Goal: Transaction & Acquisition: Download file/media

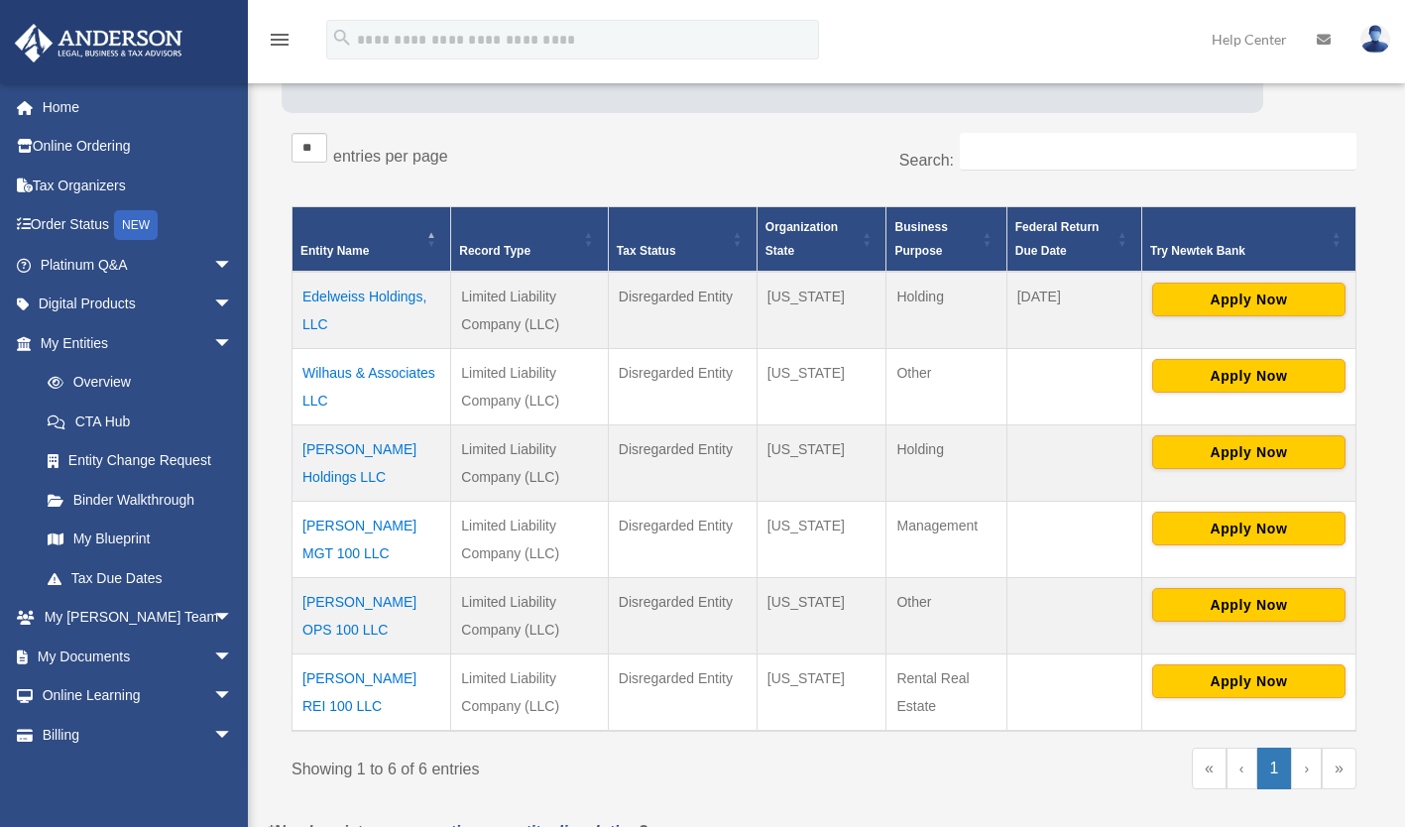
scroll to position [298, 0]
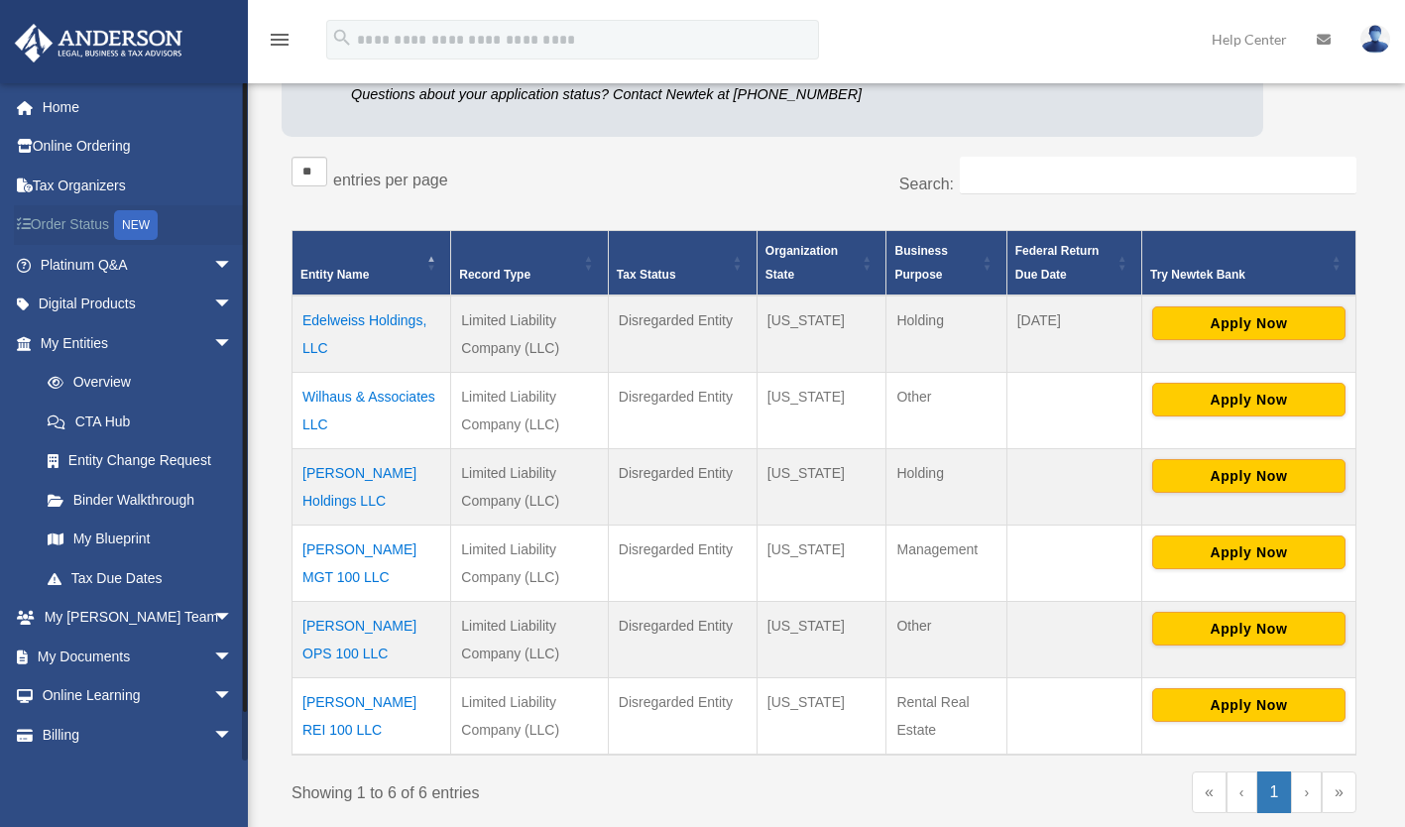
click at [60, 222] on link "Order Status NEW" at bounding box center [138, 225] width 249 height 41
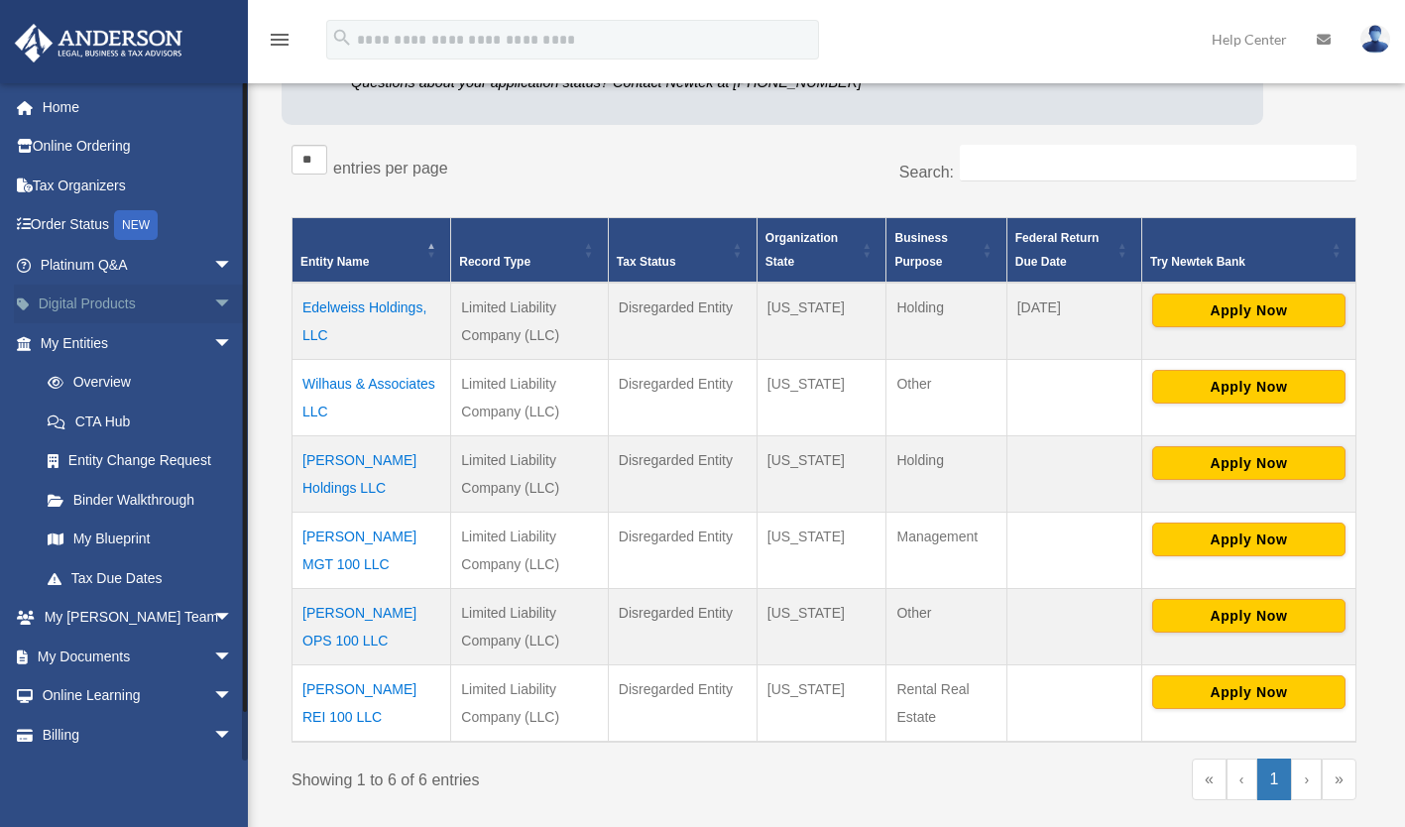
scroll to position [298, 0]
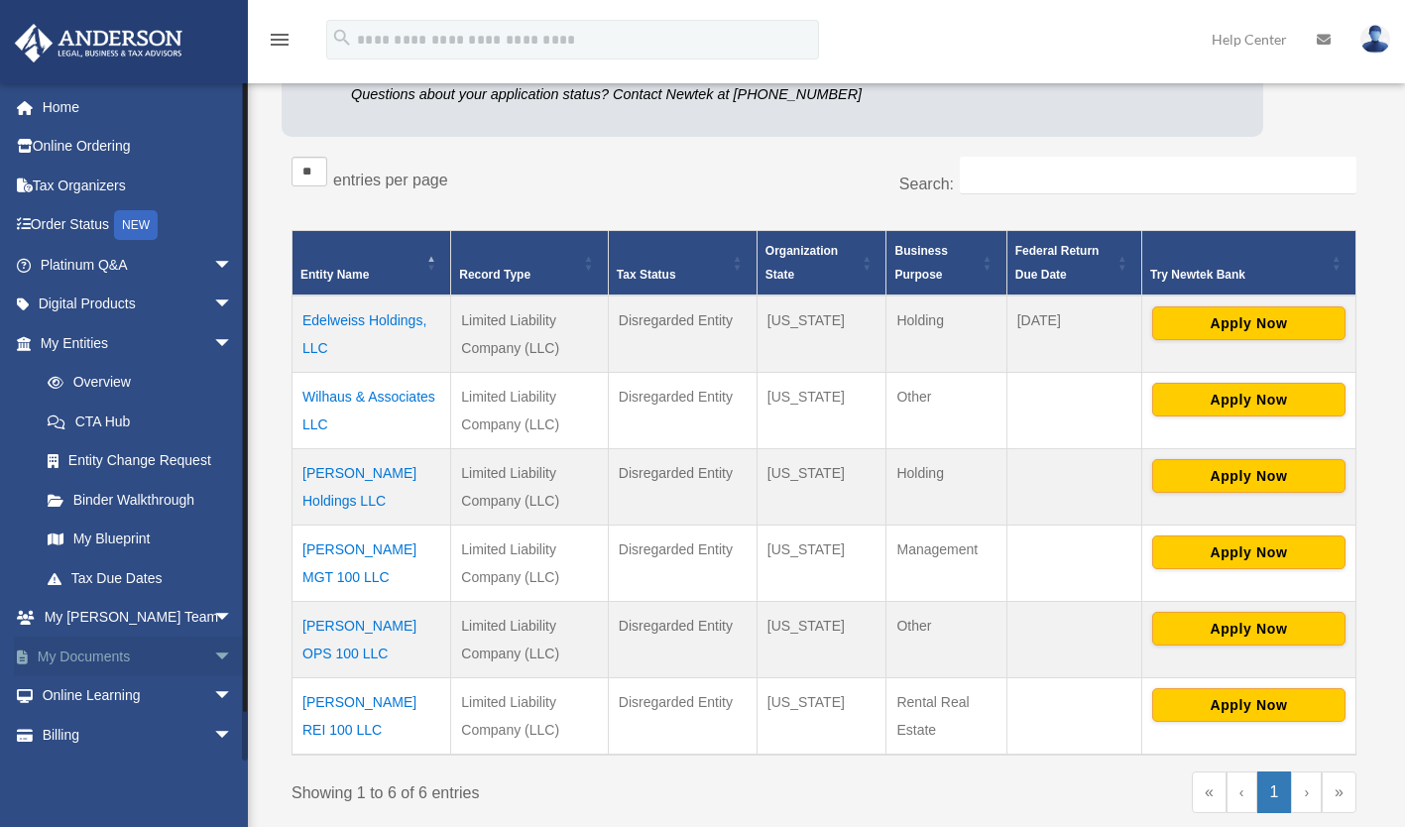
click at [94, 654] on link "My Documents arrow_drop_down" at bounding box center [138, 657] width 249 height 40
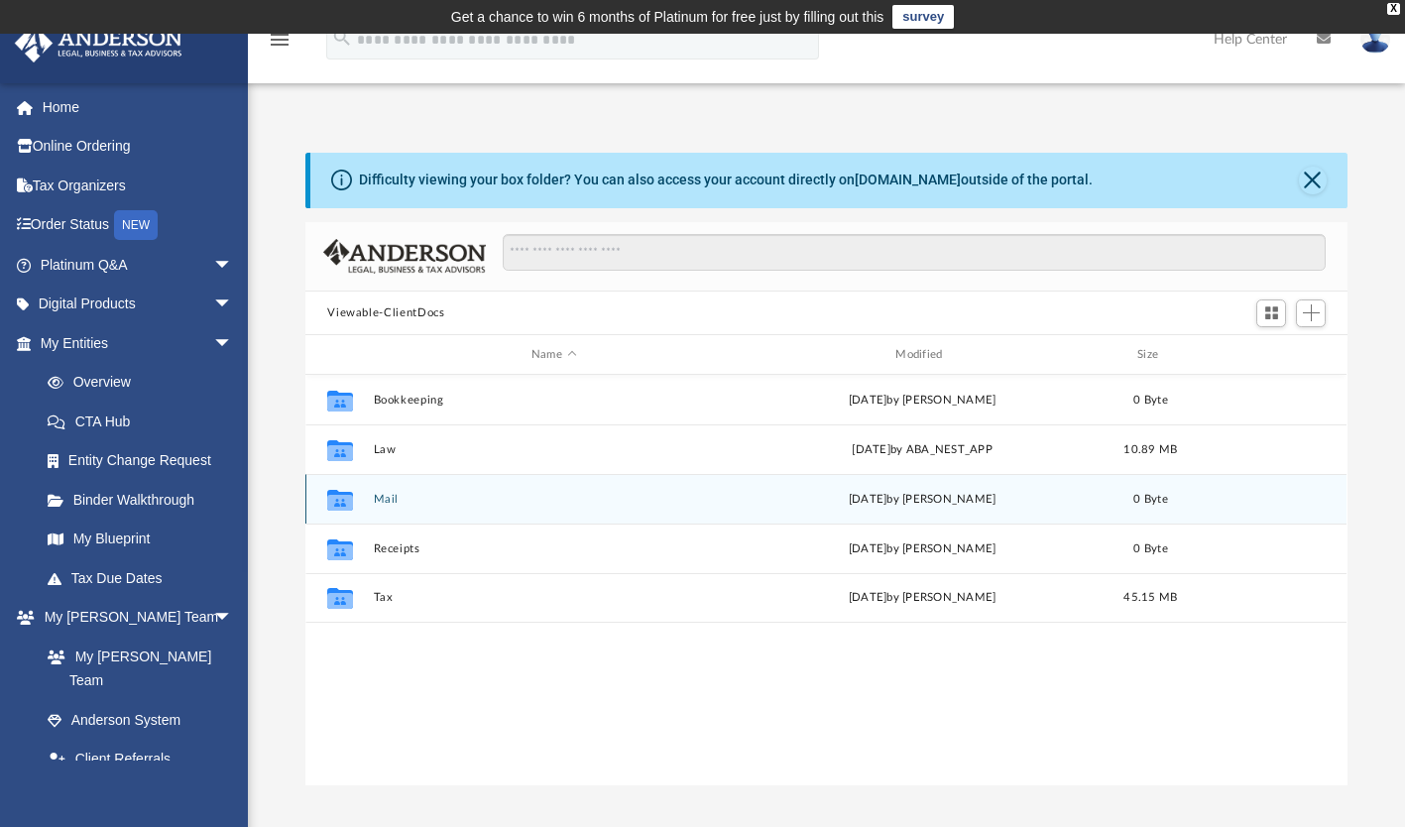
scroll to position [435, 1026]
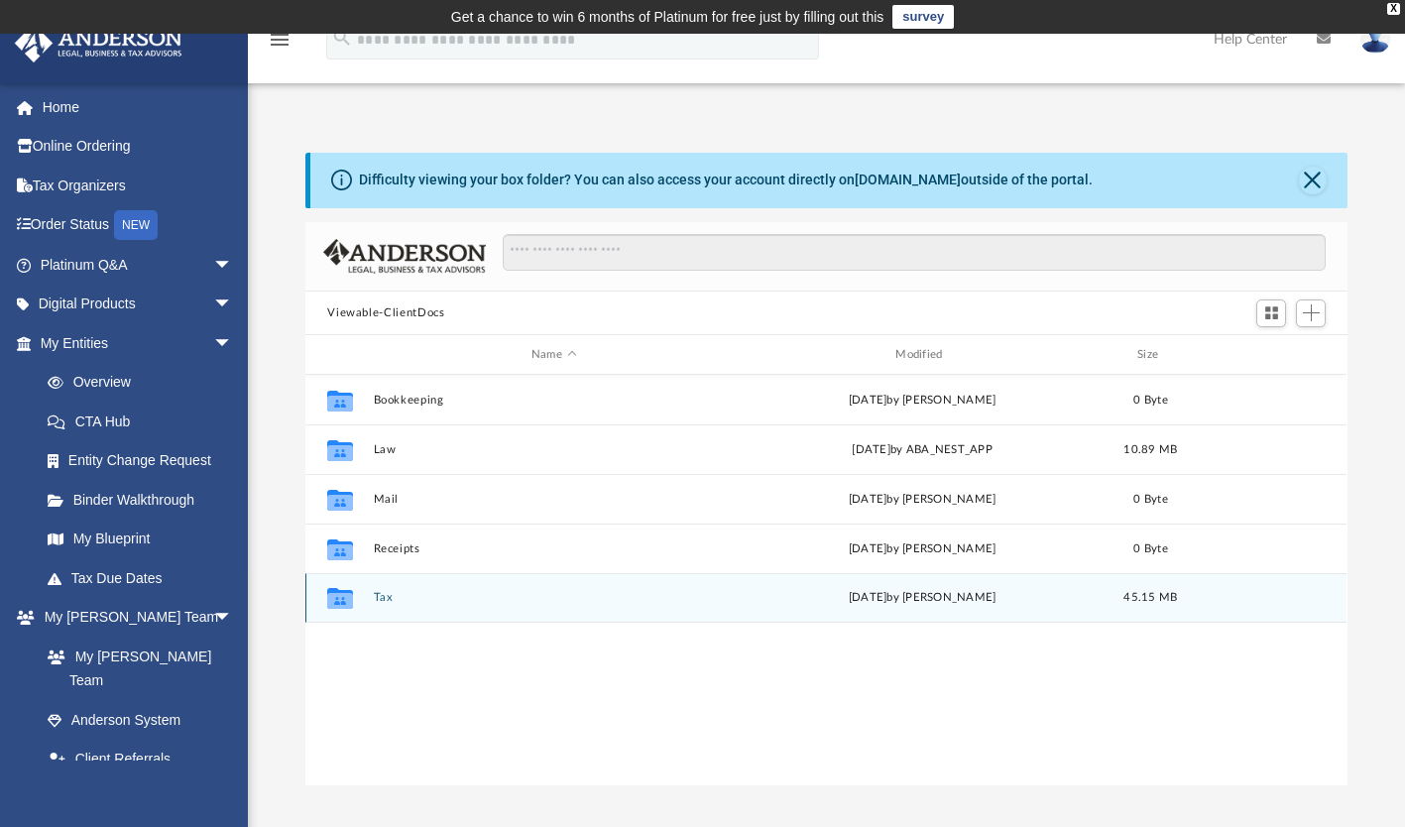
click at [370, 601] on div "Collaborated Folder Tax [DATE] by [PERSON_NAME] 45.15 MB" at bounding box center [825, 598] width 1041 height 50
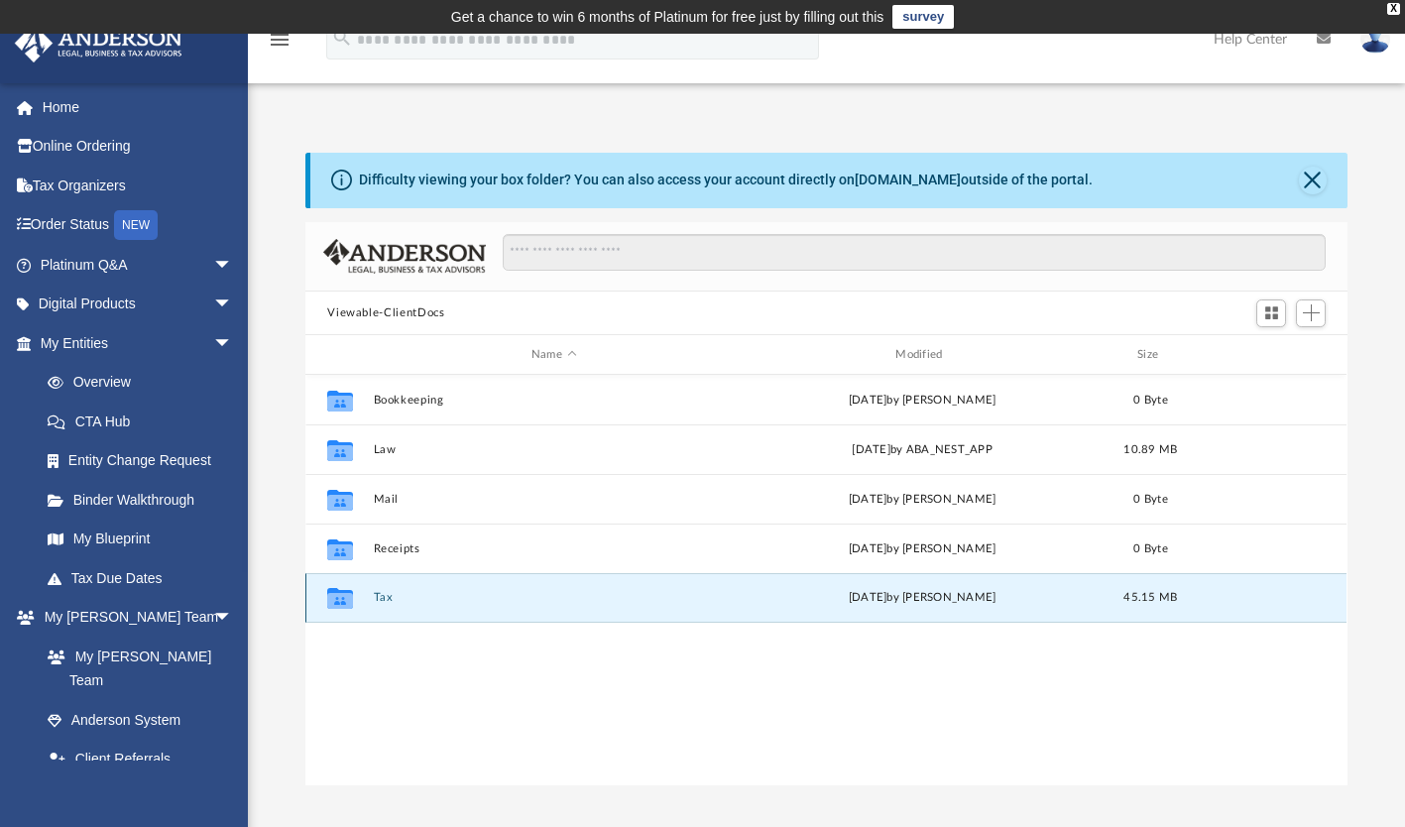
click at [345, 604] on icon "grid" at bounding box center [340, 598] width 26 height 21
click at [631, 587] on div "Collaborated Folder Tax [DATE] by [PERSON_NAME] 45.15 MB" at bounding box center [825, 598] width 1041 height 50
click at [619, 607] on div "Collaborated Folder Tax [DATE] by [PERSON_NAME] 45.15 MB" at bounding box center [825, 598] width 1041 height 50
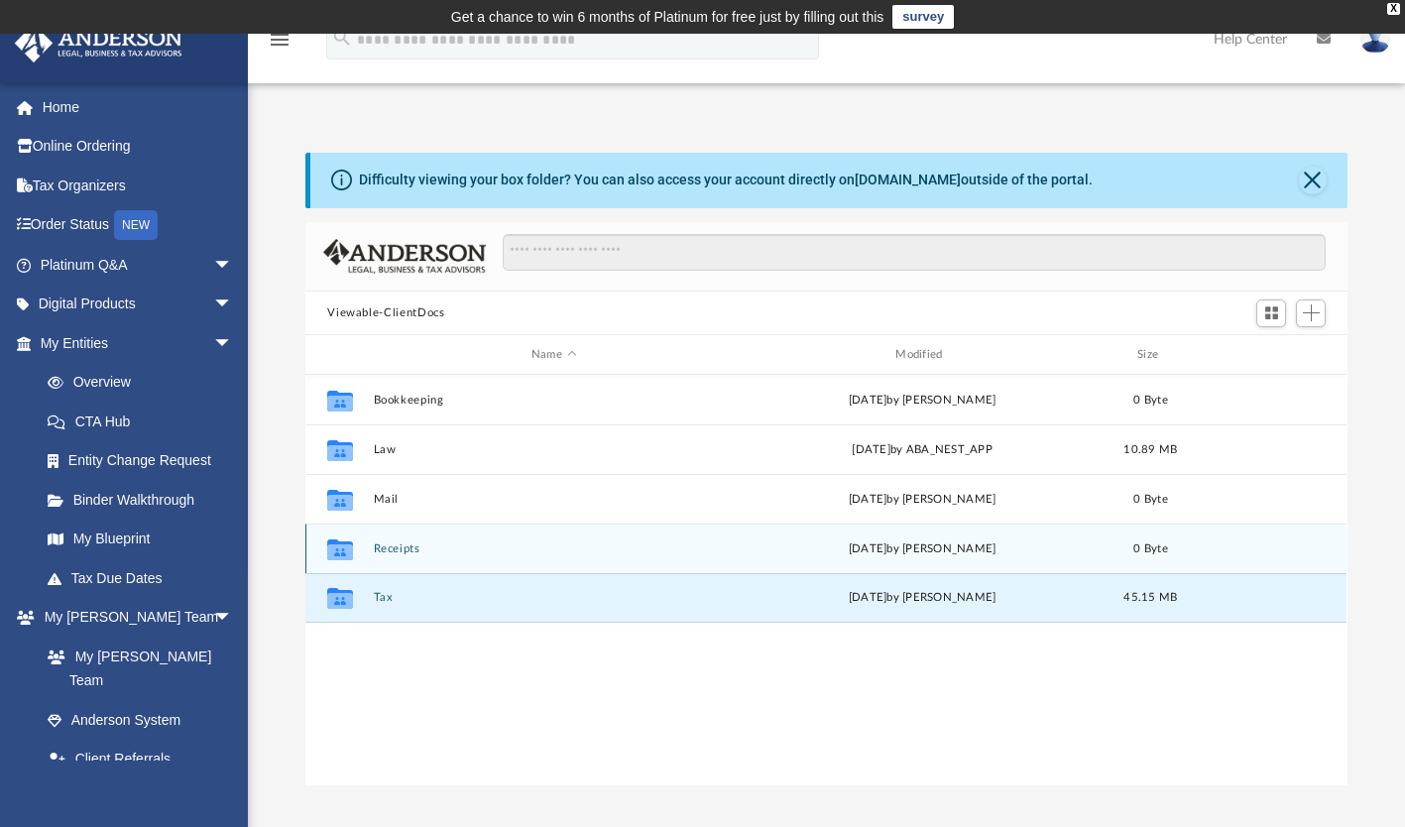
click at [342, 547] on icon "grid" at bounding box center [340, 552] width 26 height 16
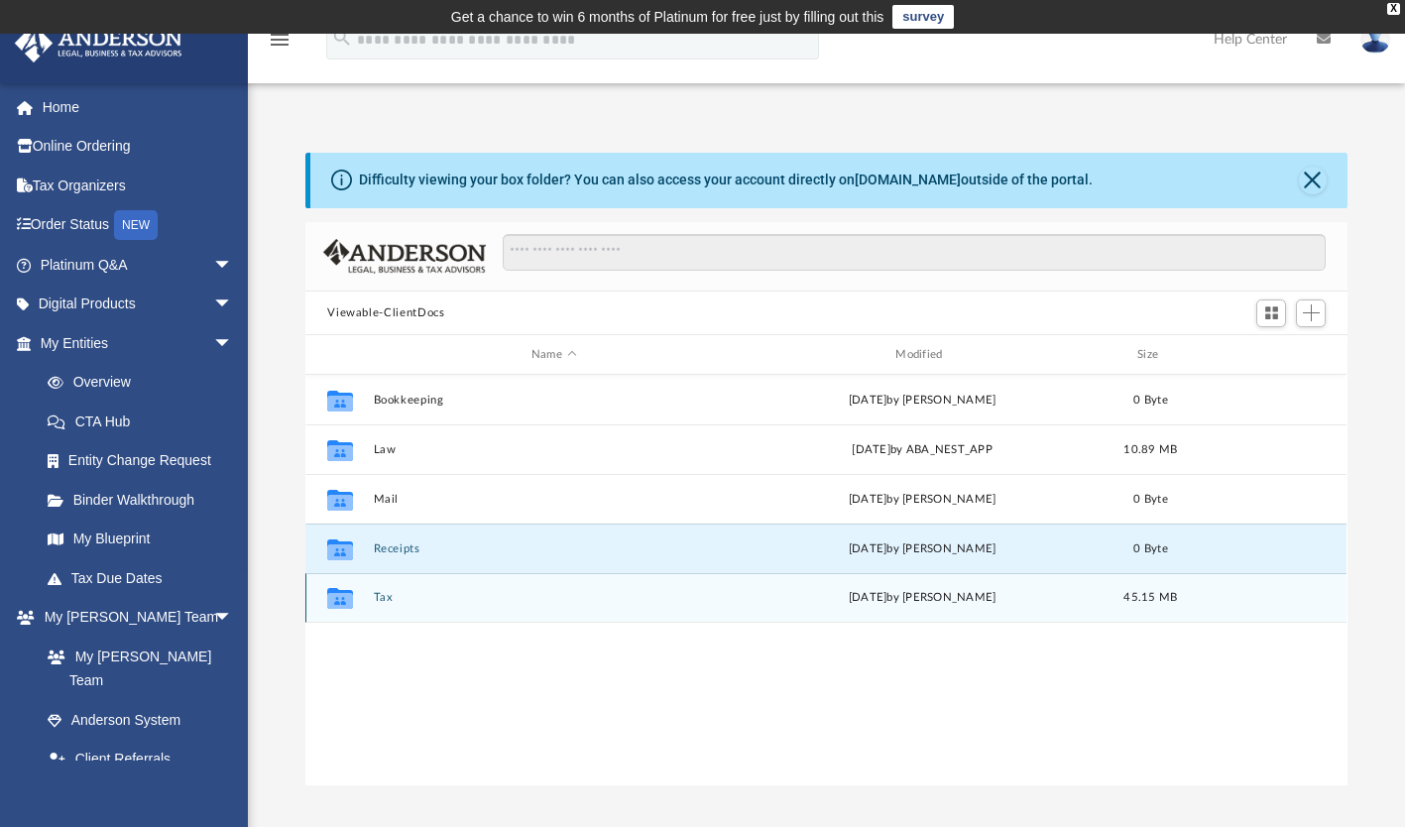
click at [349, 598] on icon "grid" at bounding box center [340, 601] width 26 height 16
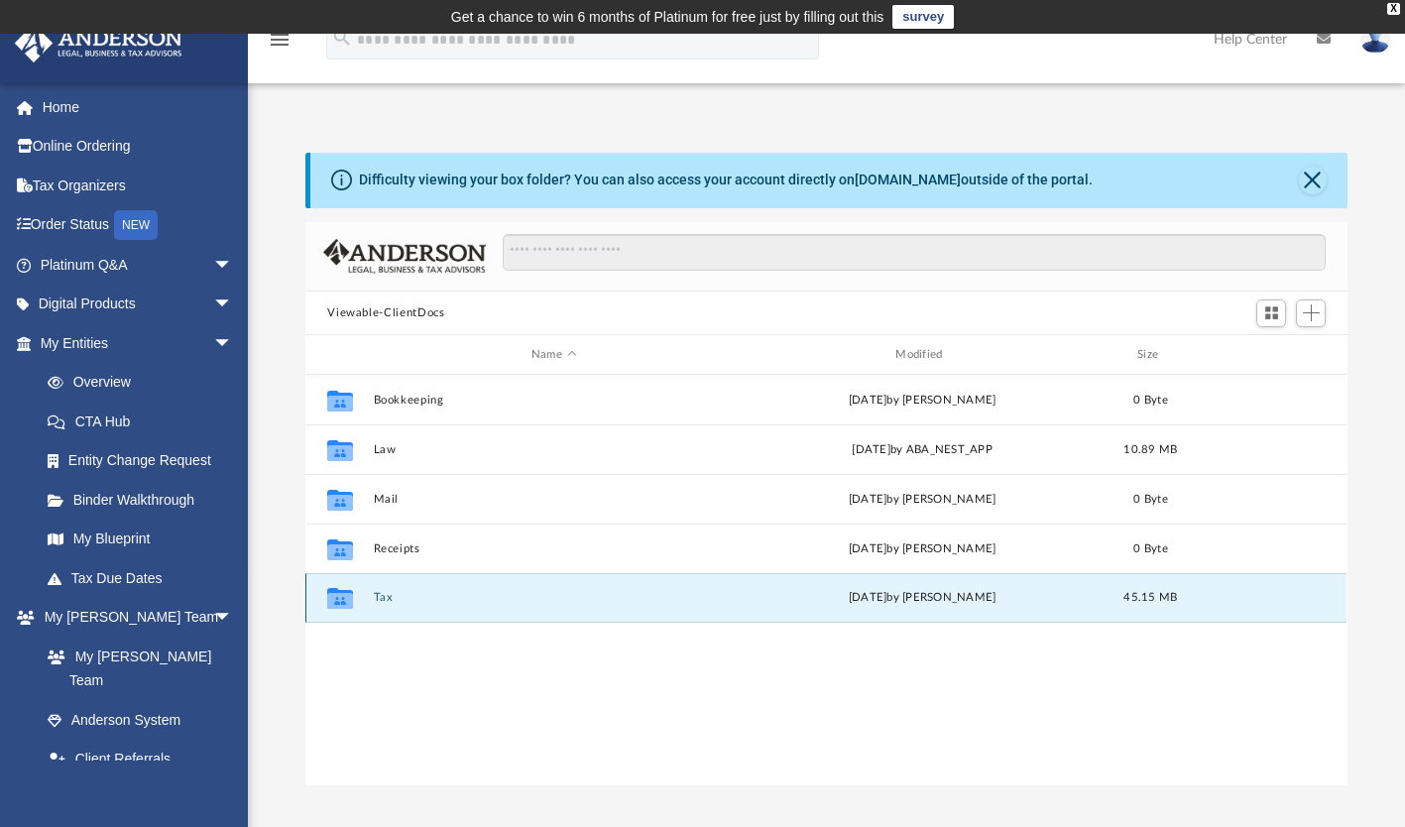
click at [348, 606] on icon "grid" at bounding box center [340, 601] width 26 height 16
click at [347, 606] on icon "grid" at bounding box center [340, 601] width 26 height 16
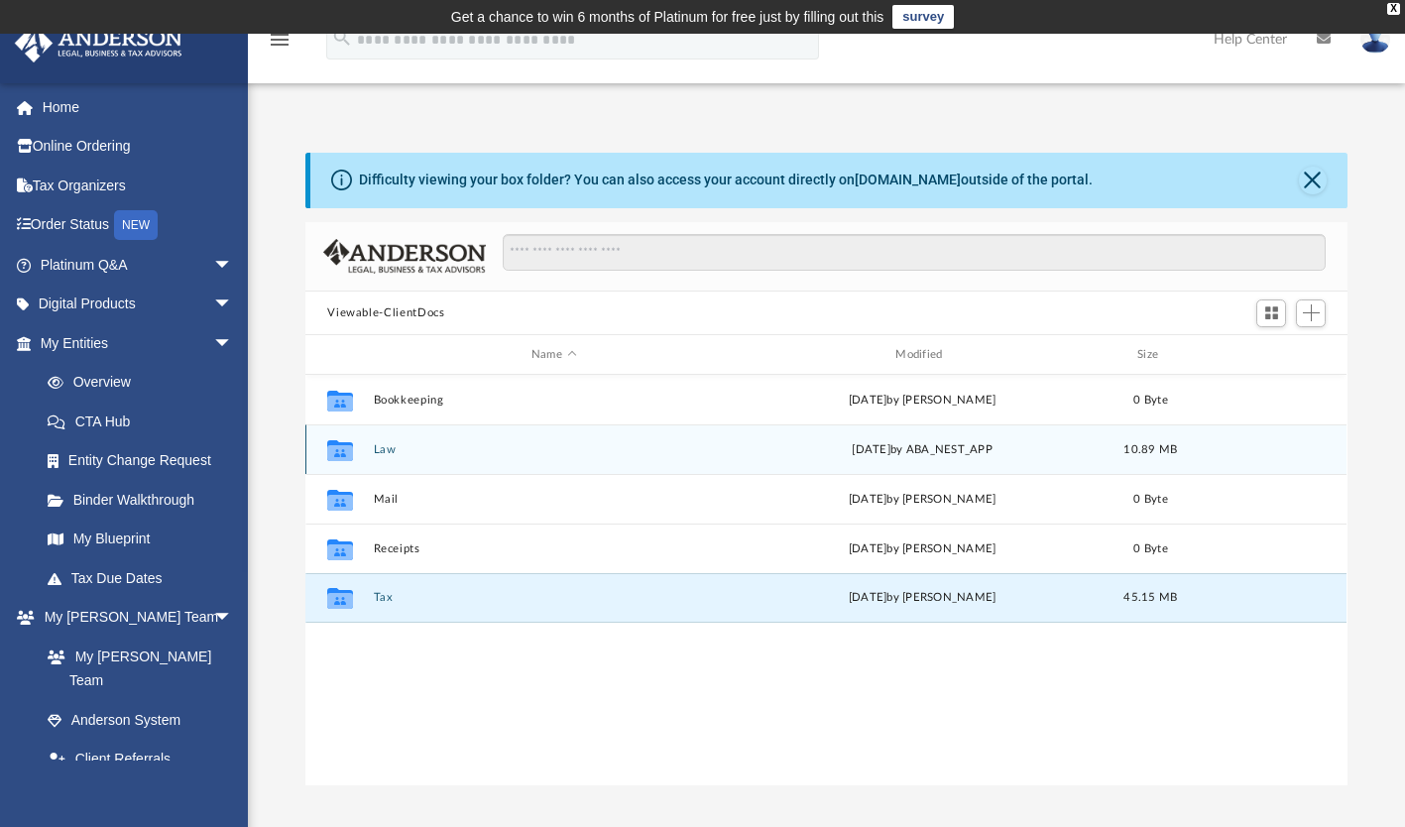
click at [352, 452] on icon "grid" at bounding box center [340, 453] width 26 height 16
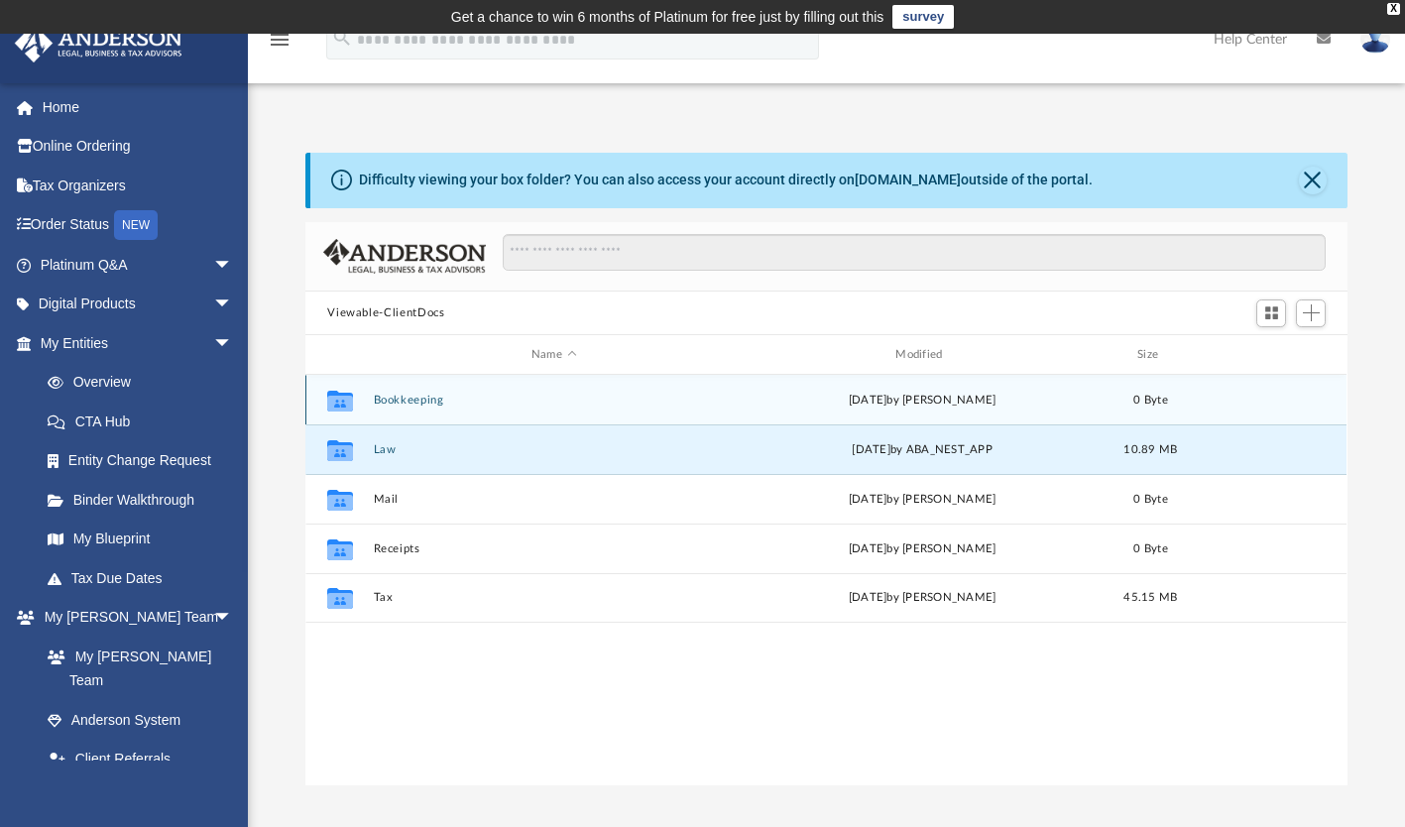
click at [354, 390] on icon "Collaborated Folder" at bounding box center [340, 401] width 32 height 32
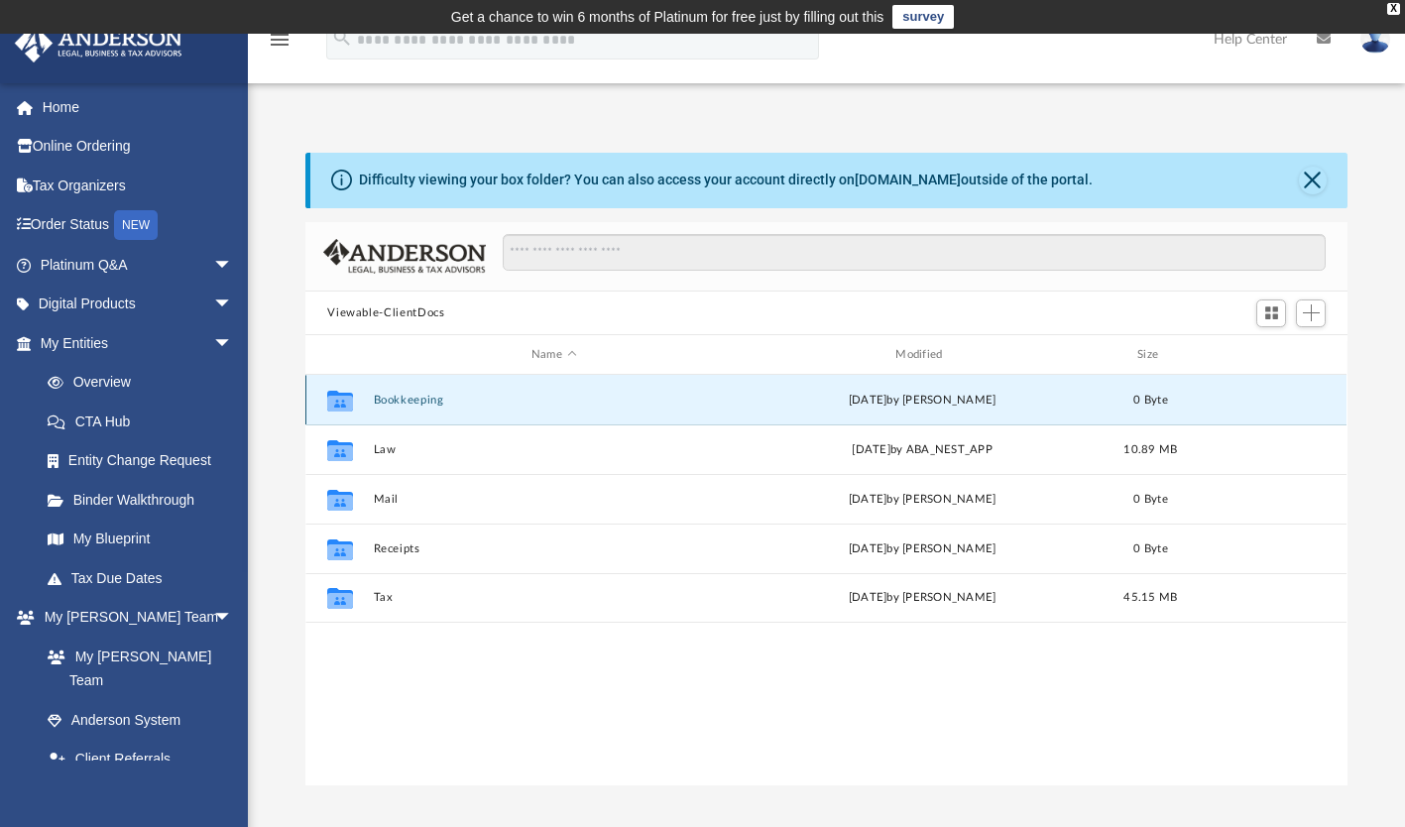
click at [354, 390] on icon "Collaborated Folder" at bounding box center [340, 401] width 32 height 32
drag, startPoint x: 354, startPoint y: 390, endPoint x: 556, endPoint y: 400, distance: 202.6
click at [556, 400] on button "Bookkeeping" at bounding box center [554, 400] width 360 height 13
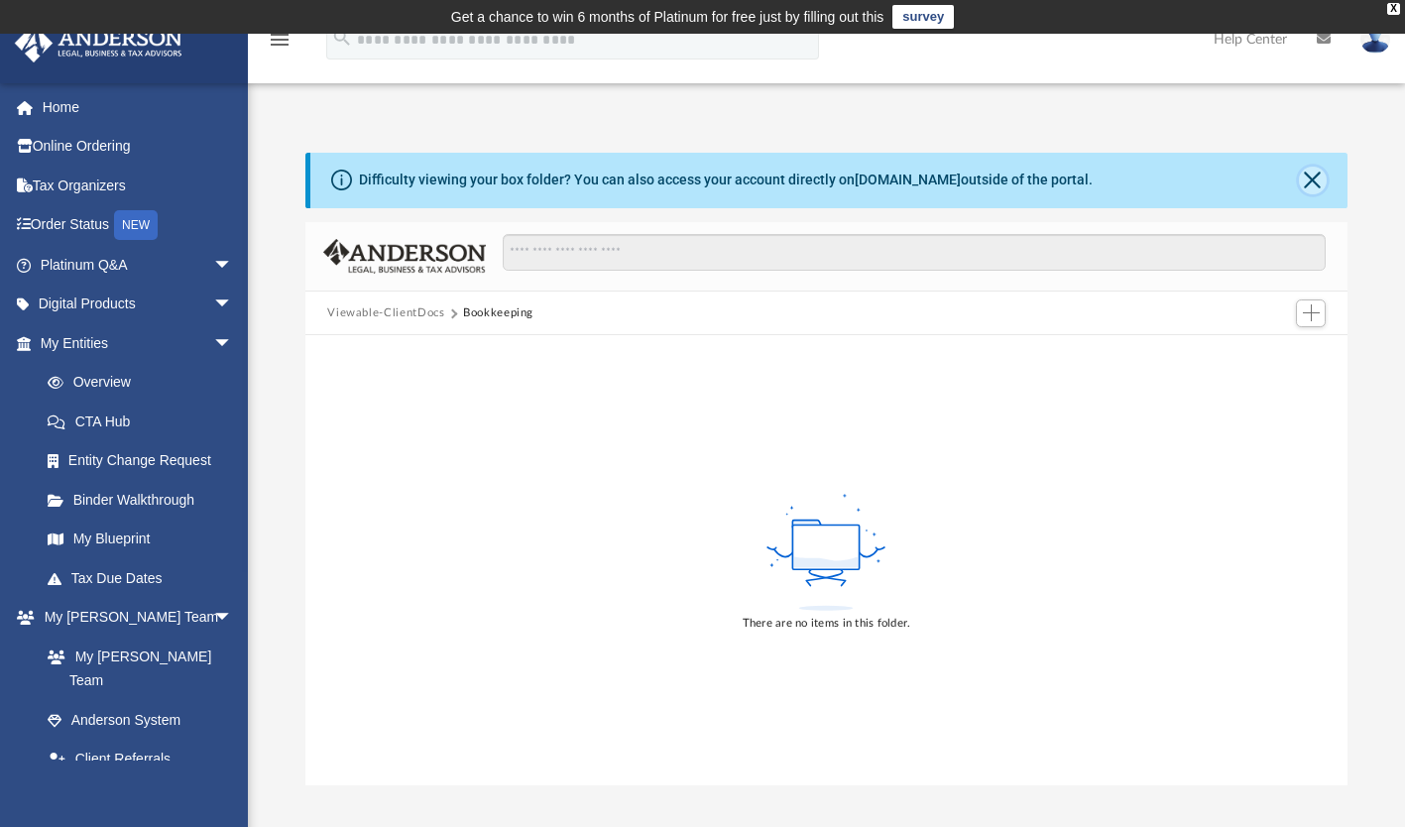
click at [1309, 181] on button "Close" at bounding box center [1313, 181] width 28 height 28
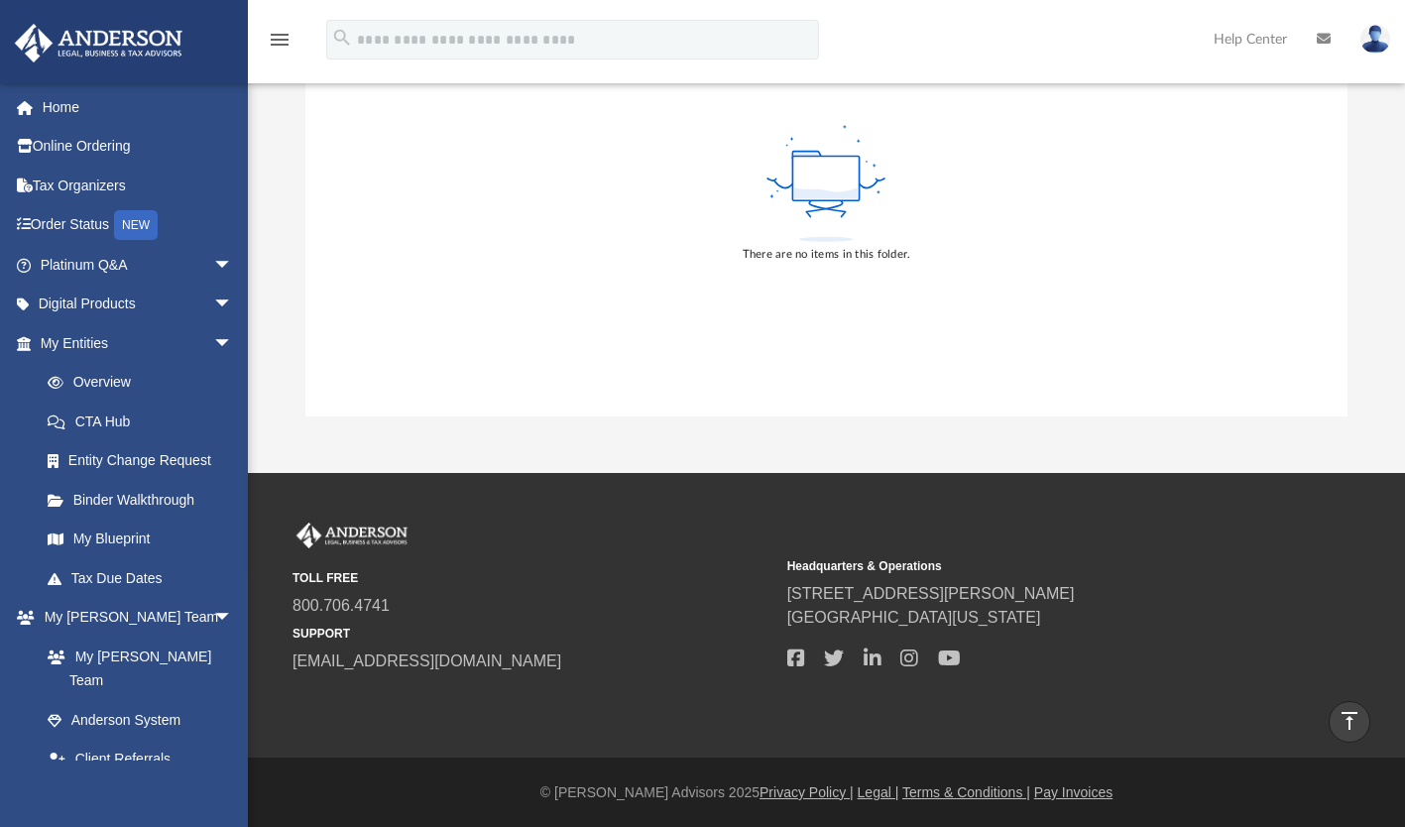
scroll to position [0, 0]
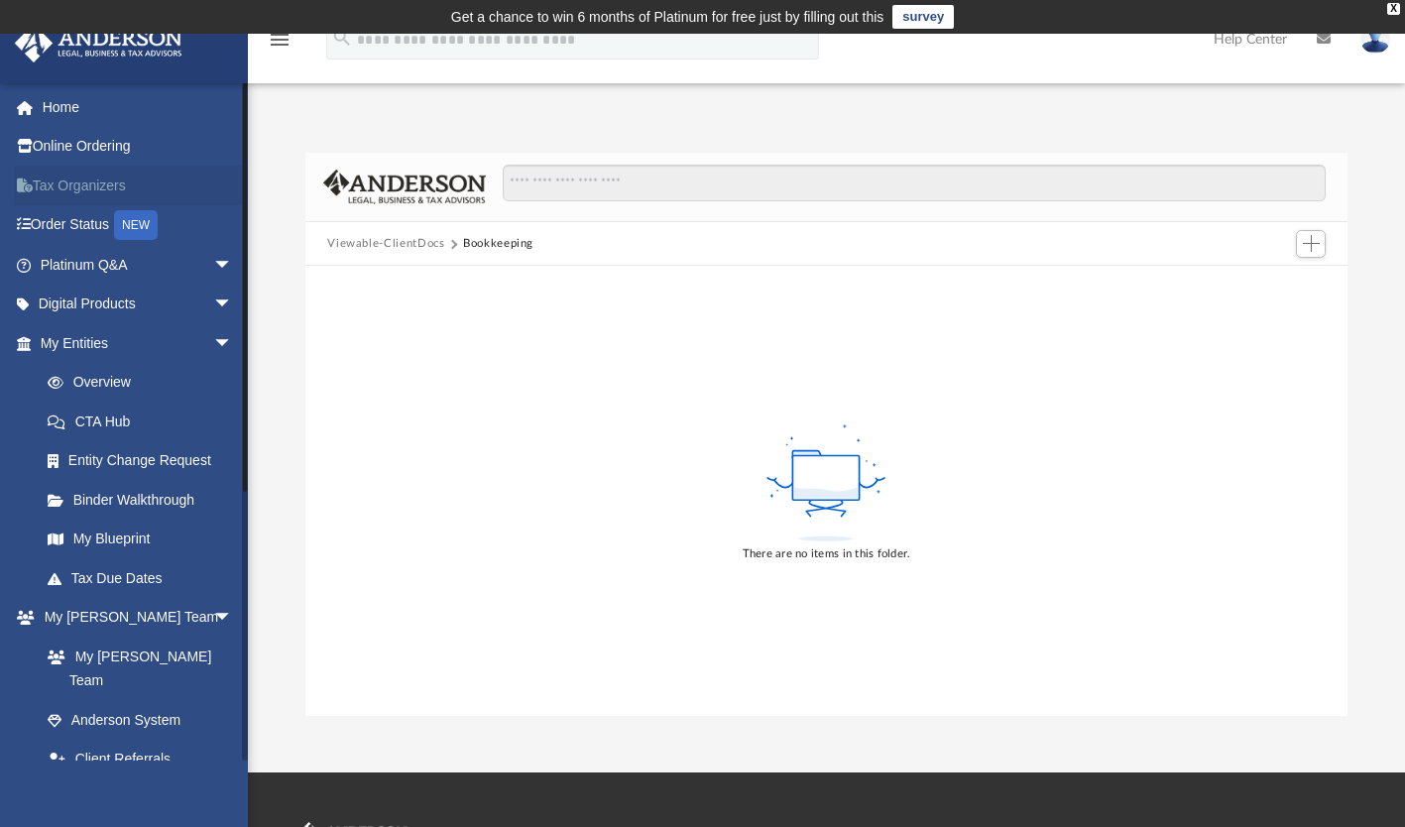
click at [111, 181] on link "Tax Organizers" at bounding box center [138, 186] width 249 height 40
click at [89, 181] on link "Tax Organizers" at bounding box center [138, 186] width 249 height 40
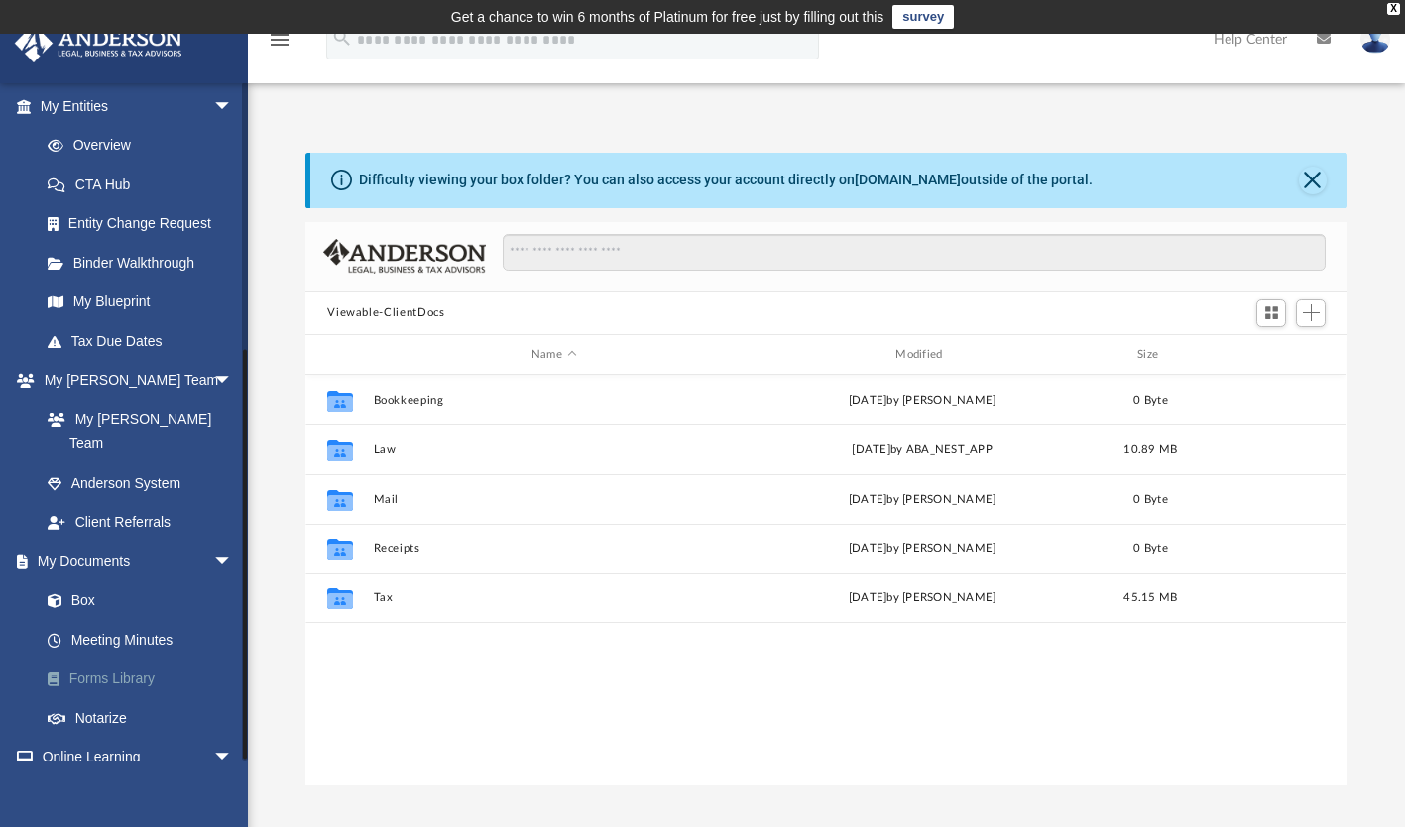
scroll to position [428, 0]
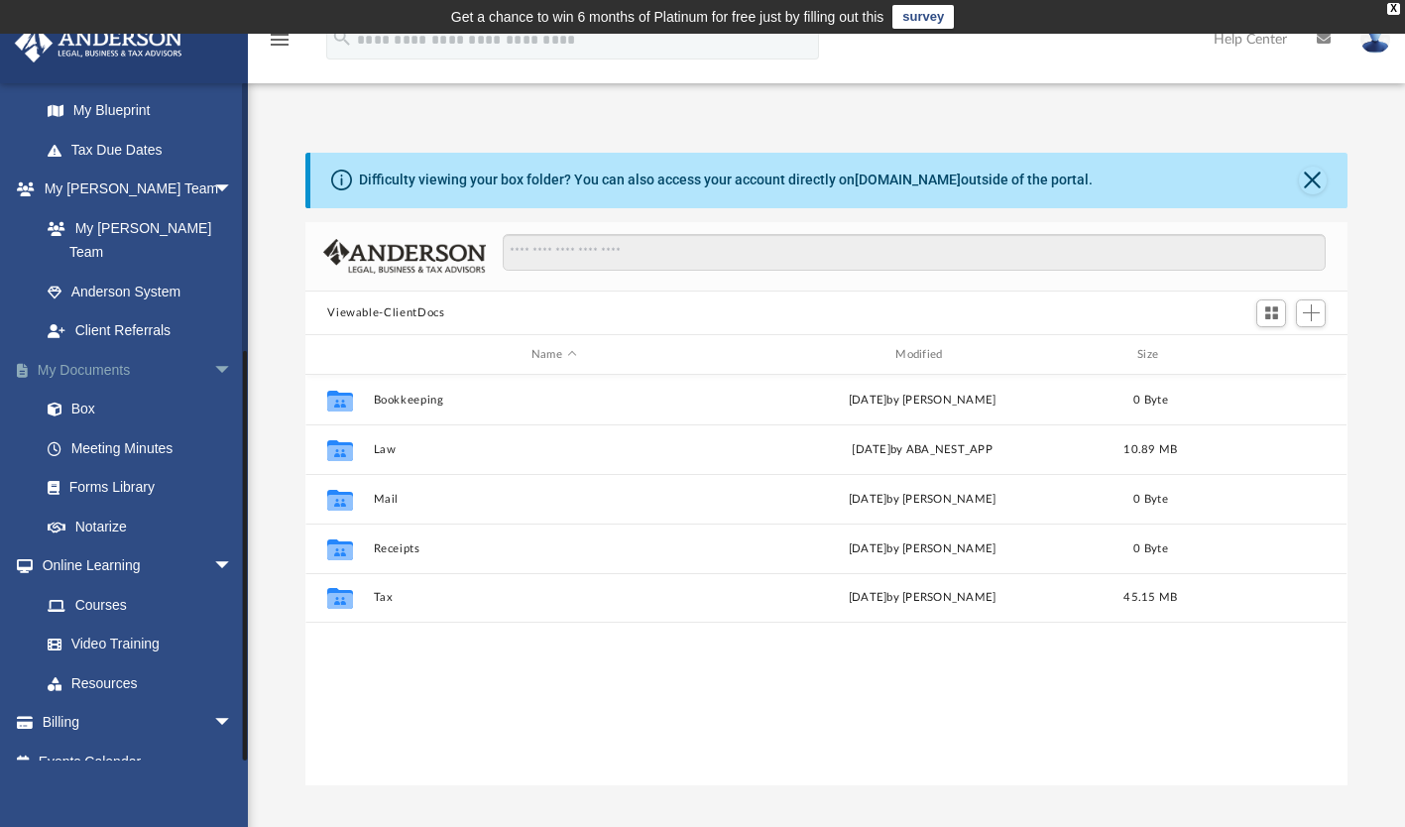
click at [108, 350] on link "My Documents arrow_drop_down" at bounding box center [138, 370] width 249 height 40
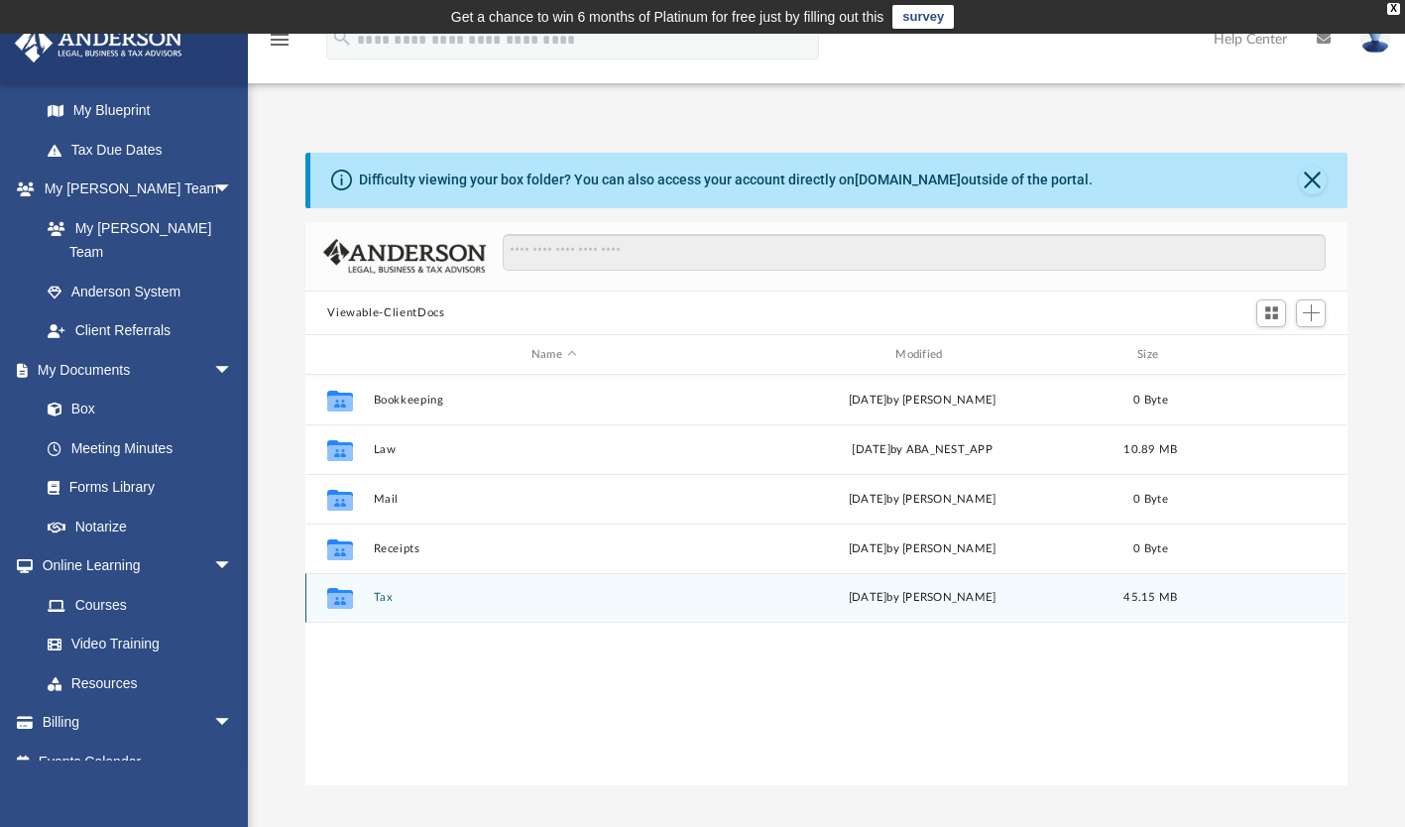
click at [359, 597] on div "Collaborated Folder" at bounding box center [340, 598] width 50 height 32
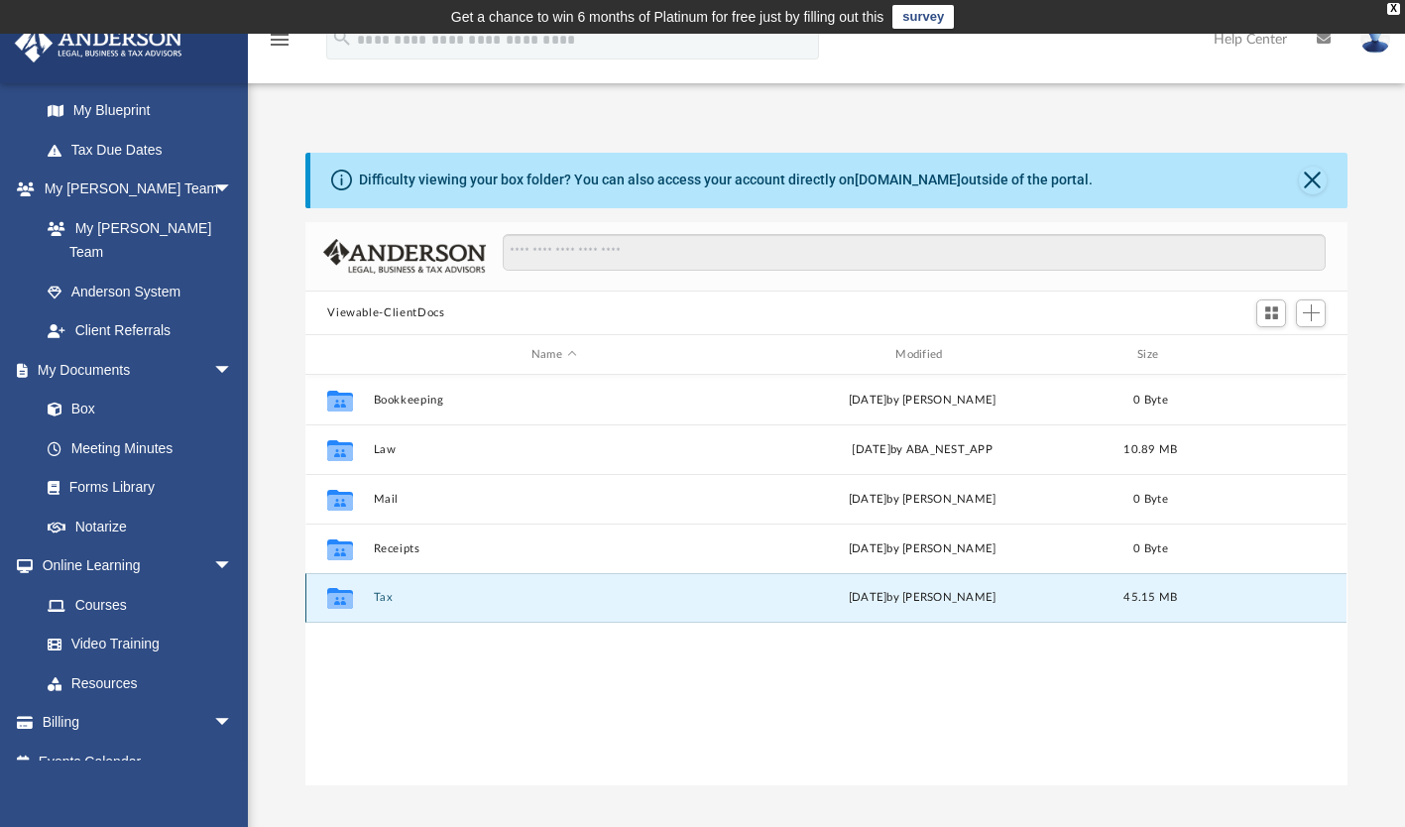
click at [676, 600] on button "Tax" at bounding box center [554, 598] width 360 height 13
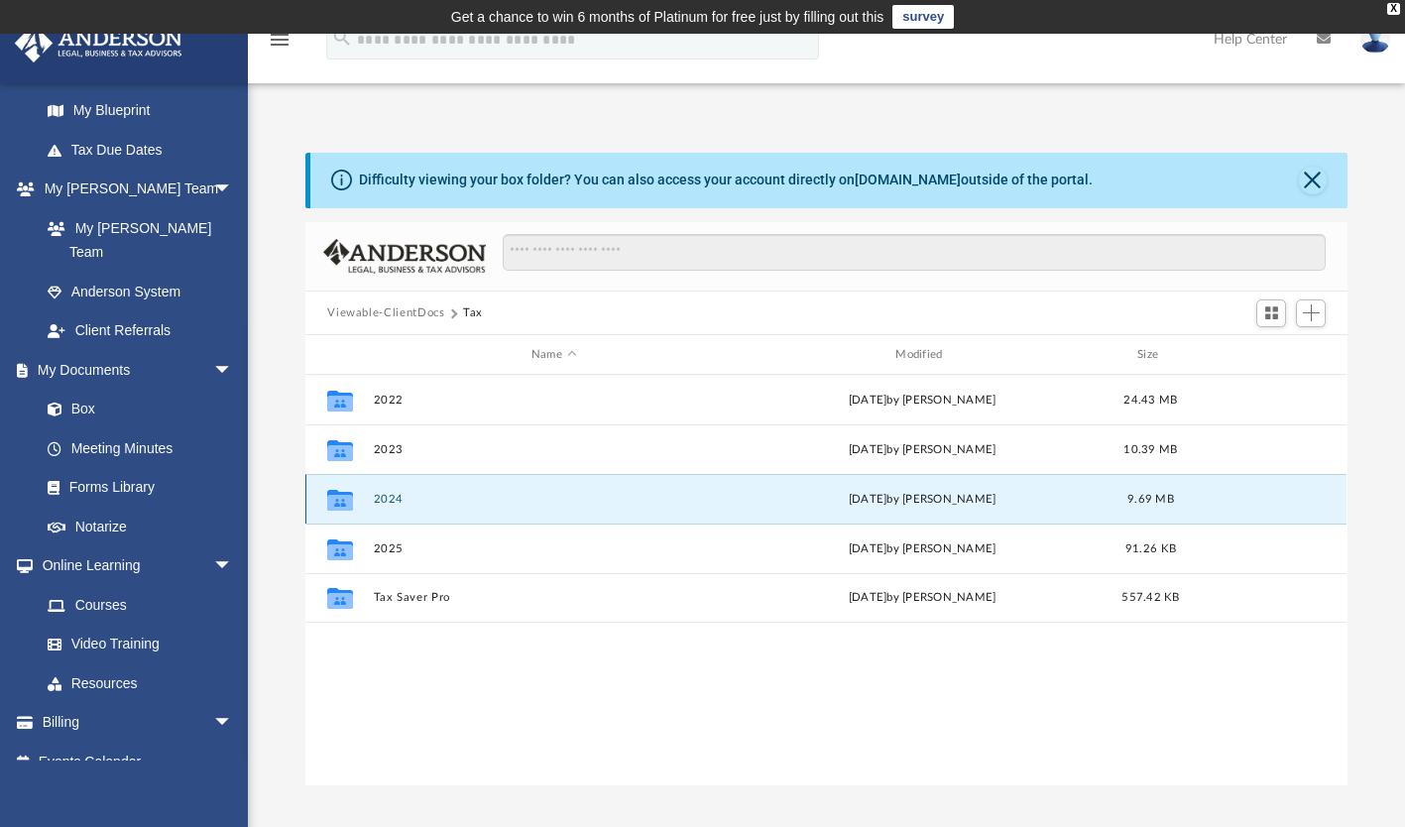
click at [411, 501] on button "2024" at bounding box center [554, 499] width 360 height 13
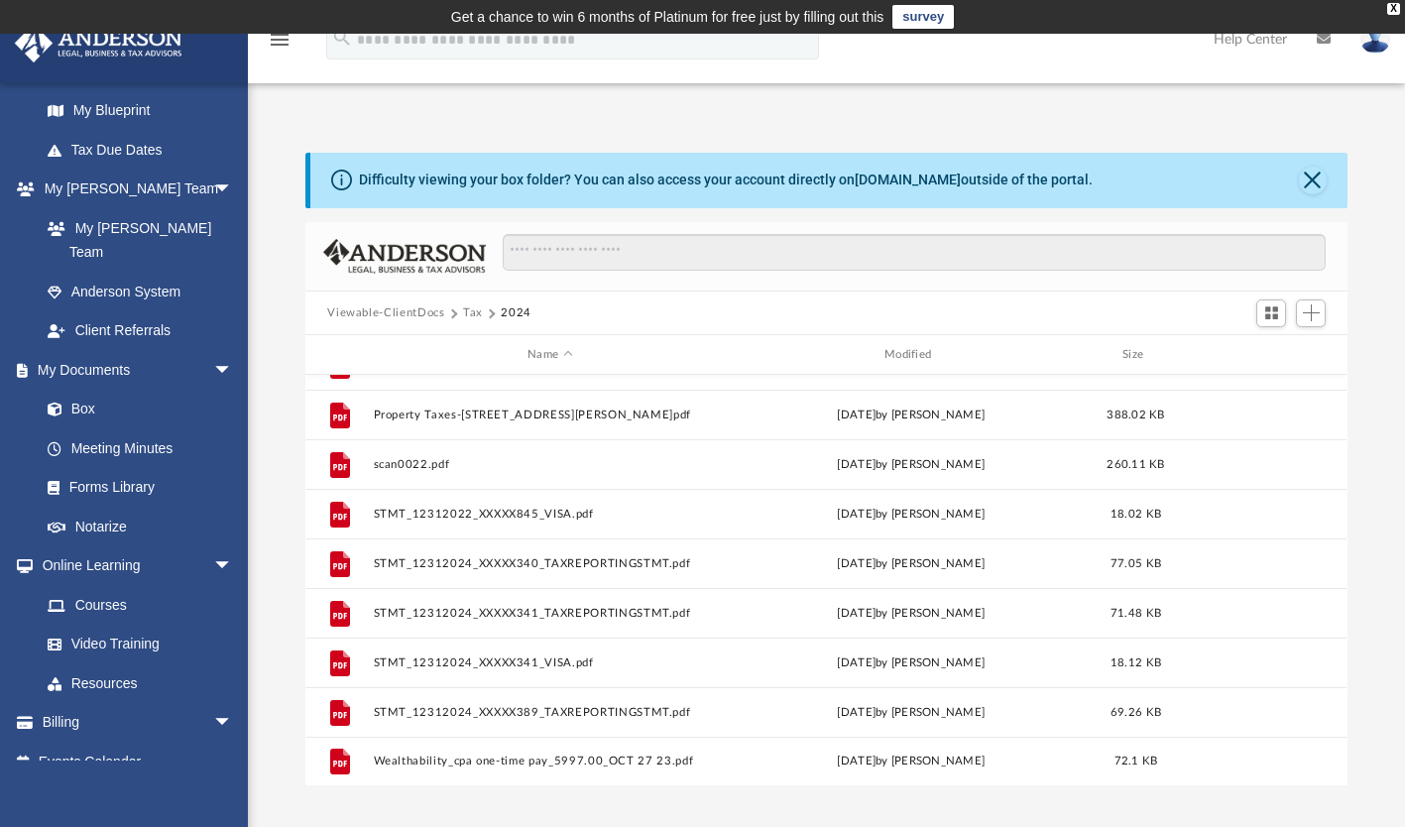
scroll to position [779, 0]
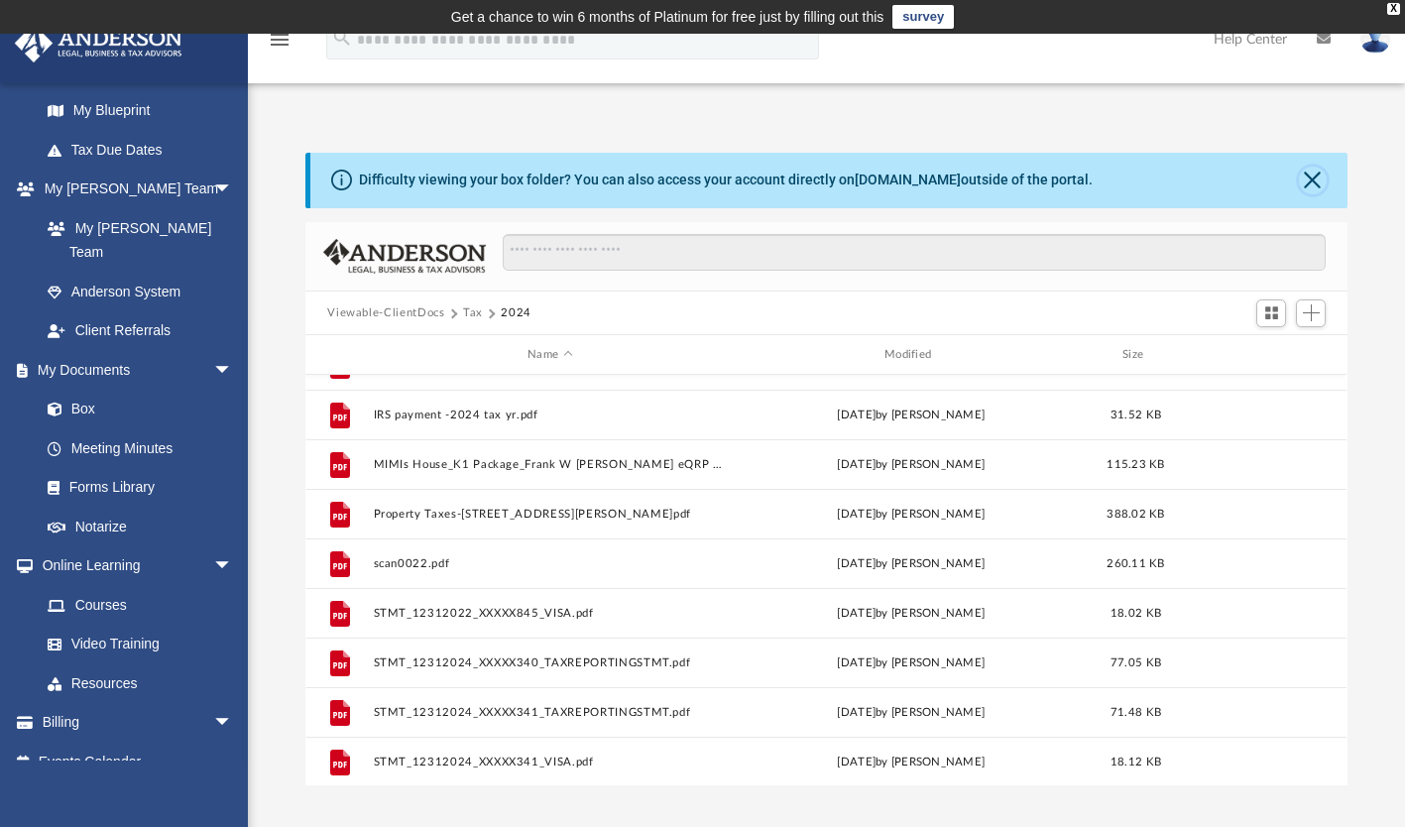
drag, startPoint x: 1309, startPoint y: 178, endPoint x: 1292, endPoint y: 184, distance: 18.2
click at [1308, 178] on button "Close" at bounding box center [1313, 181] width 28 height 28
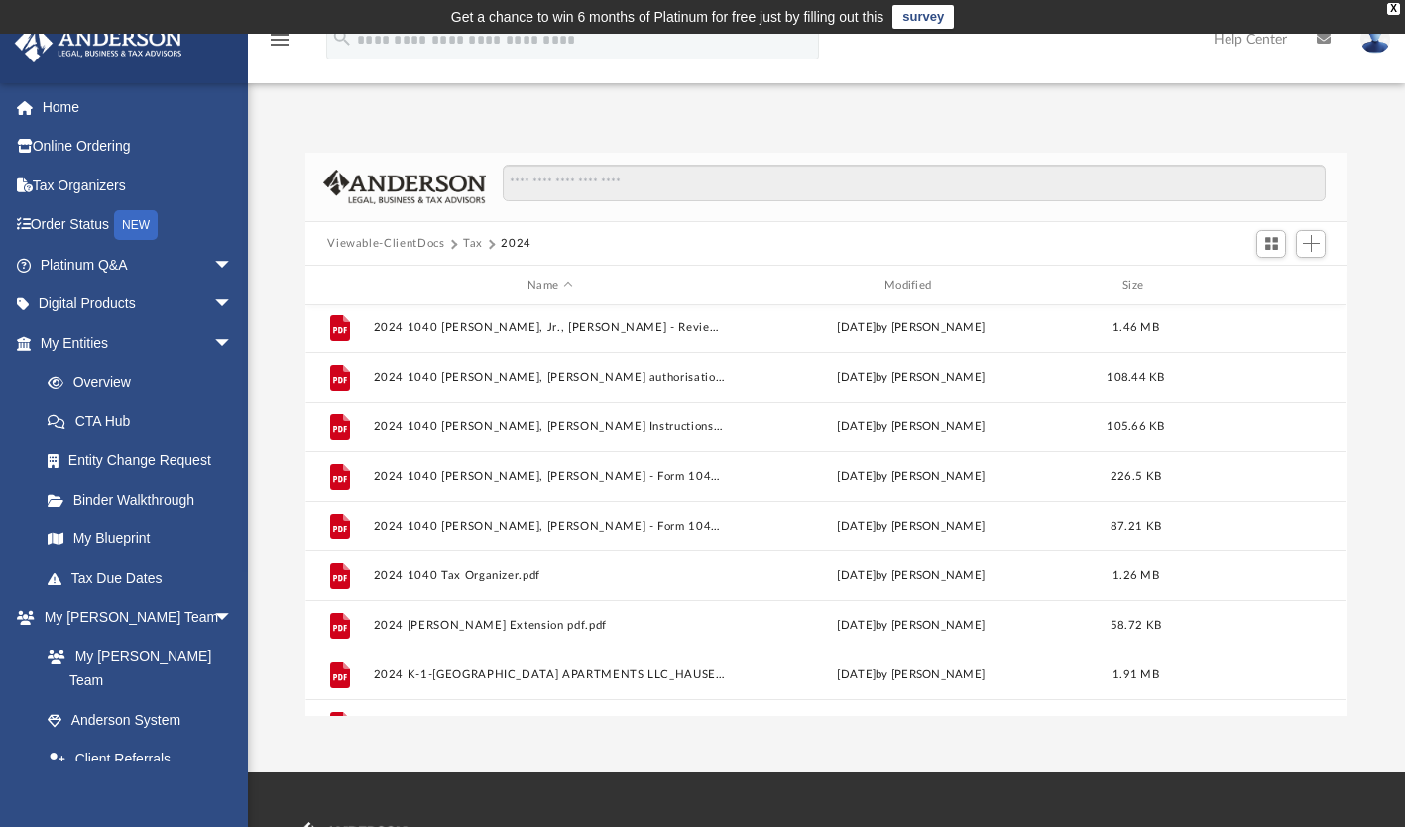
scroll to position [0, 0]
click at [404, 239] on button "Viewable-ClientDocs" at bounding box center [385, 244] width 117 height 18
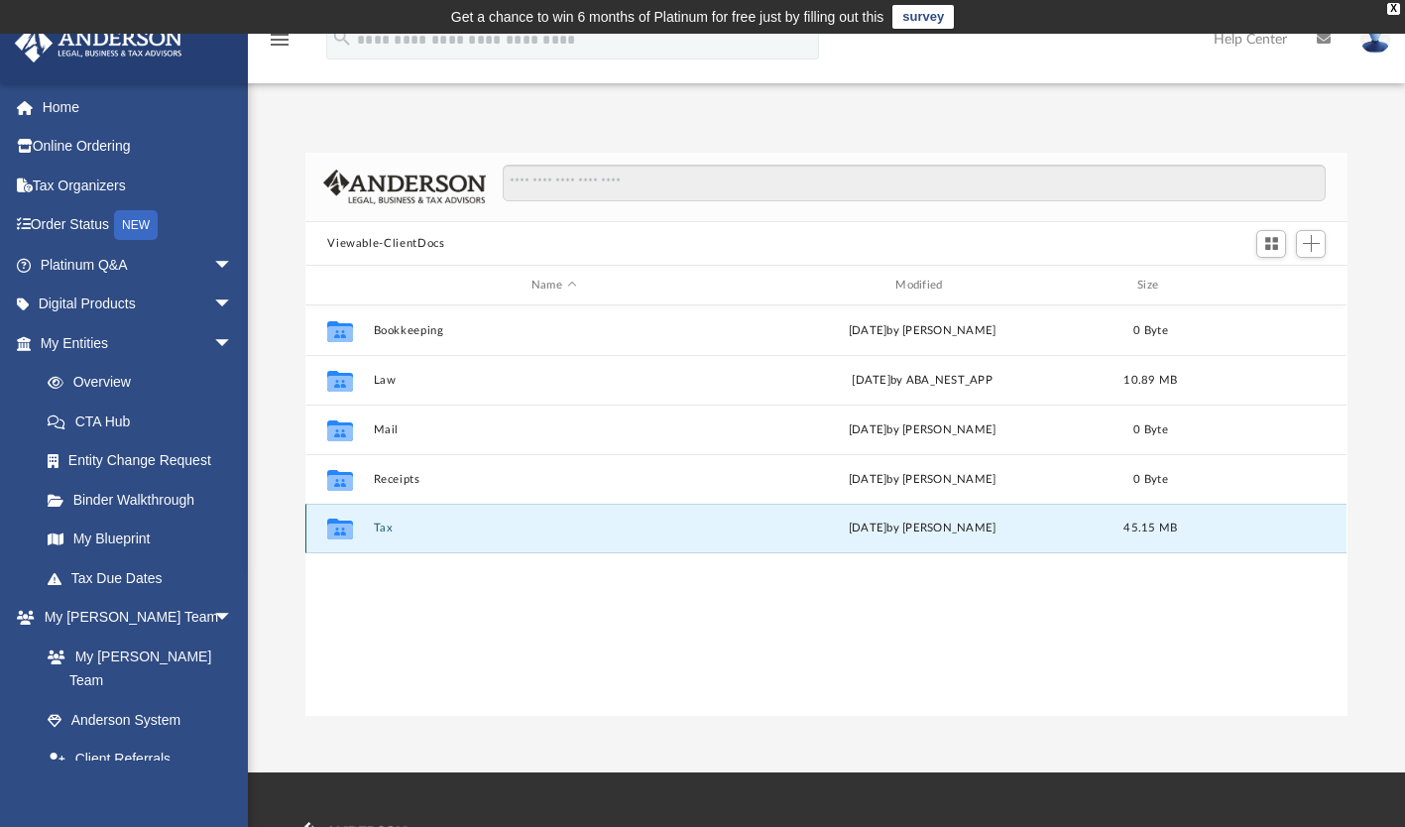
click at [450, 525] on button "Tax" at bounding box center [554, 529] width 360 height 13
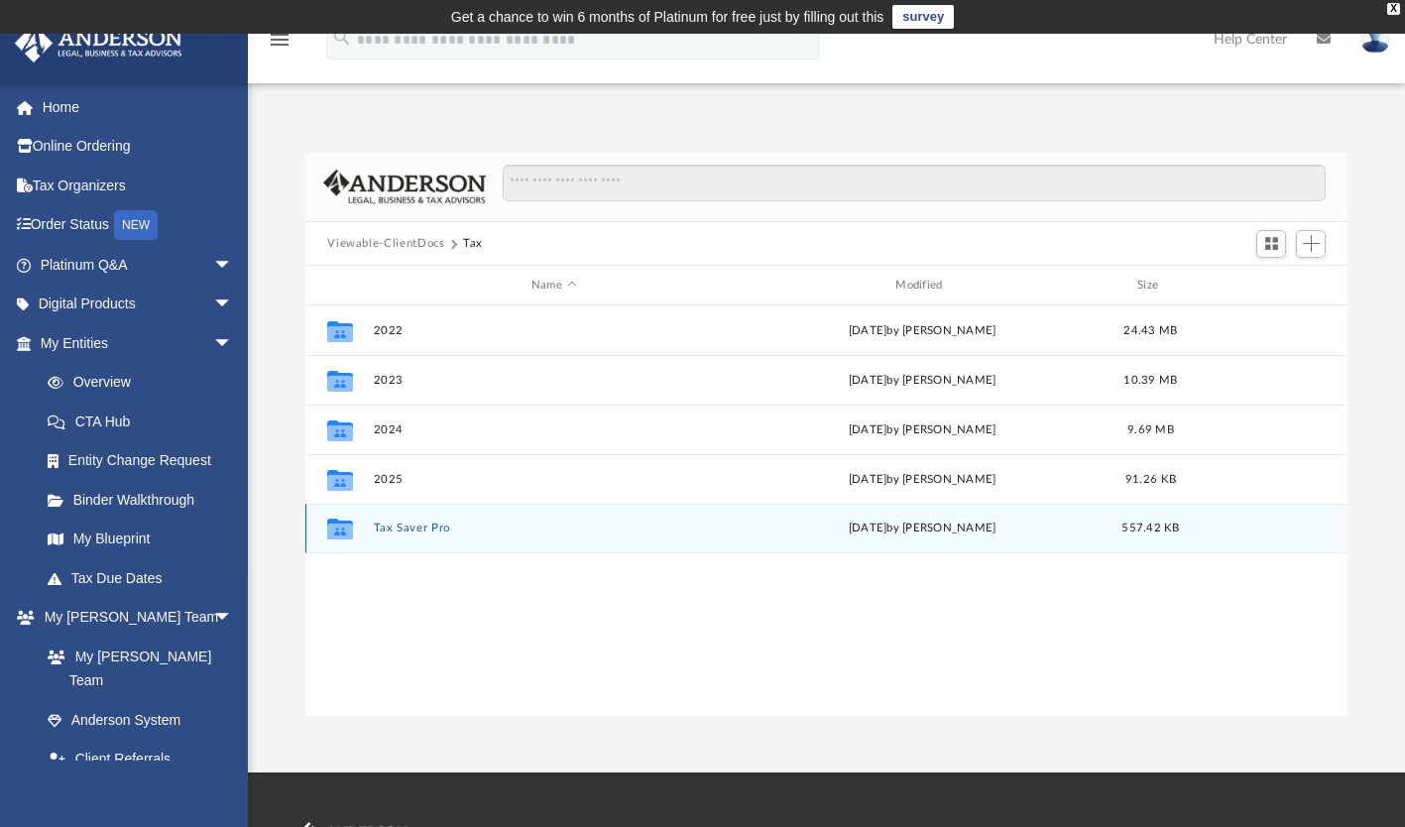
click at [444, 526] on button "Tax Saver Pro" at bounding box center [554, 529] width 360 height 13
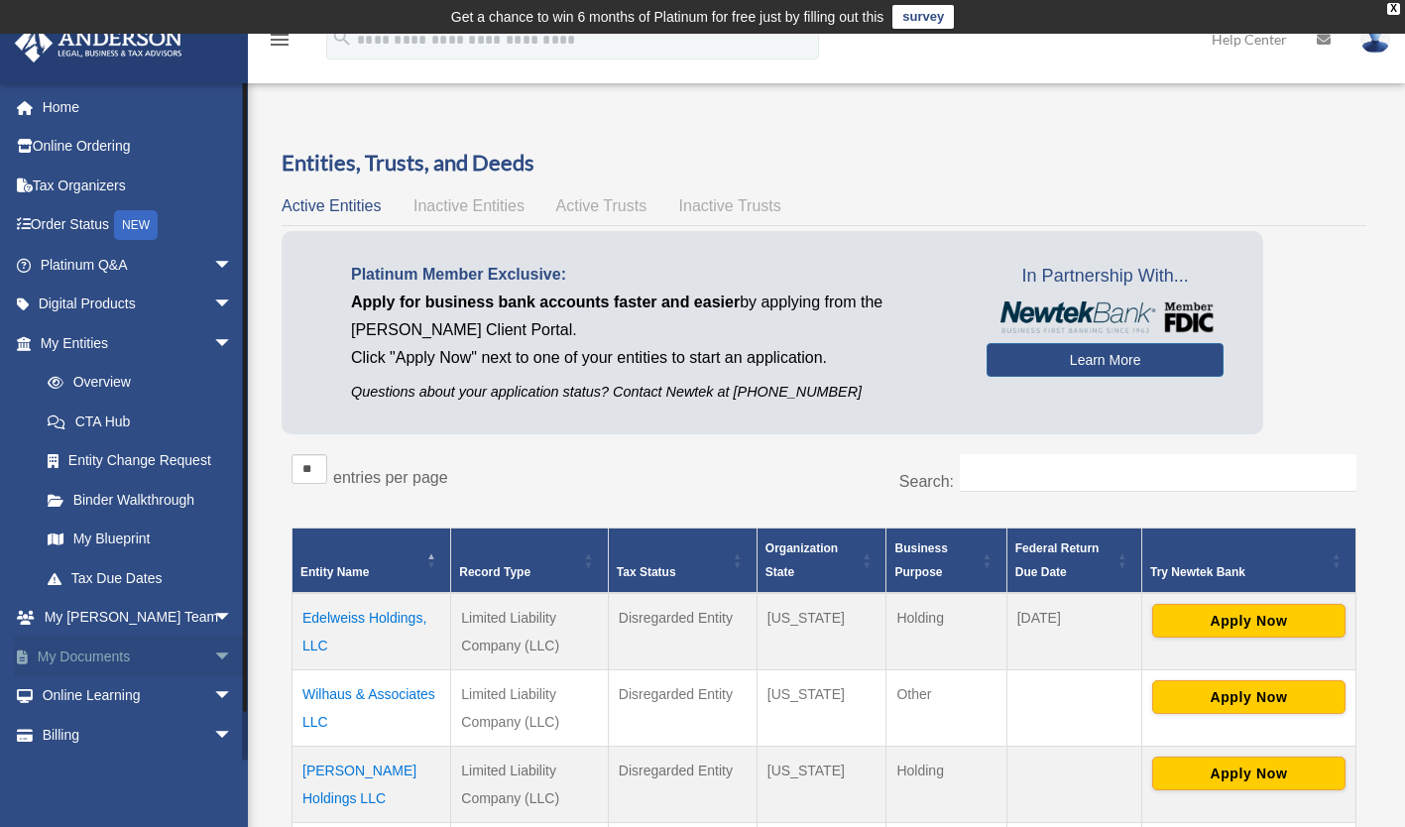
click at [115, 655] on link "My Documents arrow_drop_down" at bounding box center [138, 657] width 249 height 40
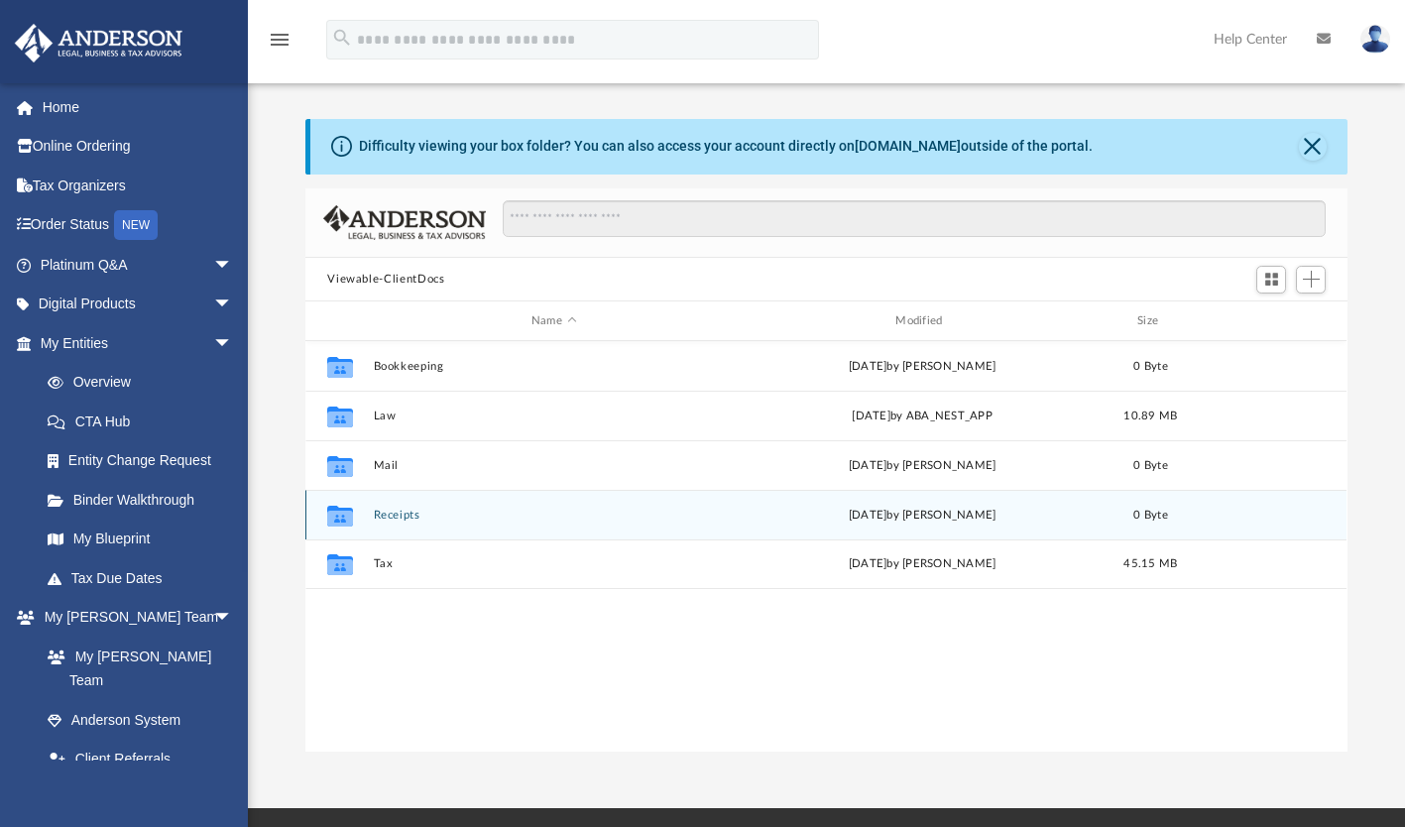
scroll to position [435, 1026]
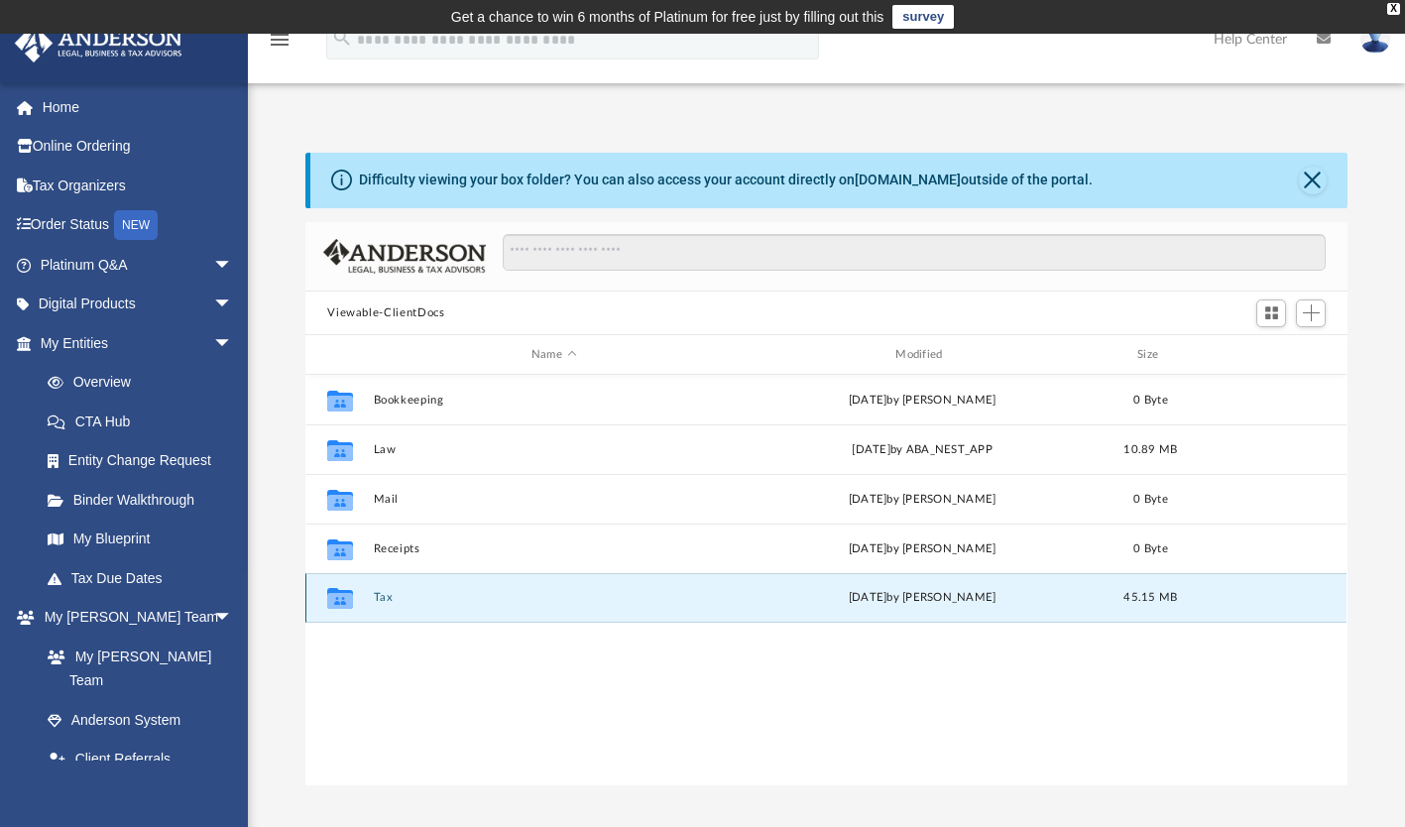
click at [389, 597] on button "Tax" at bounding box center [554, 598] width 360 height 13
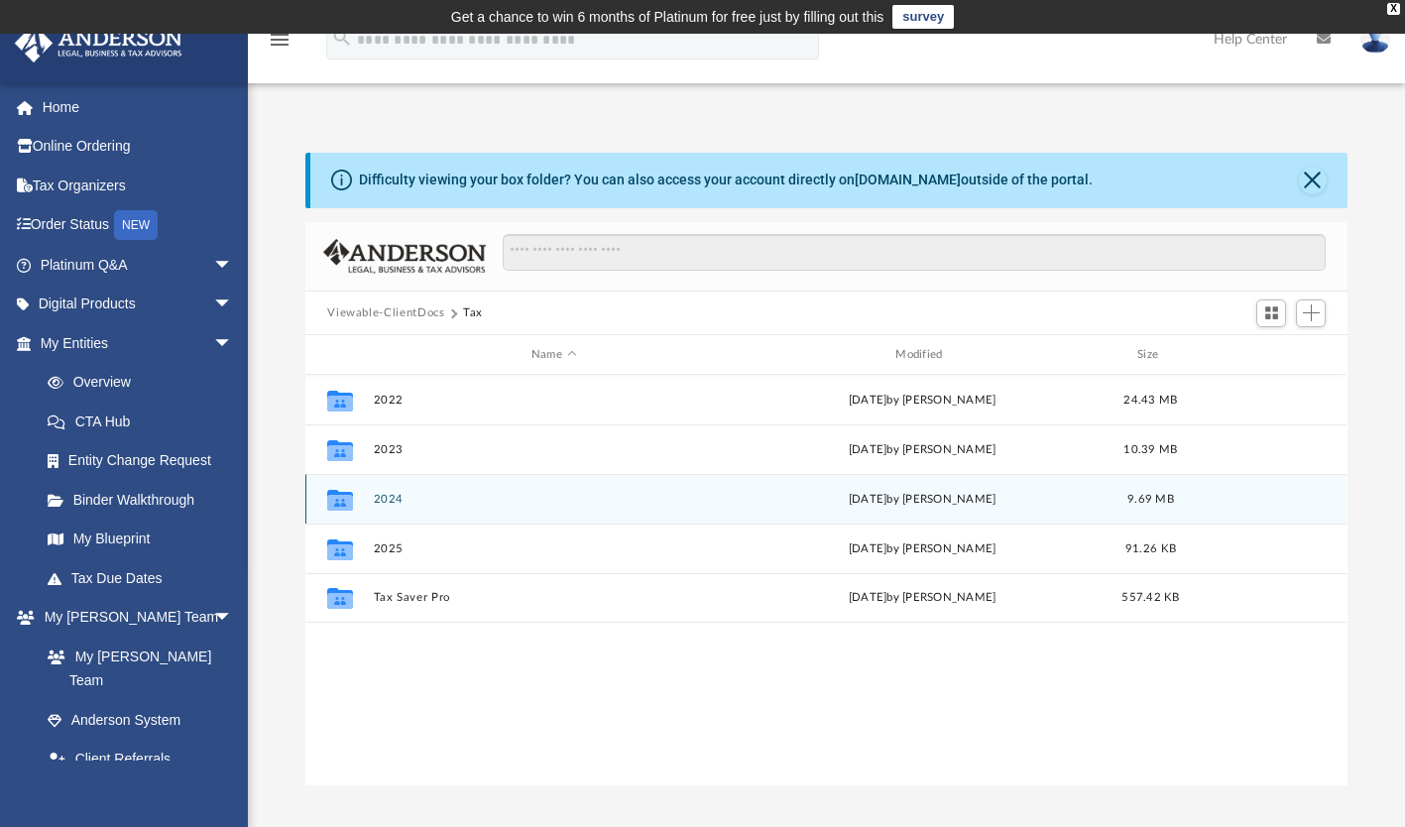
click at [410, 495] on button "2024" at bounding box center [554, 499] width 360 height 13
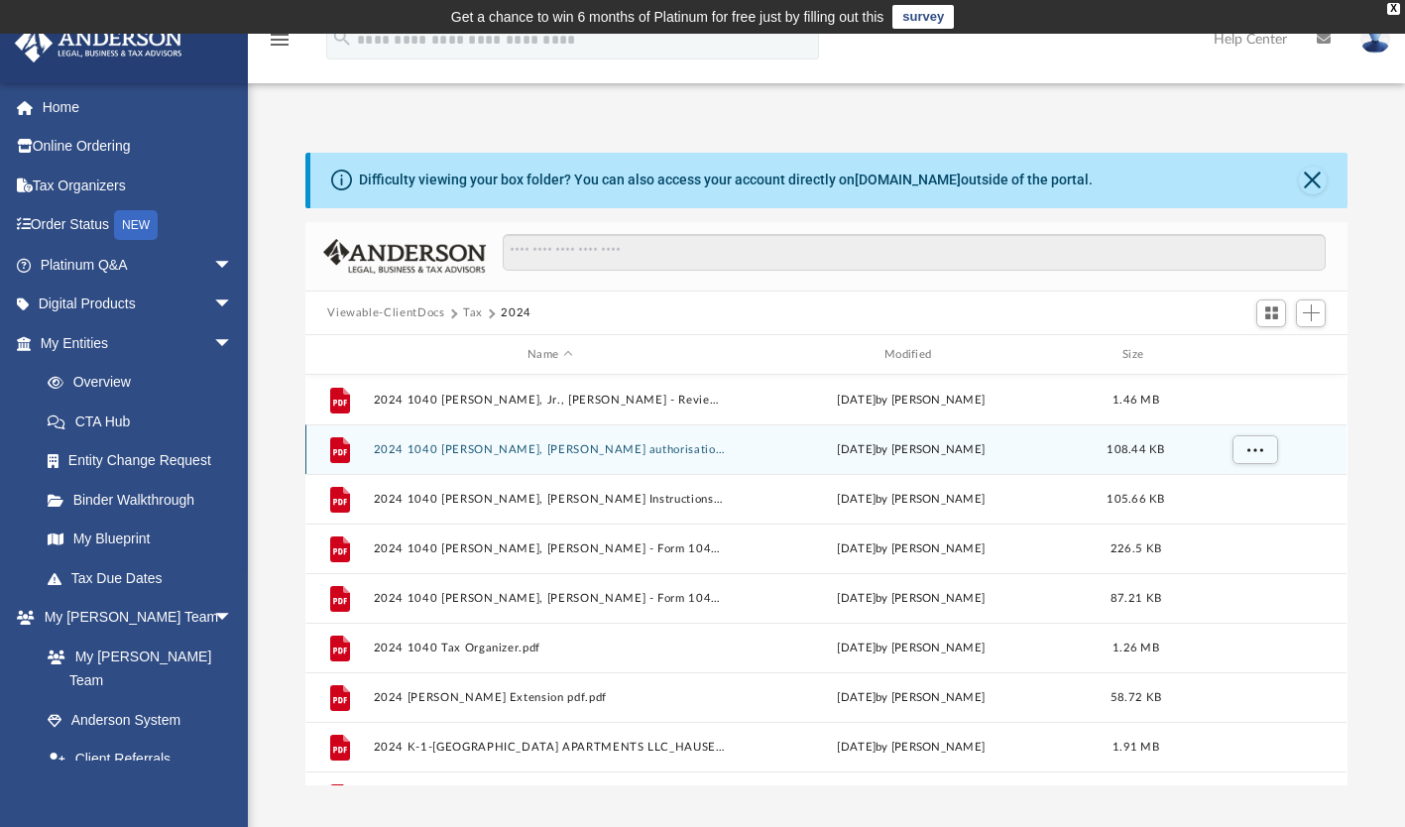
click at [573, 441] on div "File 2024 1040 [PERSON_NAME], [PERSON_NAME] - E-file authorisation - please sig…" at bounding box center [825, 449] width 1041 height 50
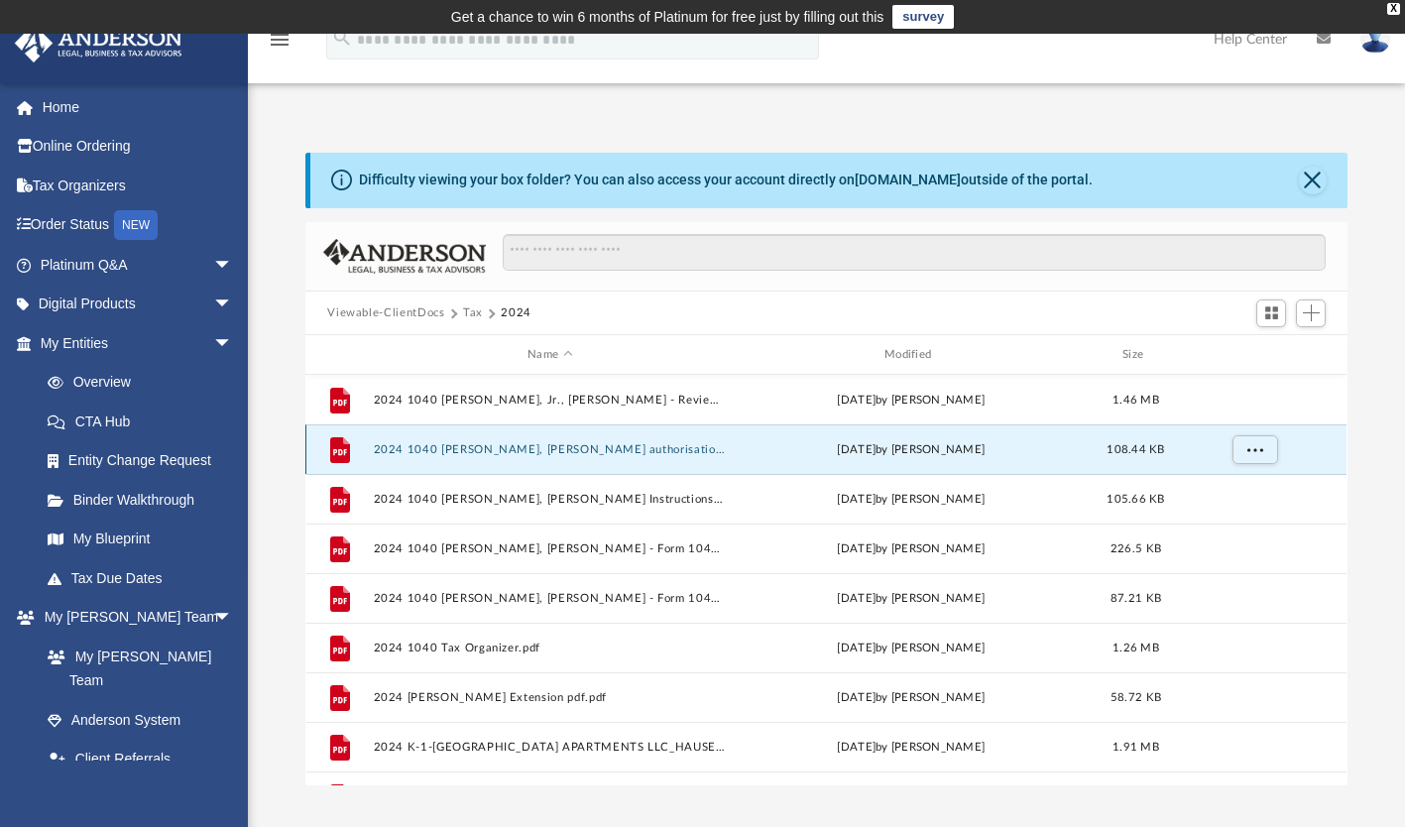
click at [581, 450] on button "2024 1040 [PERSON_NAME], [PERSON_NAME] authorisation - please sign.pdf" at bounding box center [550, 449] width 353 height 13
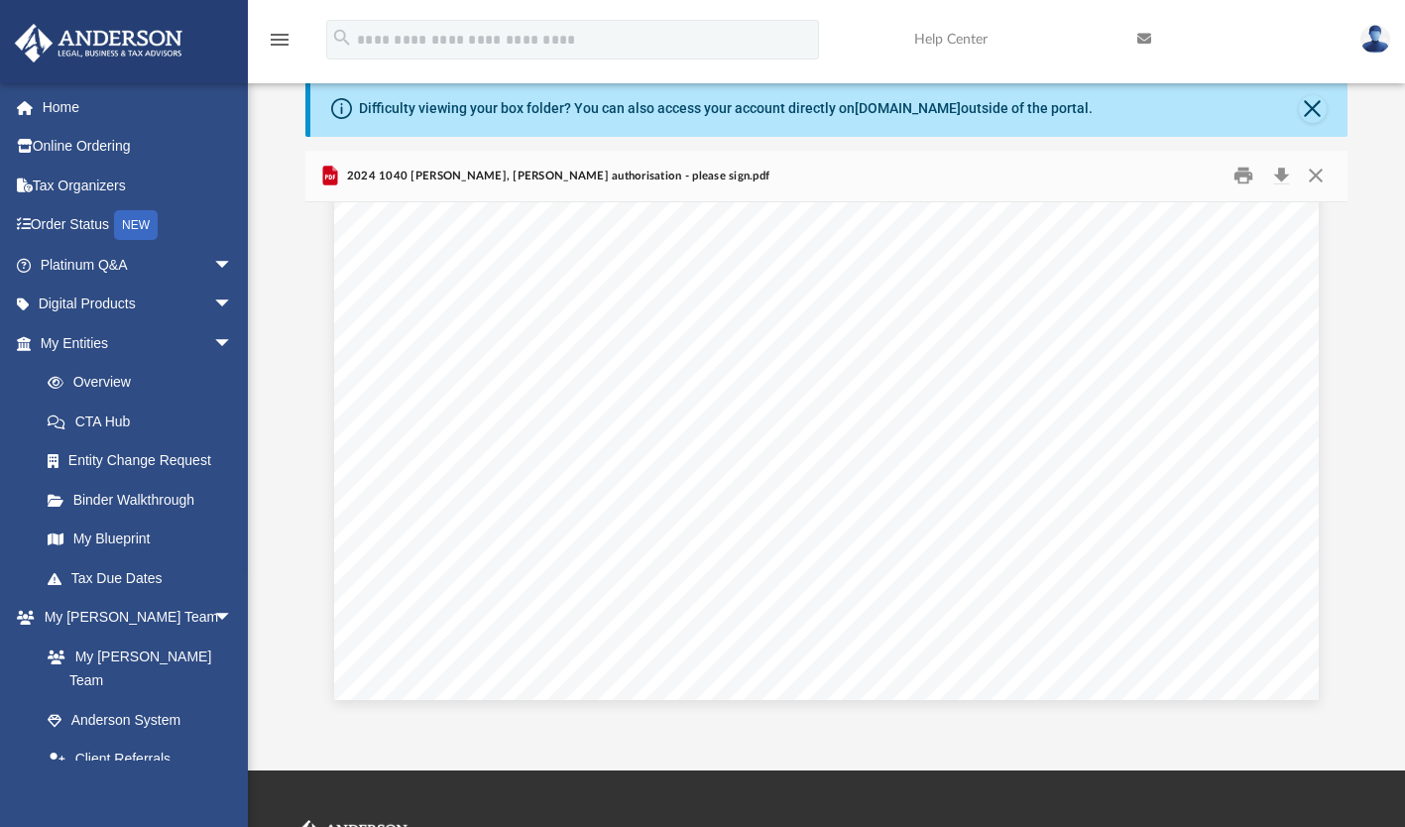
scroll to position [809, 0]
click at [1305, 102] on button "Close" at bounding box center [1313, 109] width 28 height 28
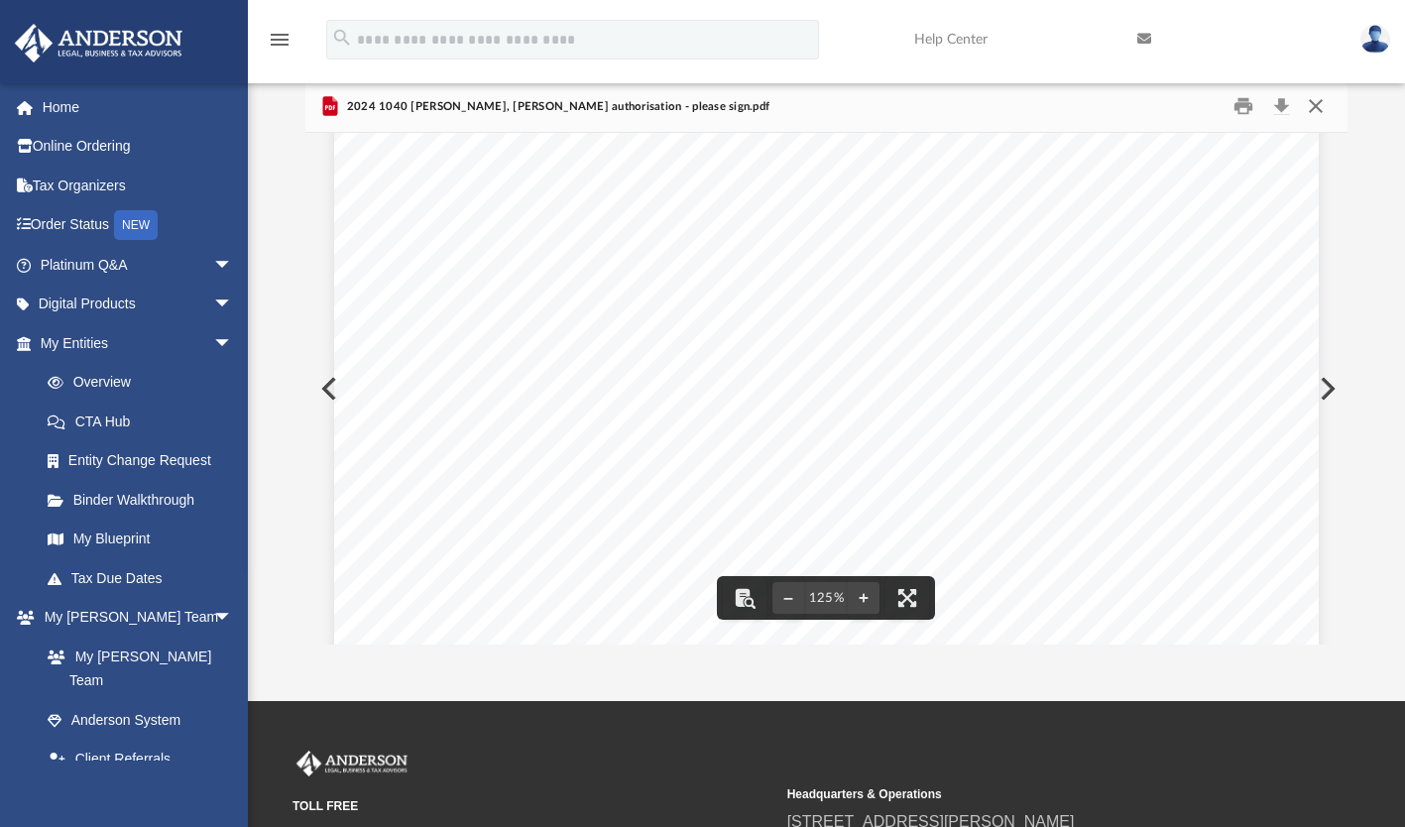
click at [1317, 106] on button "Close" at bounding box center [1316, 106] width 36 height 31
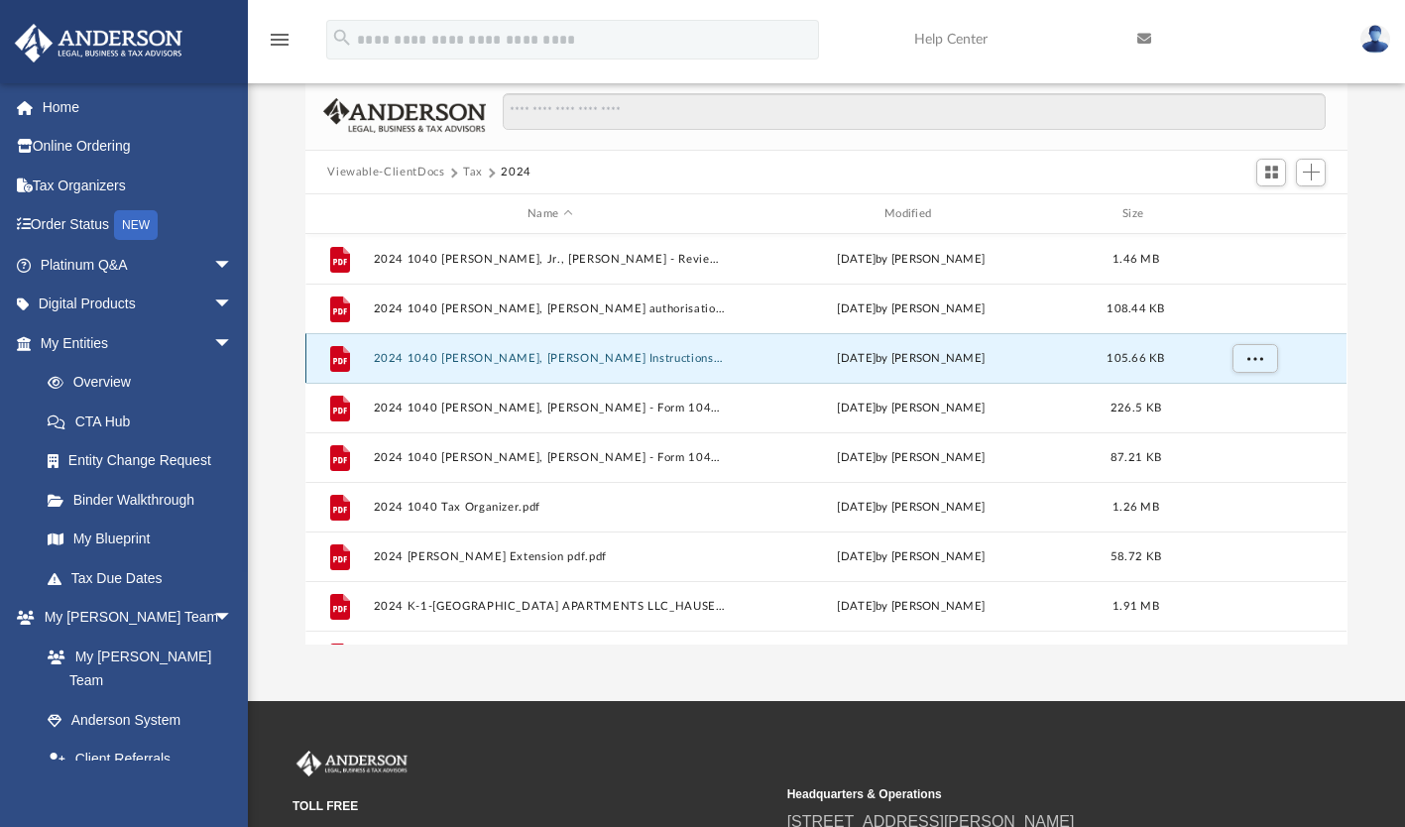
click at [511, 360] on button "2024 1040 Hauser, Jr., Frank William - Filing Instructions.pdf" at bounding box center [550, 358] width 353 height 13
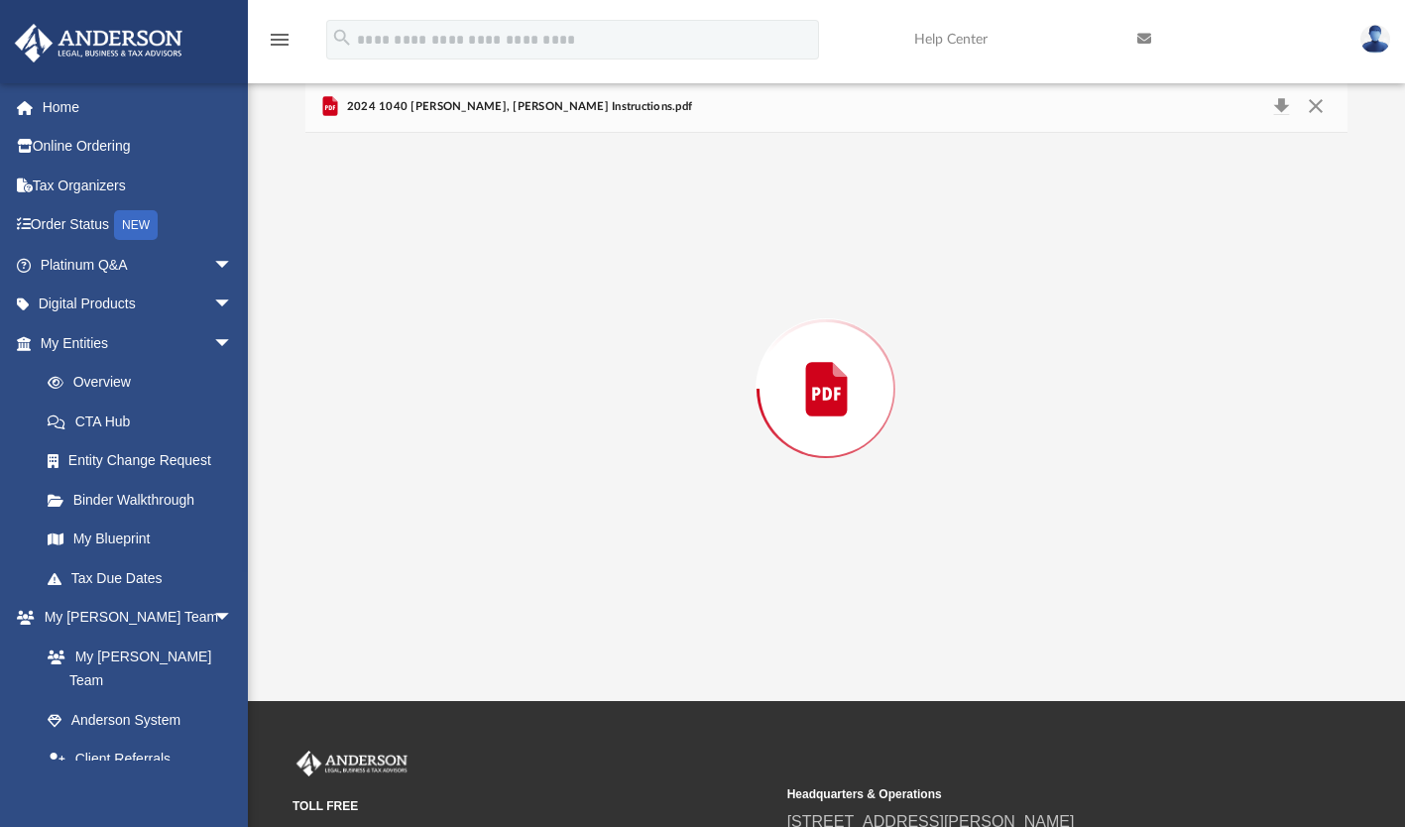
click at [511, 360] on div "Preview" at bounding box center [825, 389] width 1041 height 512
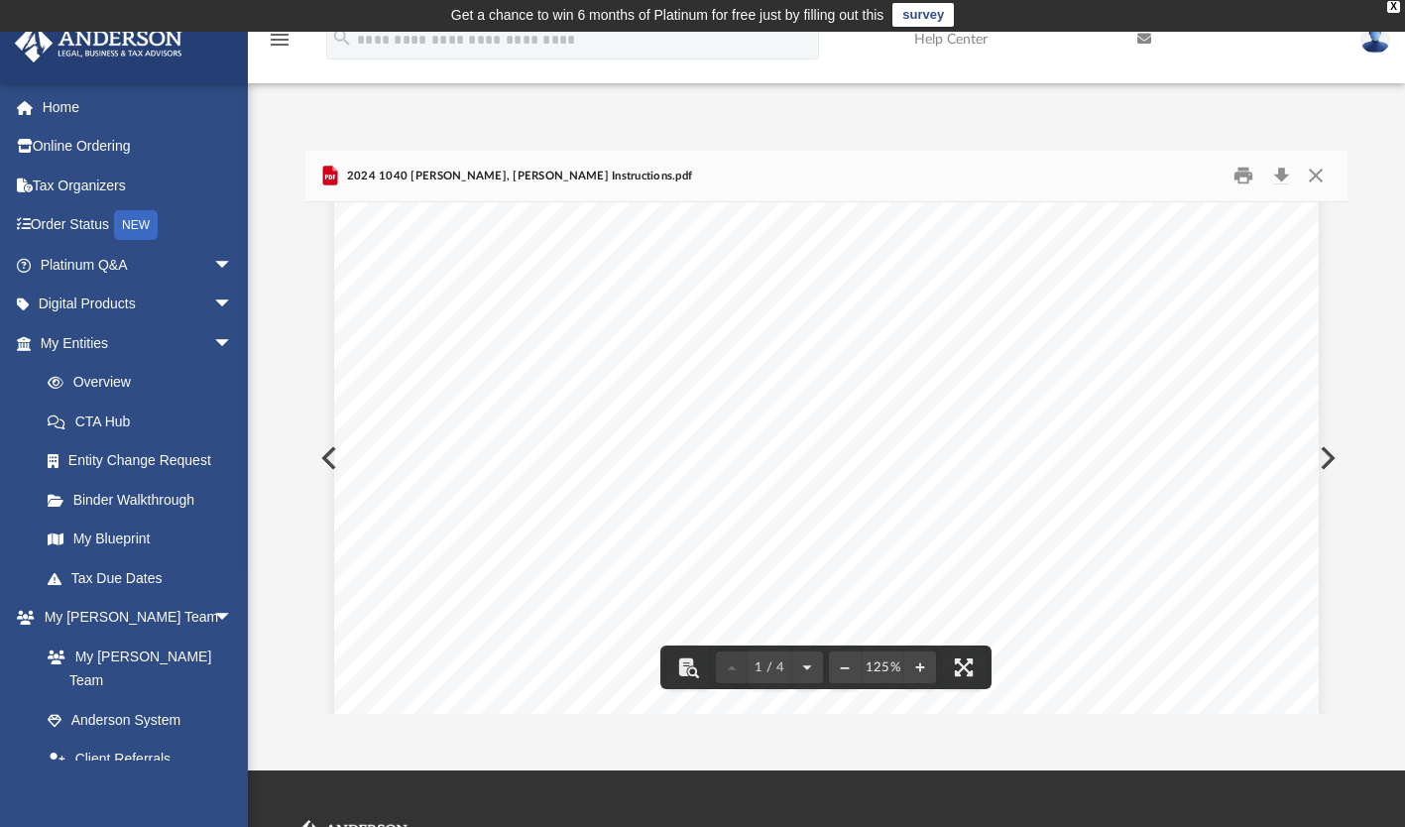
scroll to position [0, 0]
click at [1245, 171] on button "Print" at bounding box center [1244, 176] width 40 height 31
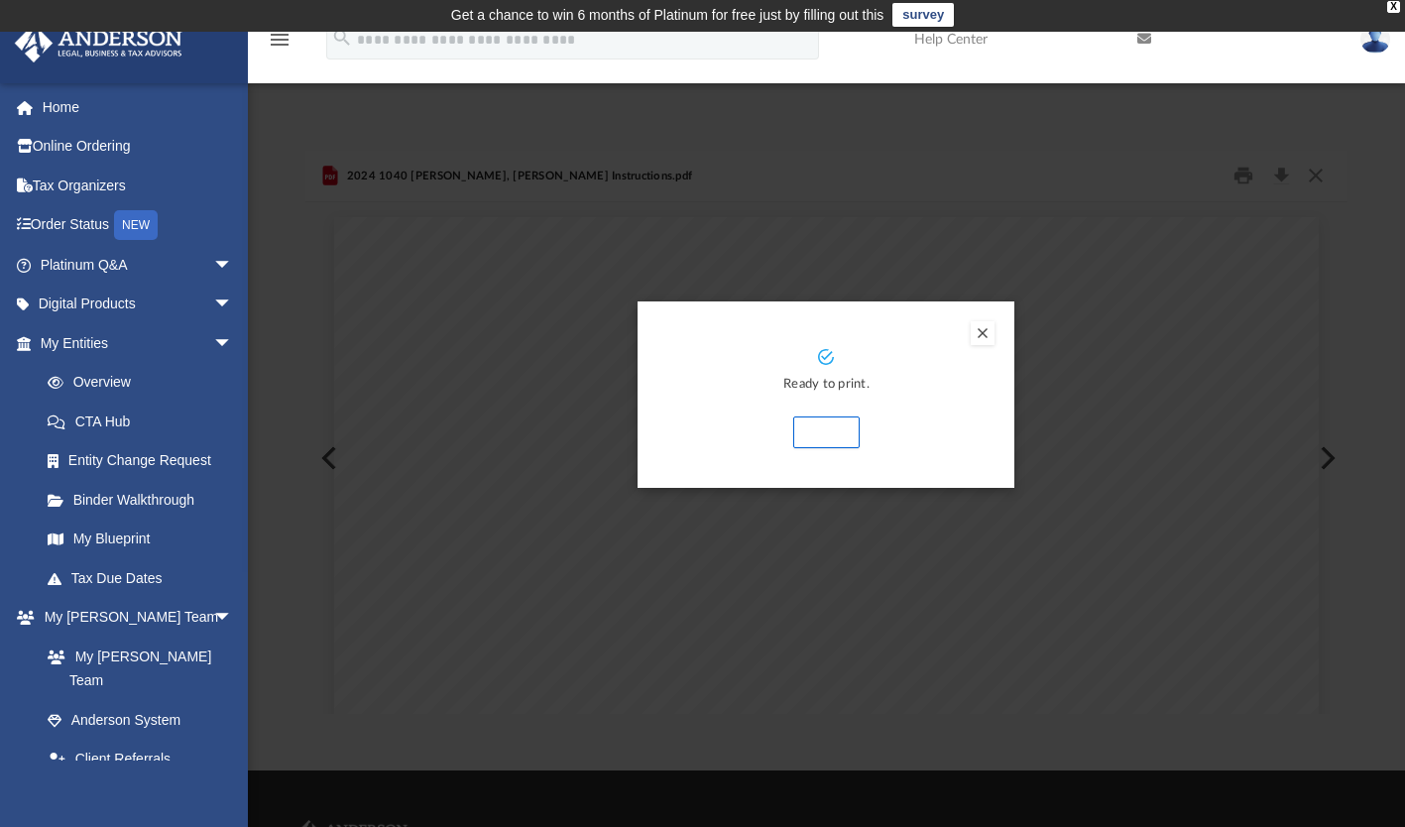
click at [834, 430] on button "Print" at bounding box center [826, 433] width 66 height 32
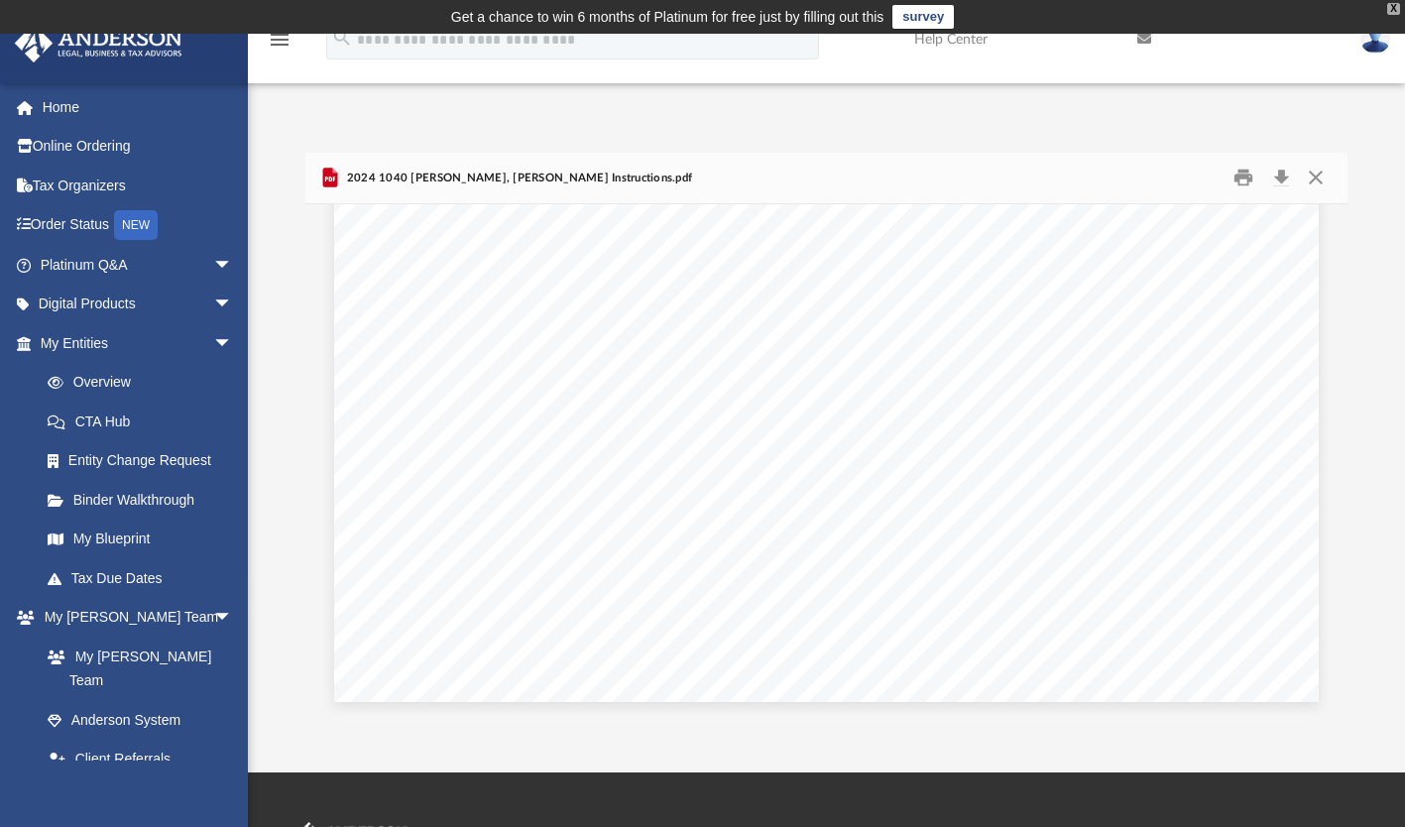
click at [1394, 7] on div "X" at bounding box center [1394, 9] width 13 height 12
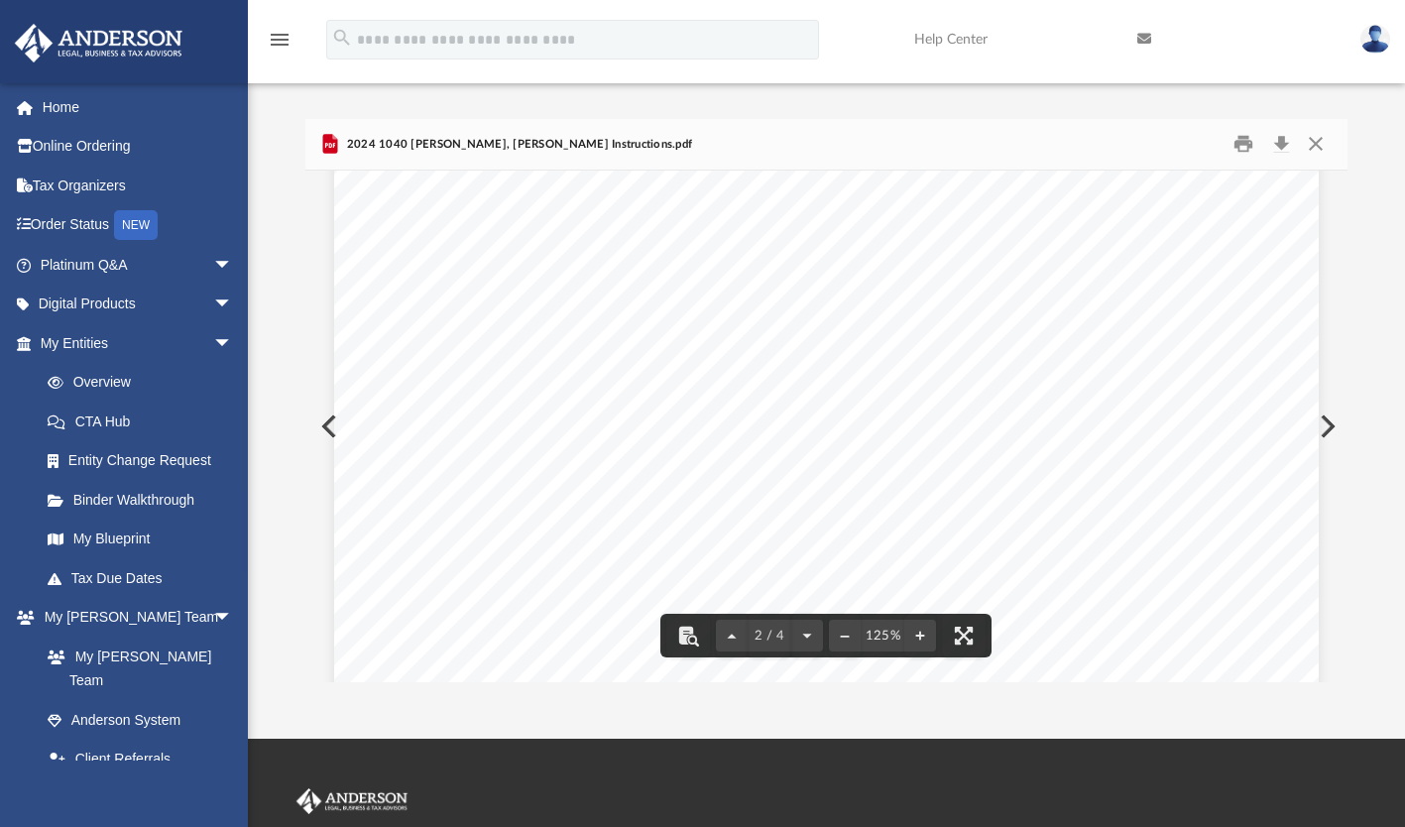
scroll to position [2198, 0]
click at [1320, 140] on button "Close" at bounding box center [1316, 144] width 36 height 31
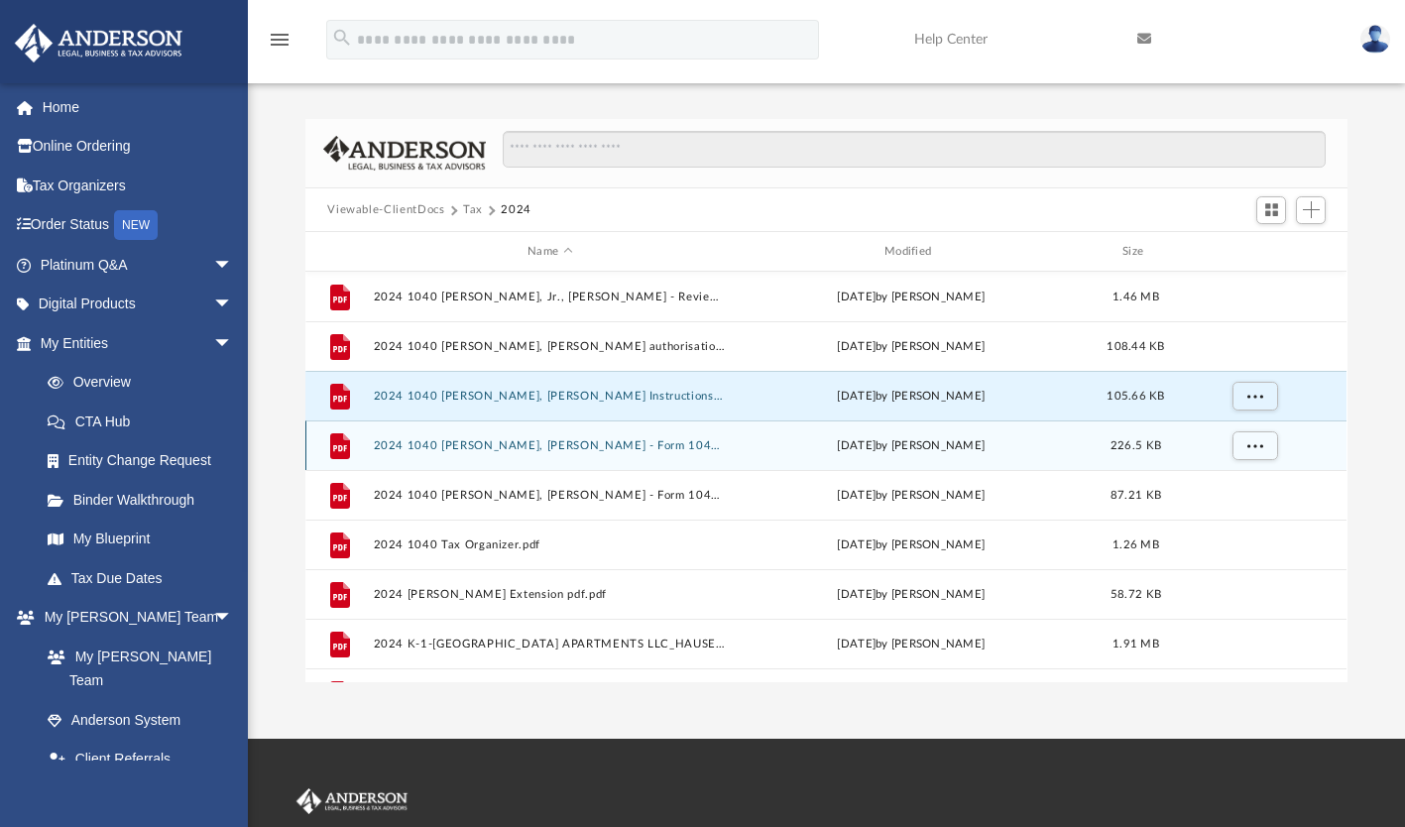
click at [432, 446] on button "2024 1040 [PERSON_NAME], [PERSON_NAME] - Form 1040-ES Payment Voucher.pdf" at bounding box center [550, 445] width 353 height 13
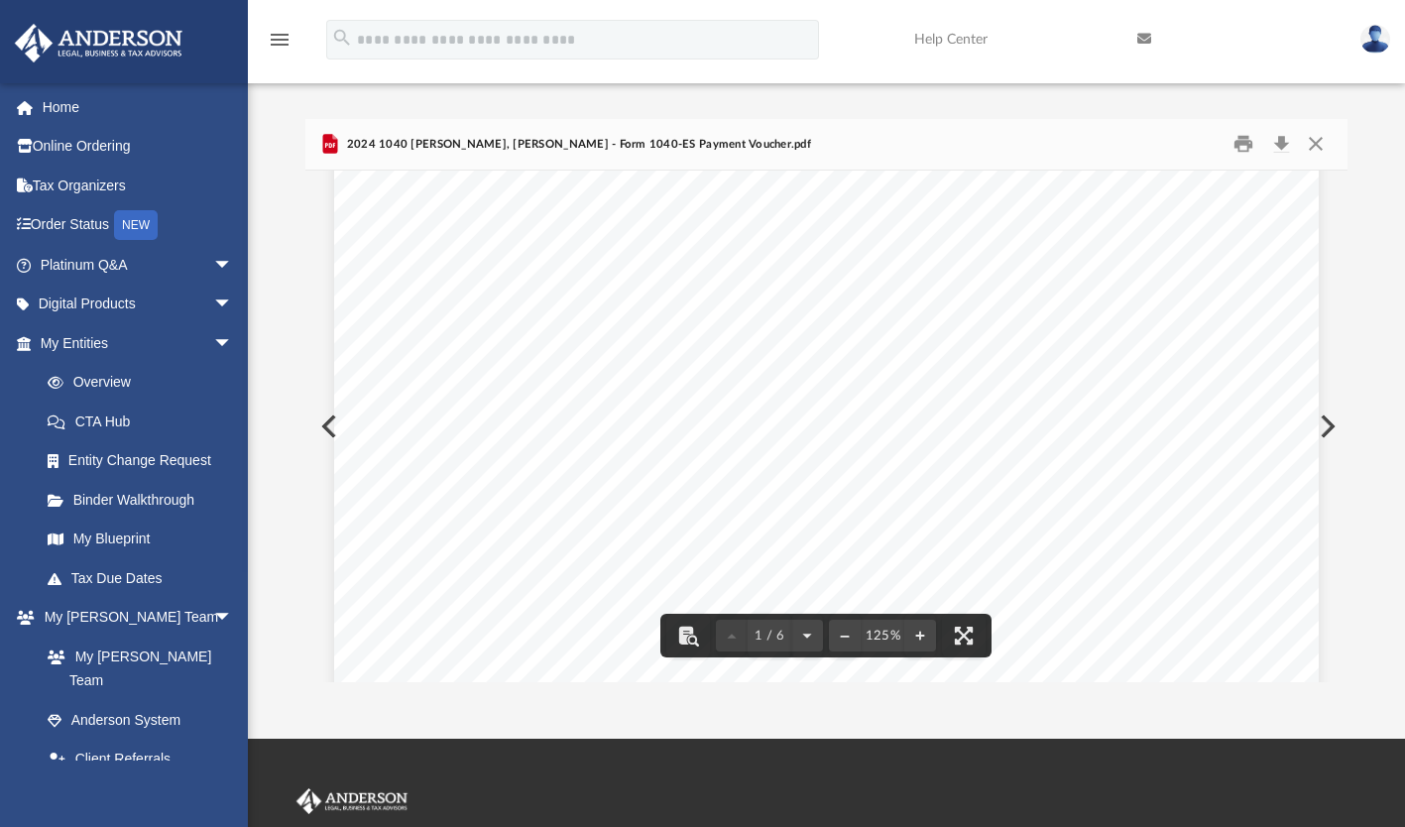
scroll to position [0, 0]
click at [1243, 140] on button "Print" at bounding box center [1244, 144] width 40 height 31
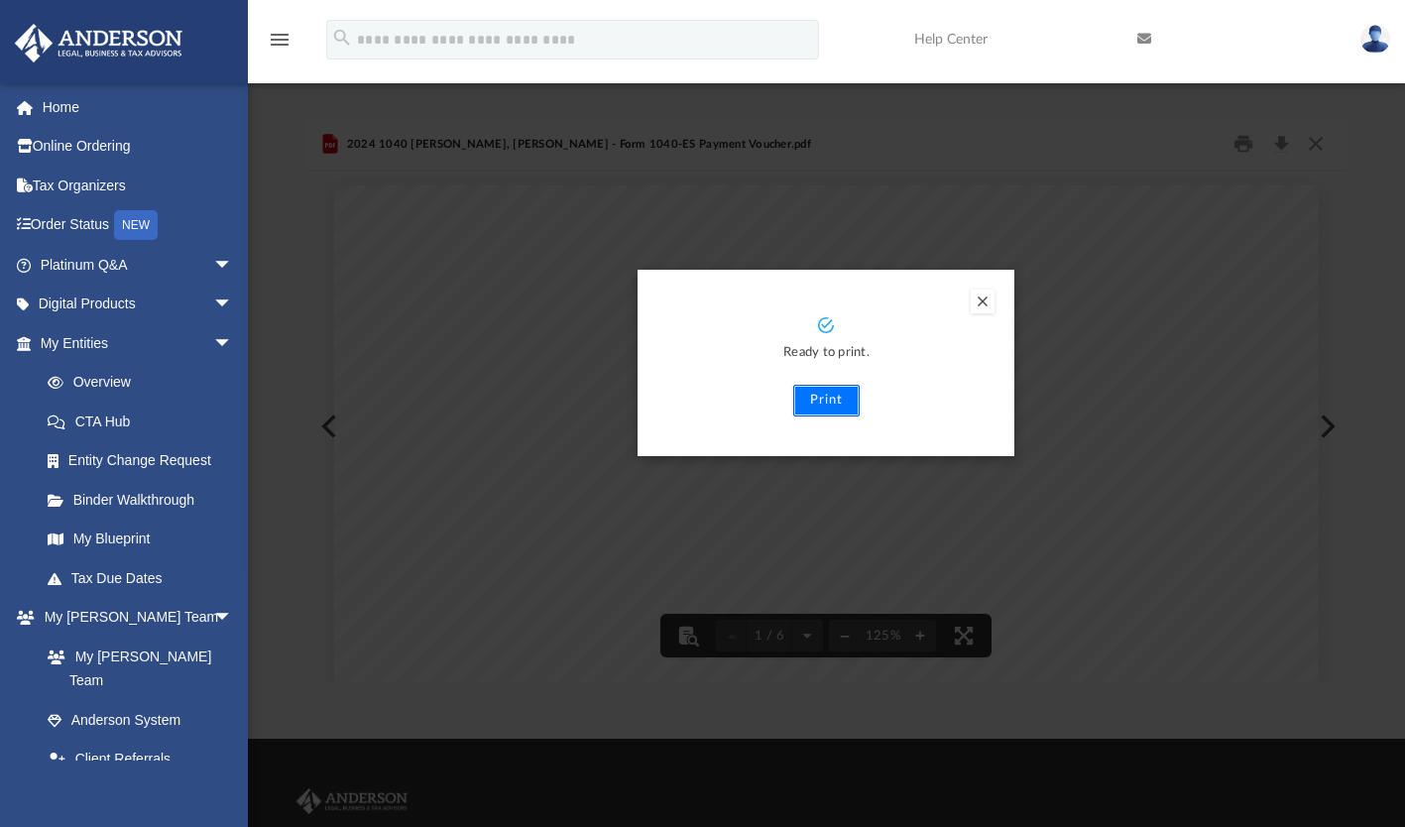
click at [827, 397] on button "Print" at bounding box center [826, 401] width 66 height 32
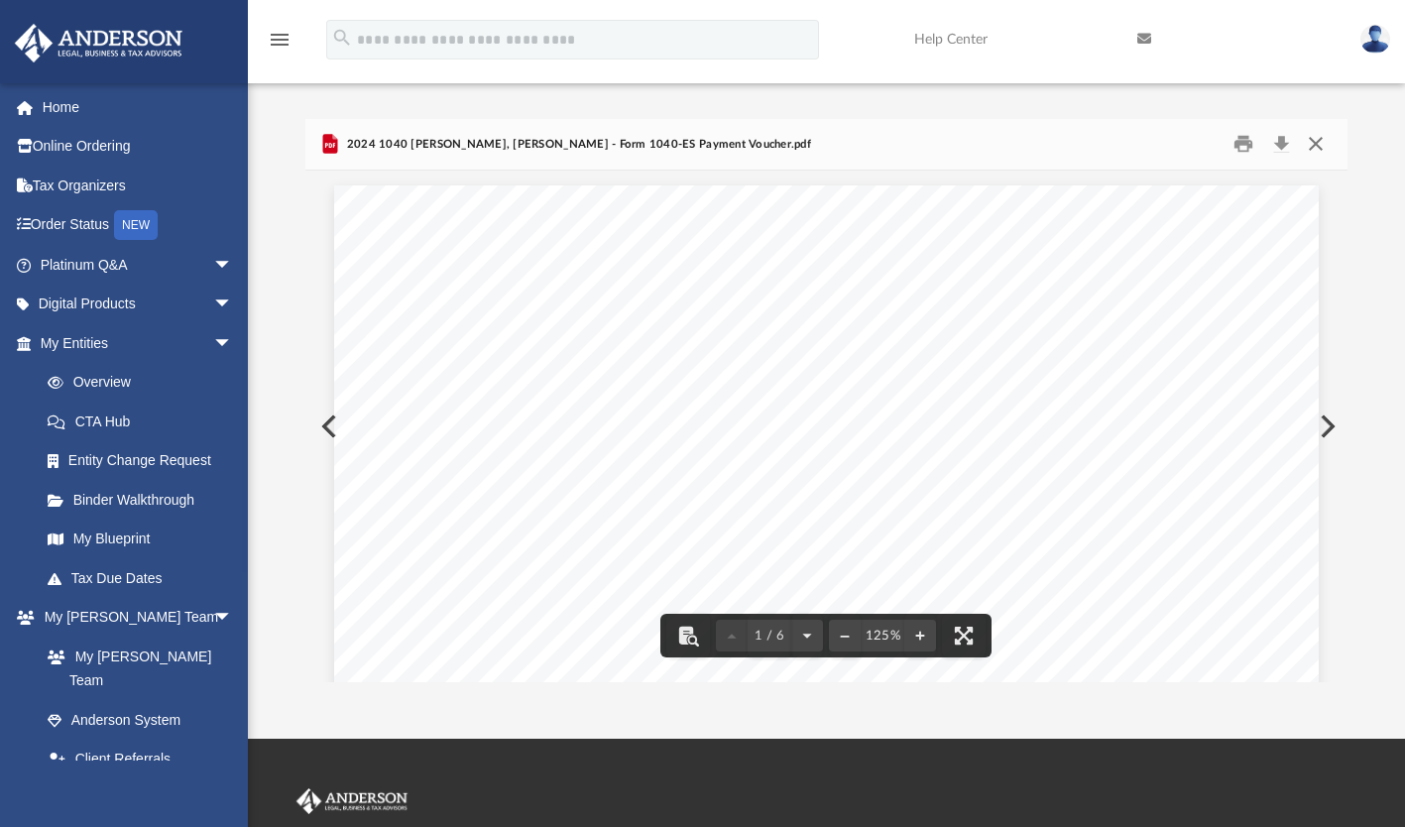
click at [1314, 141] on button "Close" at bounding box center [1316, 144] width 36 height 31
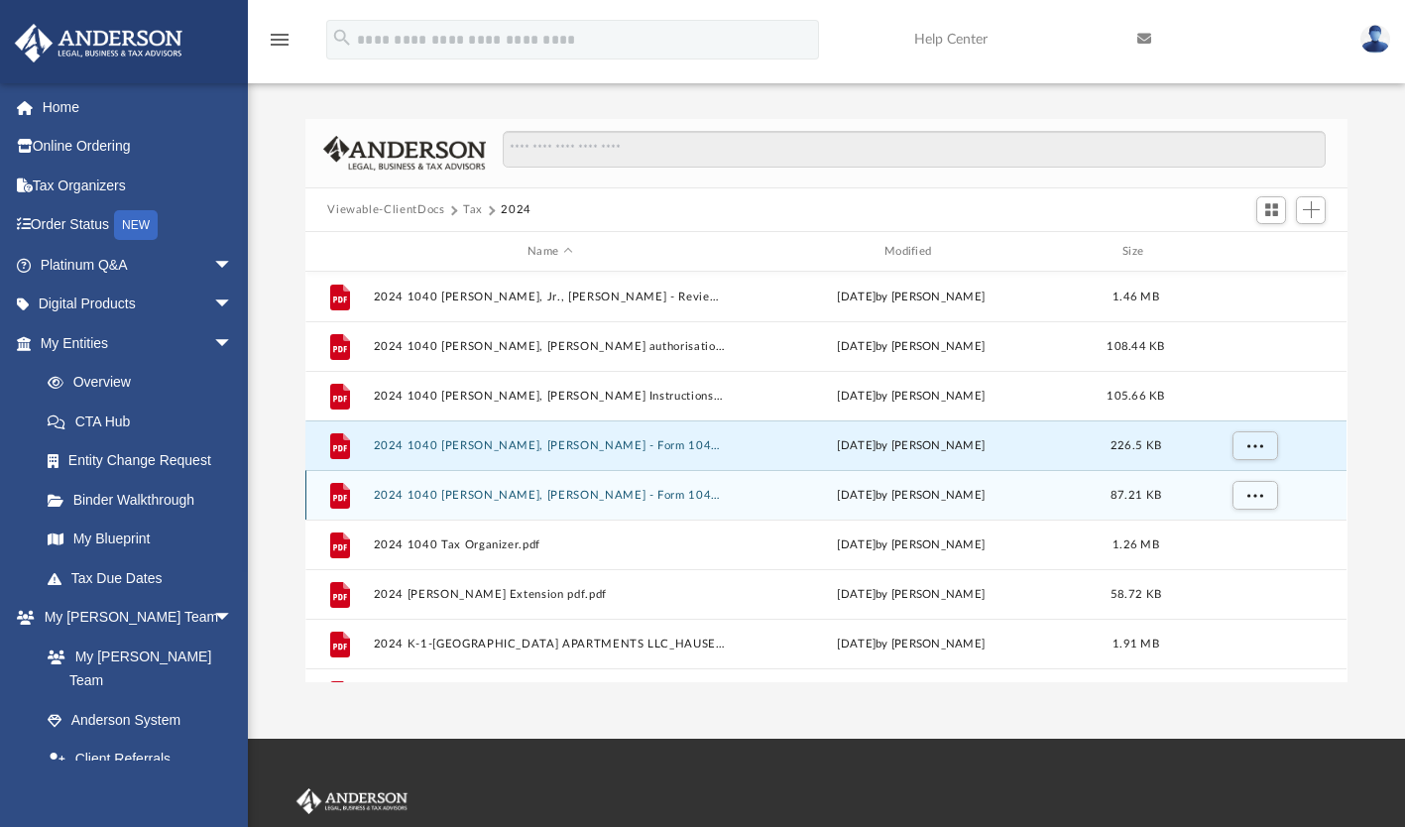
click at [513, 491] on button "2024 1040 [PERSON_NAME], [PERSON_NAME] - Form 1040-V, Form 1040 Payment Voucher…" at bounding box center [550, 495] width 353 height 13
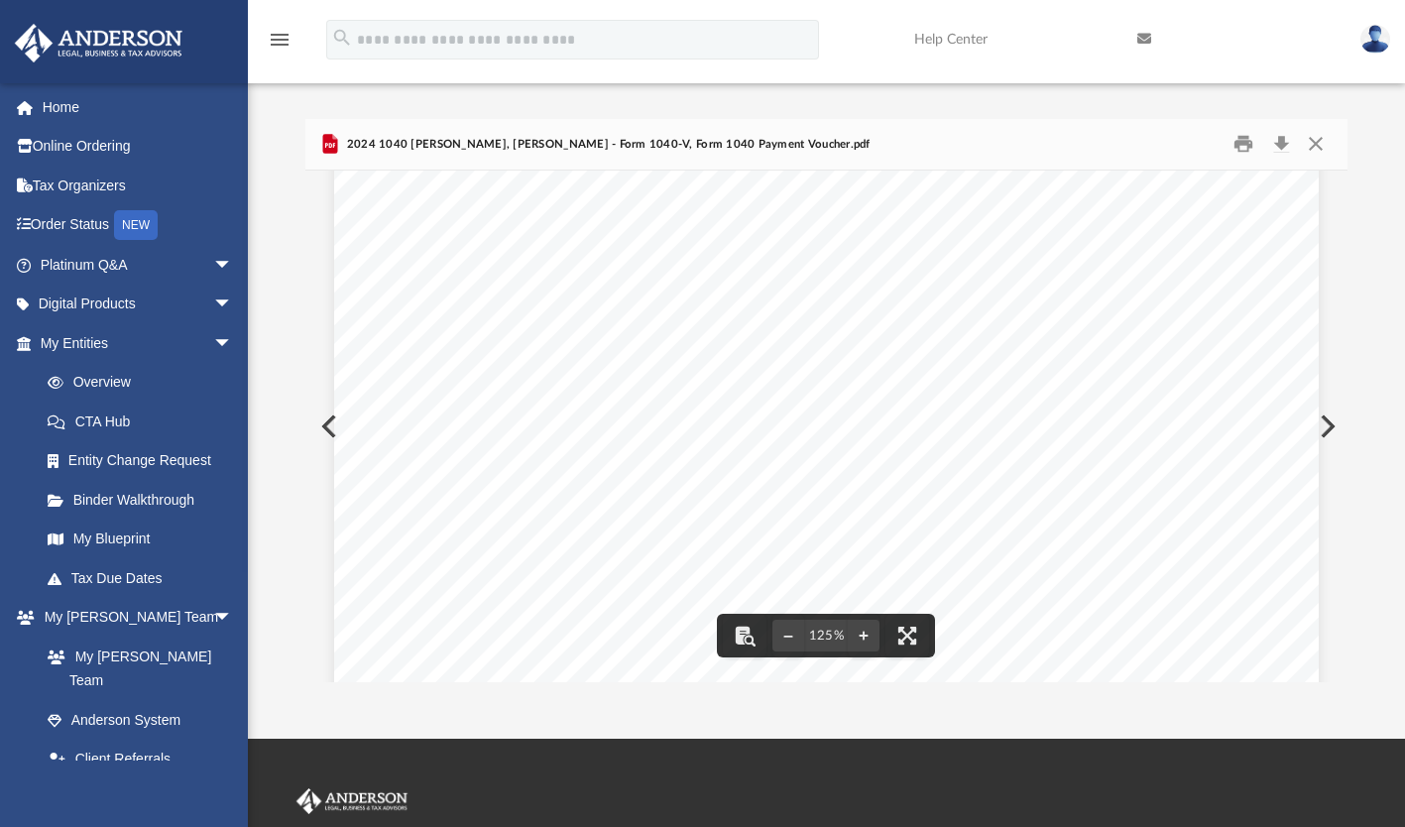
scroll to position [99, 0]
click at [1245, 142] on button "Print" at bounding box center [1244, 144] width 40 height 31
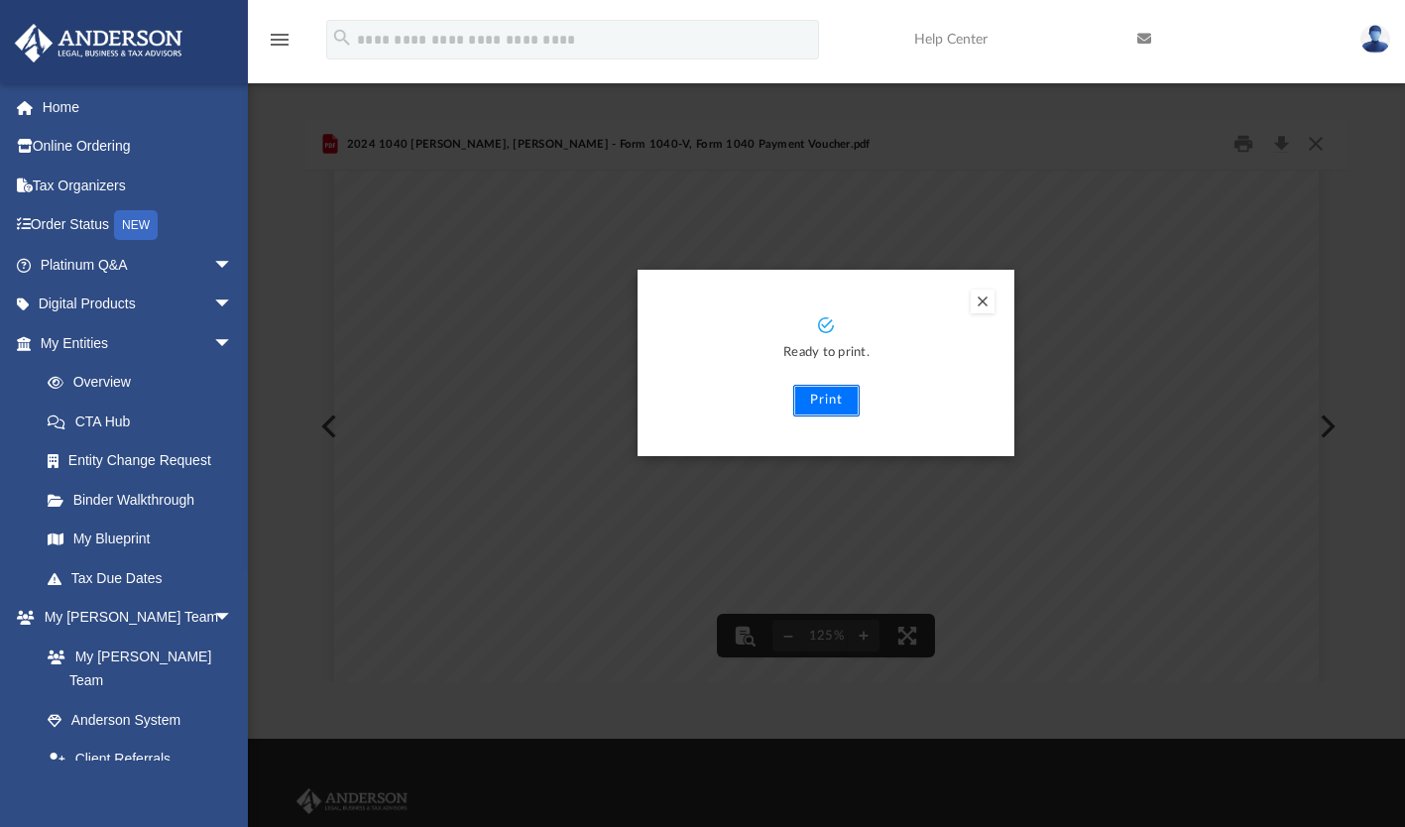
click at [838, 398] on button "Print" at bounding box center [826, 401] width 66 height 32
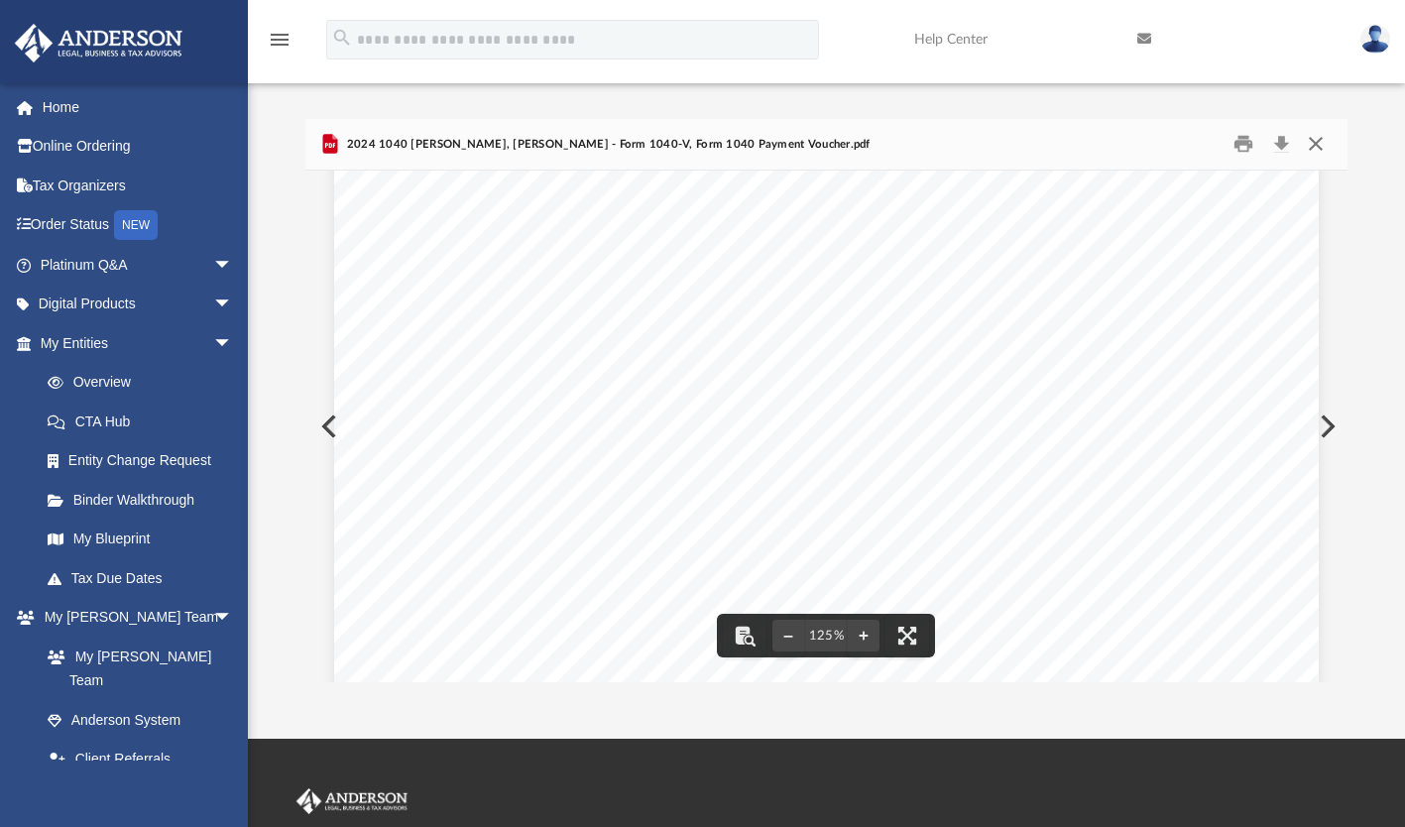
click at [1318, 137] on button "Close" at bounding box center [1316, 144] width 36 height 31
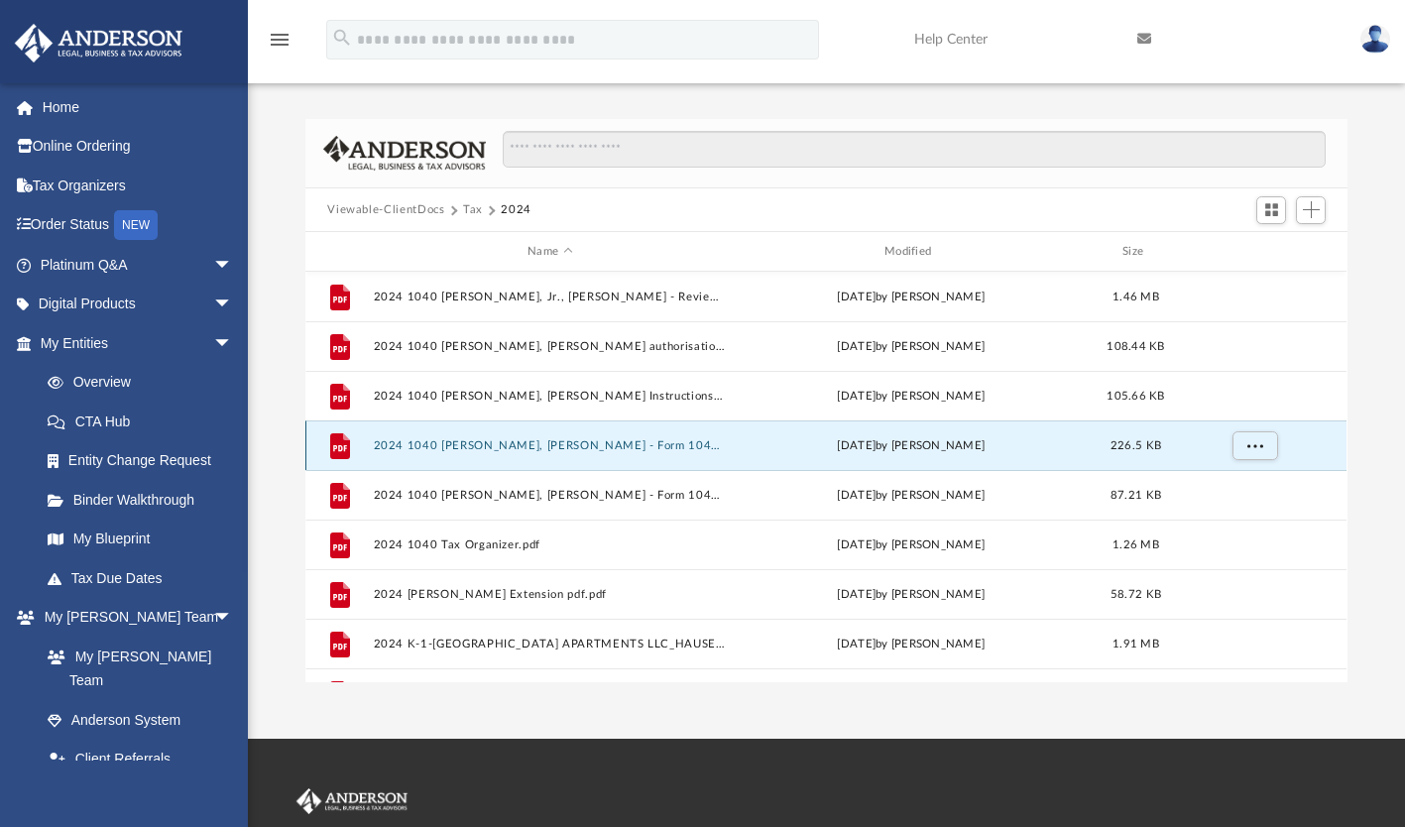
click at [564, 442] on button "2024 1040 [PERSON_NAME], [PERSON_NAME] - Form 1040-ES Payment Voucher.pdf" at bounding box center [550, 445] width 353 height 13
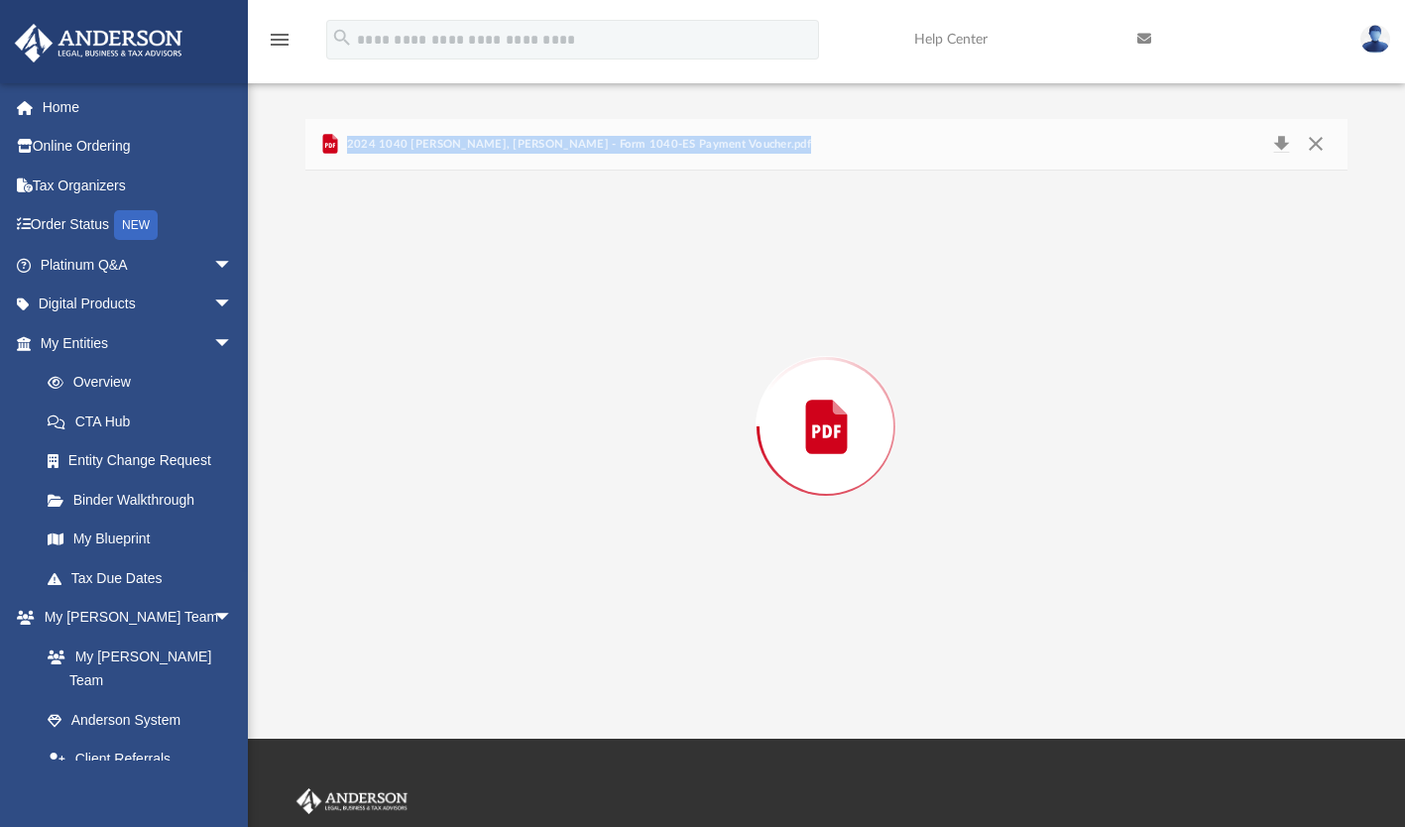
click at [564, 442] on div "Preview" at bounding box center [825, 427] width 1041 height 512
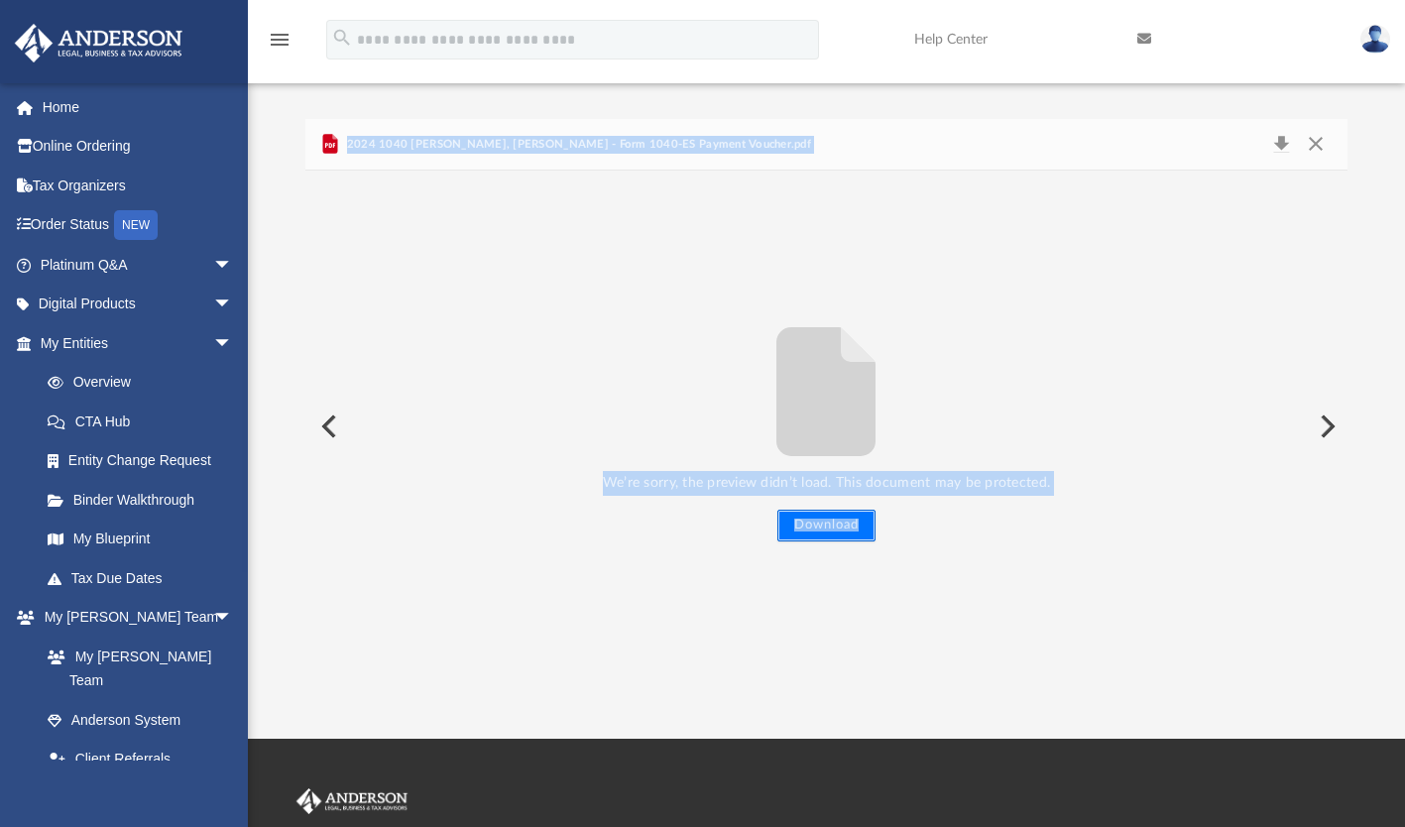
click at [839, 523] on button "Download" at bounding box center [827, 526] width 98 height 32
click at [1313, 145] on button "Close" at bounding box center [1316, 145] width 36 height 28
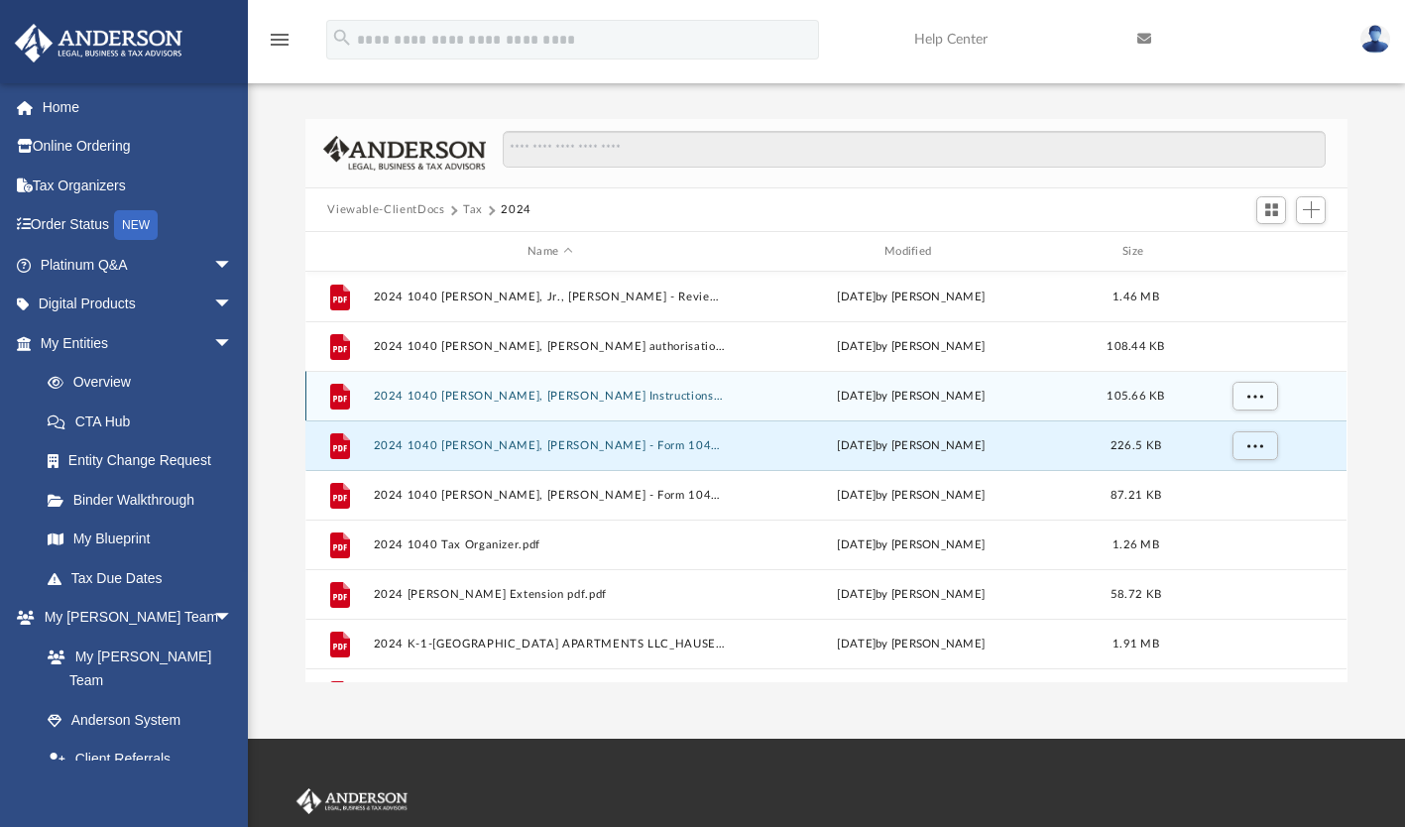
click at [576, 395] on button "2024 1040 [PERSON_NAME], [PERSON_NAME] Instructions.pdf" at bounding box center [550, 396] width 353 height 13
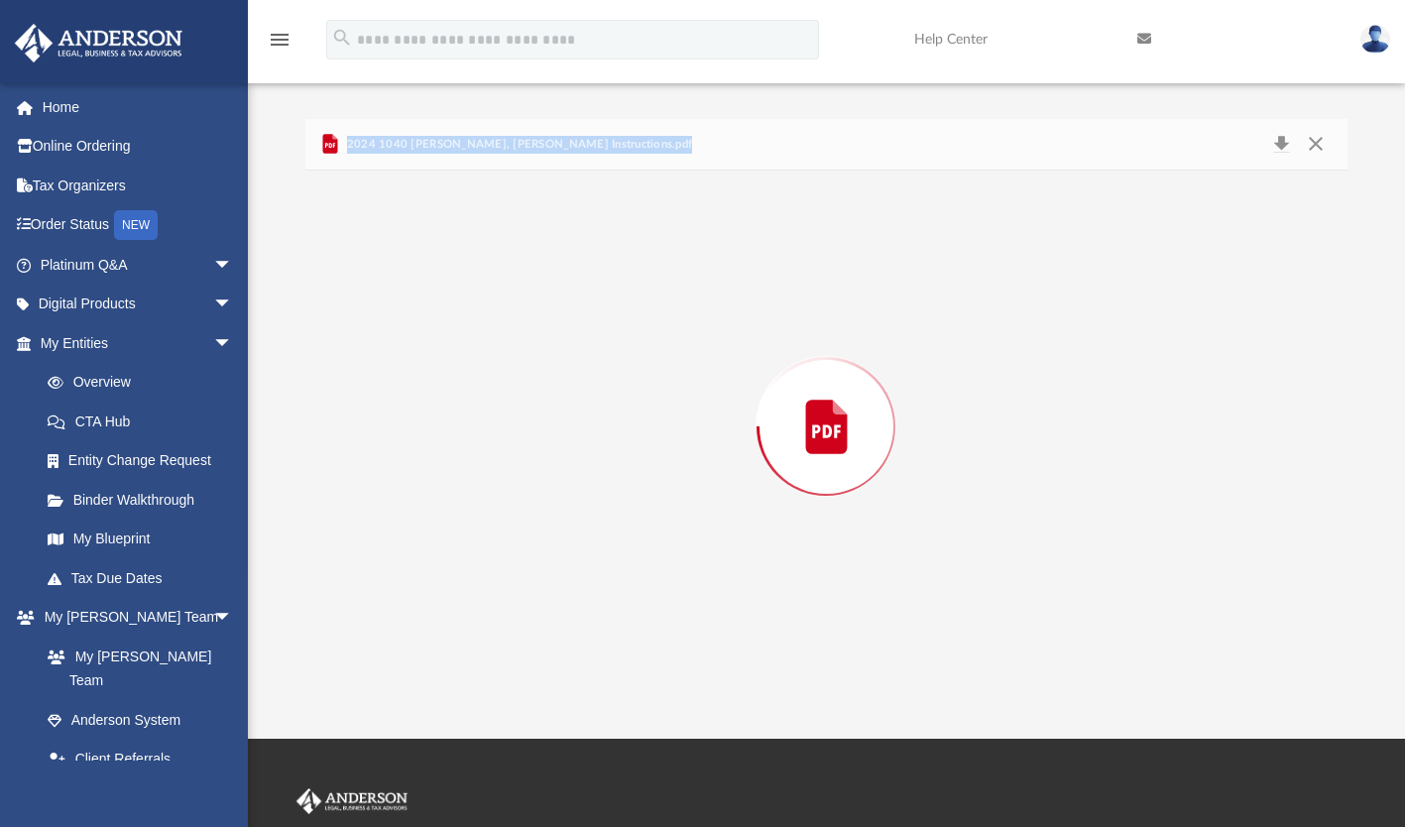
click at [576, 395] on div "Preview" at bounding box center [825, 427] width 1041 height 512
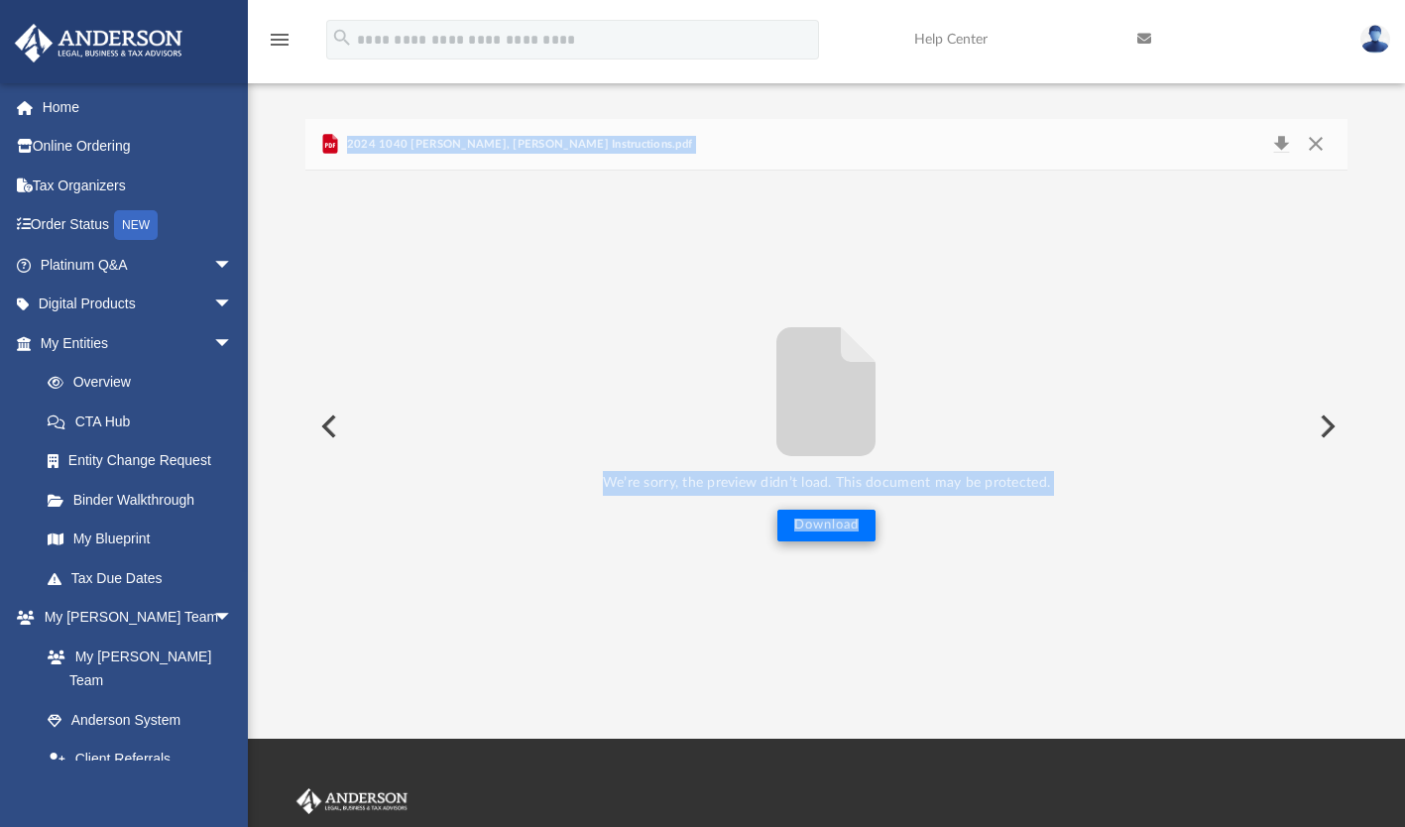
click at [837, 515] on button "Download" at bounding box center [827, 526] width 98 height 32
click at [1087, 270] on div "We’re sorry, the preview didn’t load. This document may be protected. Download" at bounding box center [825, 427] width 1041 height 512
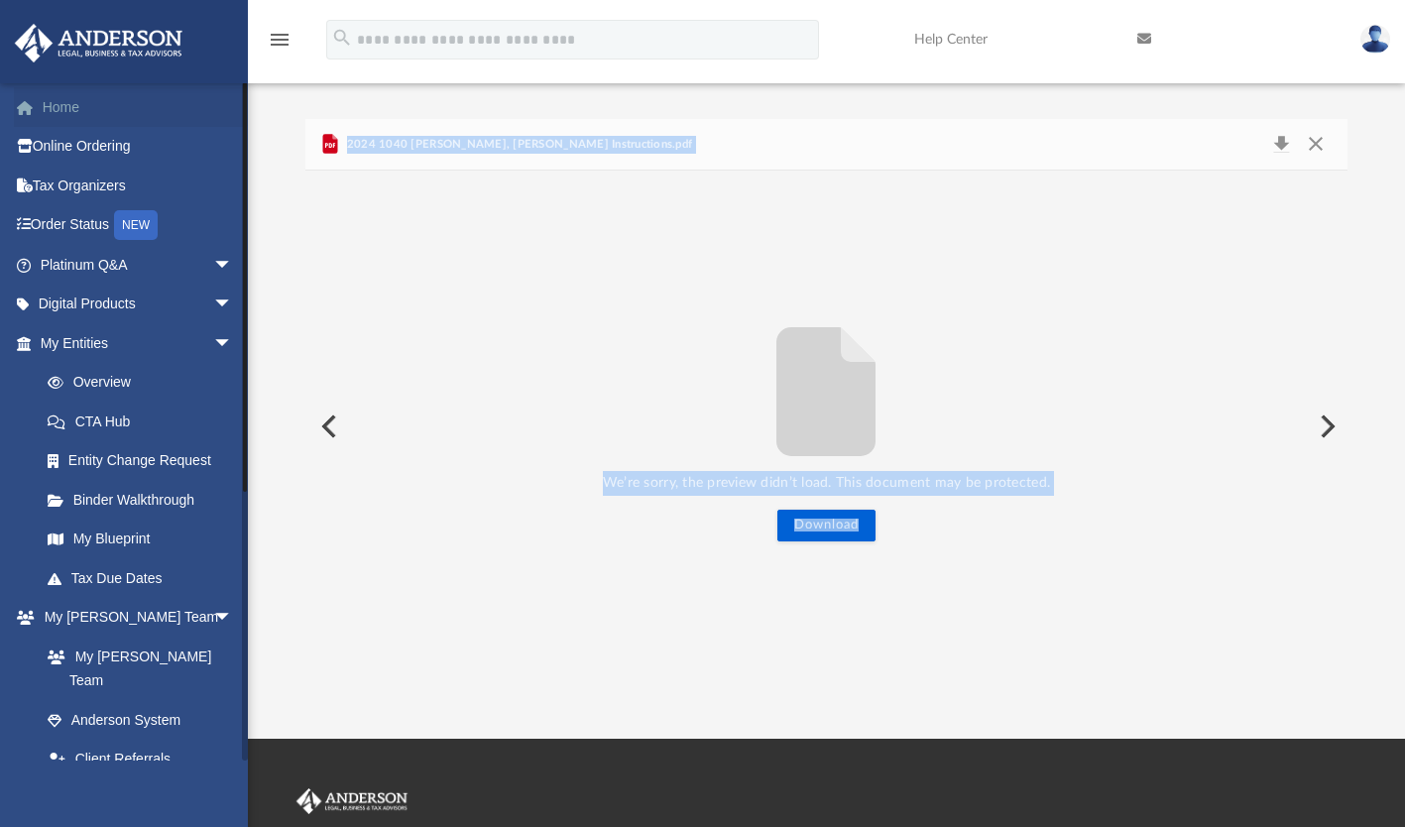
click at [61, 103] on link "Home" at bounding box center [138, 107] width 249 height 40
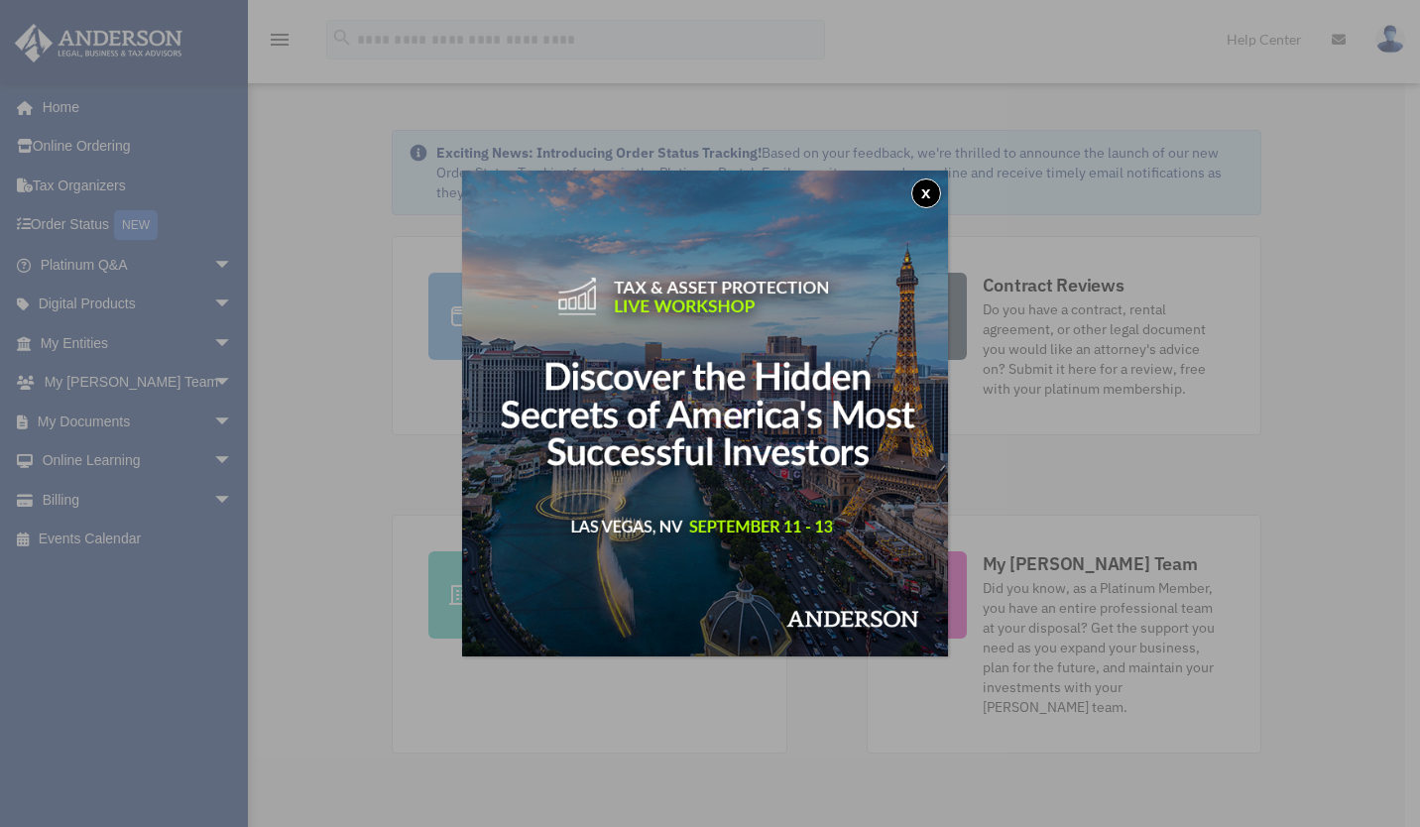
click at [938, 181] on button "x" at bounding box center [926, 194] width 30 height 30
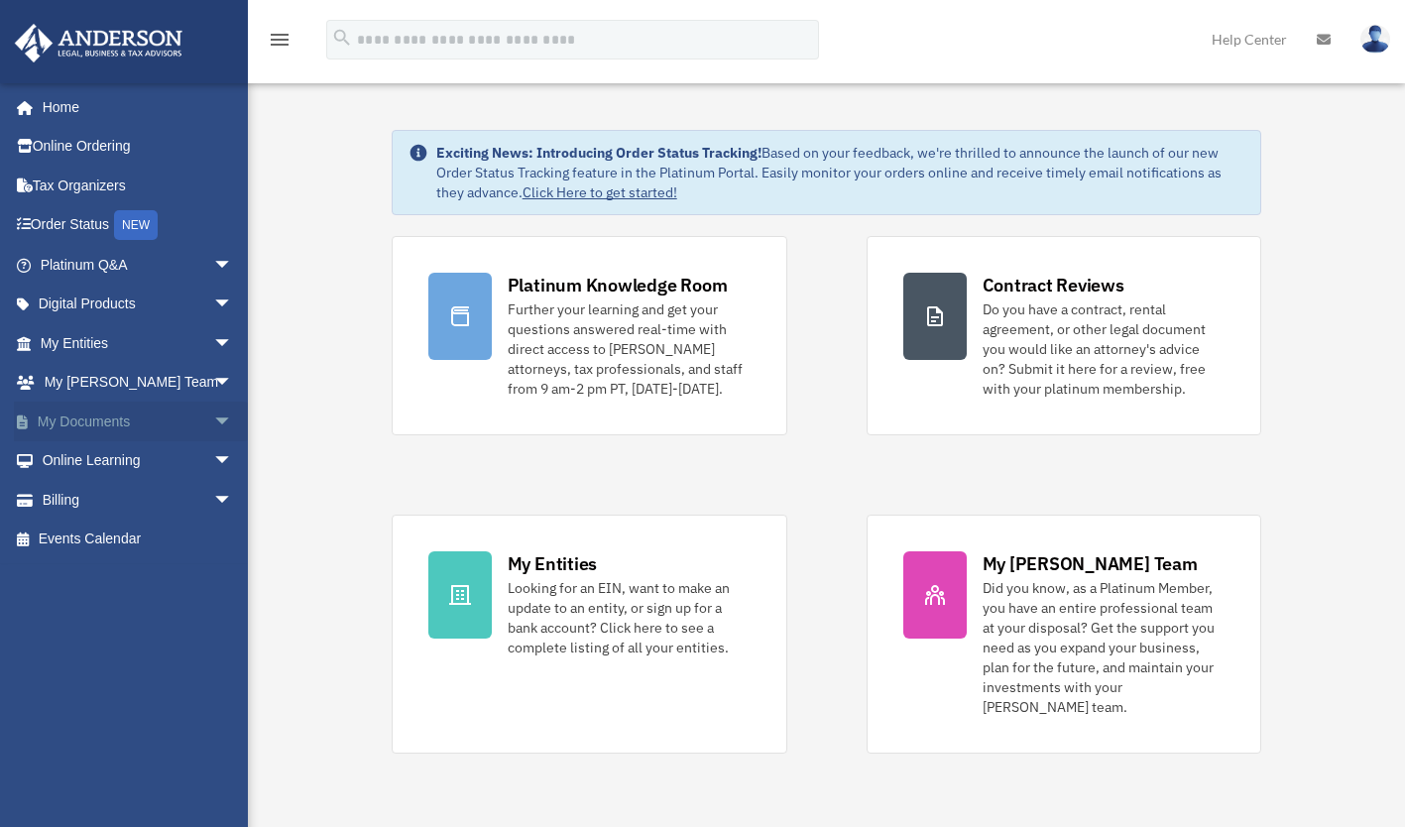
click at [86, 420] on link "My Documents arrow_drop_down" at bounding box center [138, 422] width 249 height 40
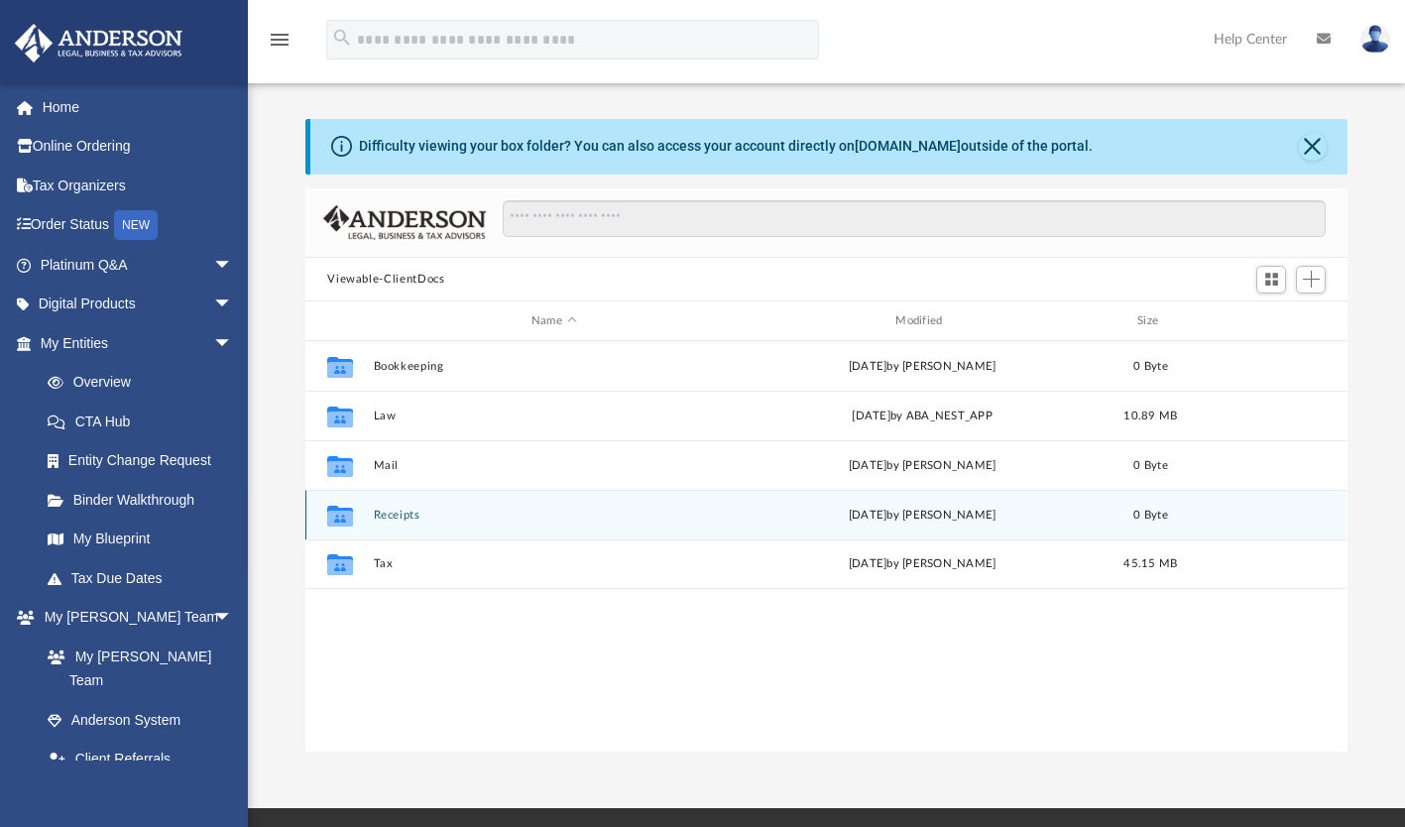
scroll to position [435, 1026]
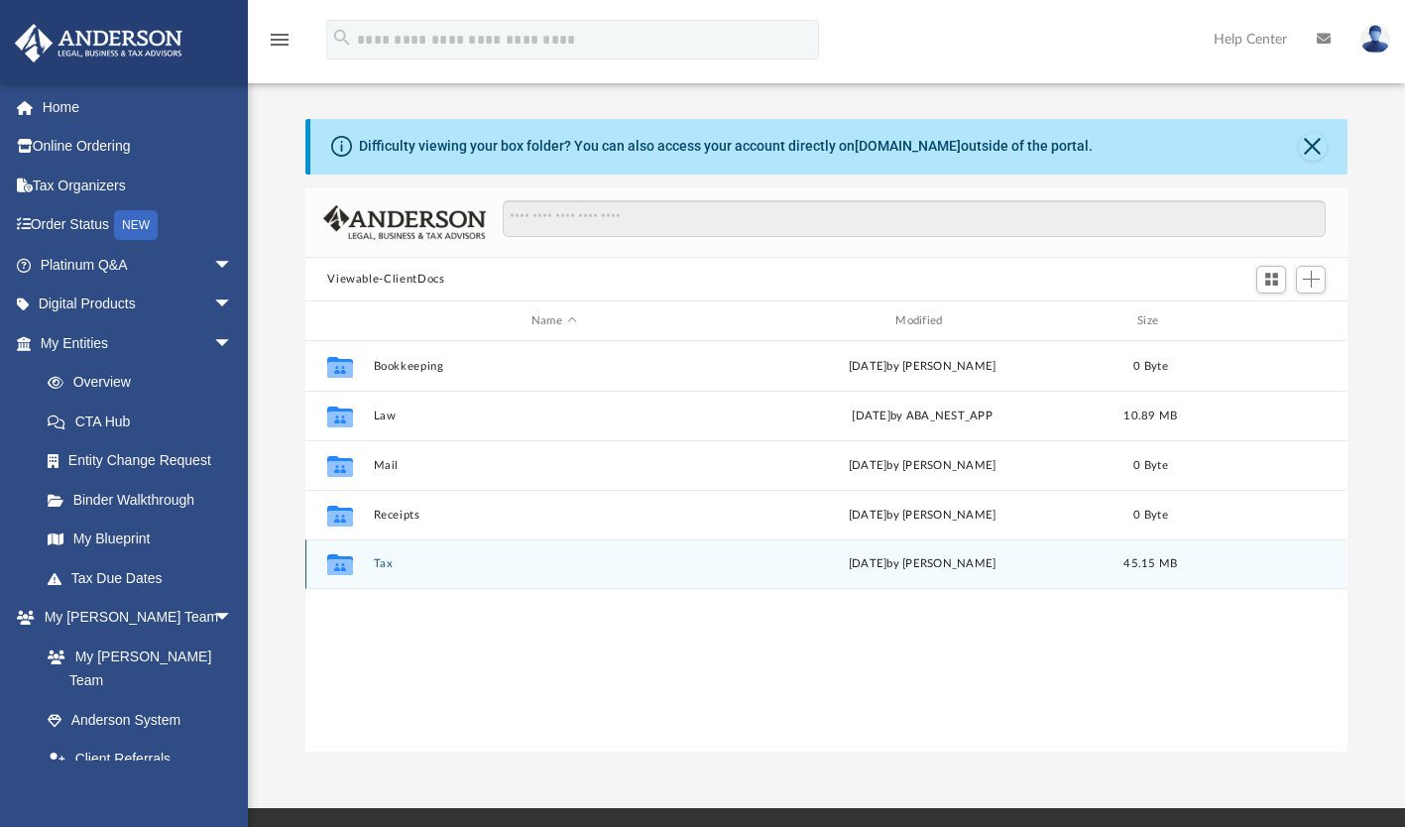
click at [395, 561] on button "Tax" at bounding box center [554, 564] width 360 height 13
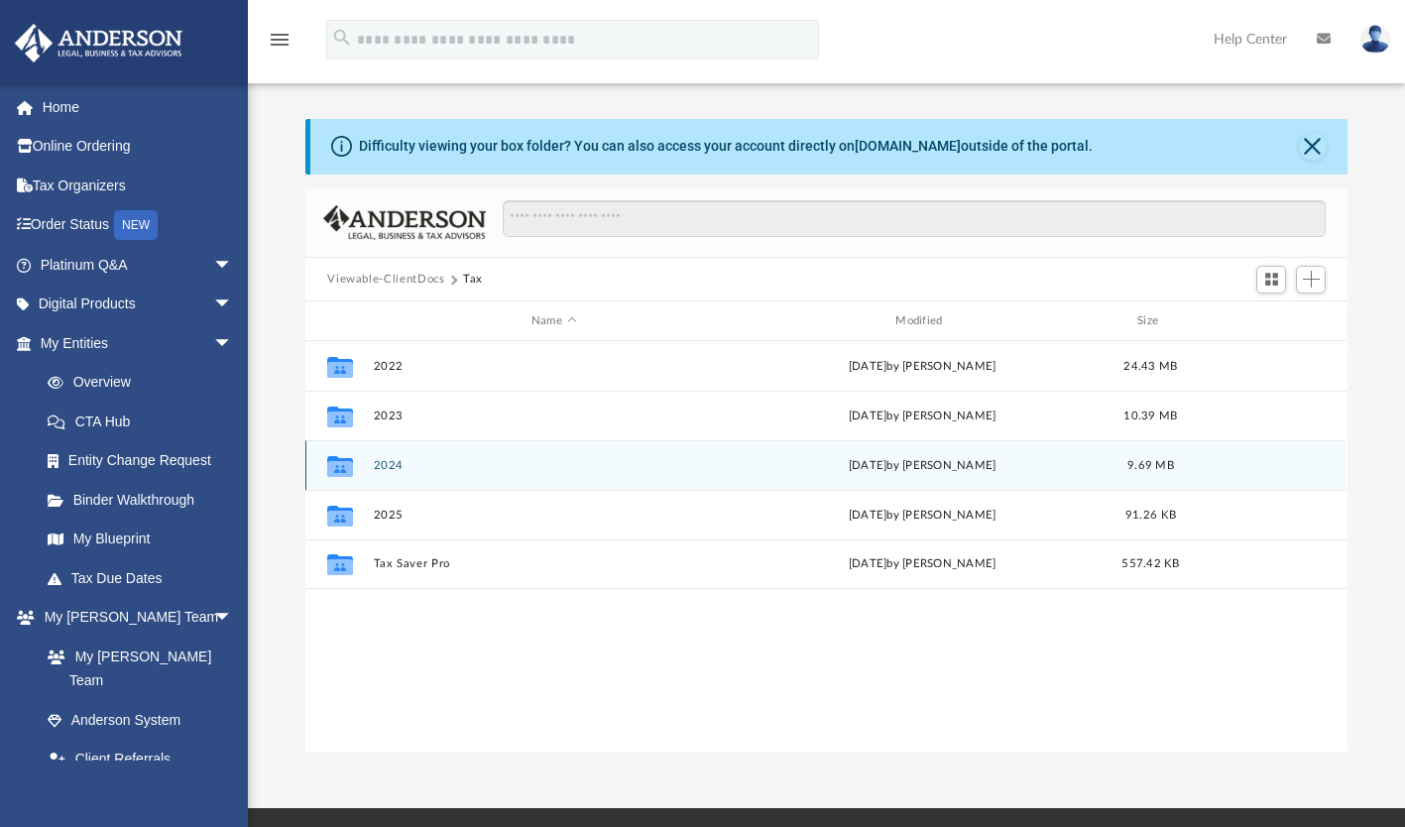
click at [408, 470] on button "2024" at bounding box center [554, 465] width 360 height 13
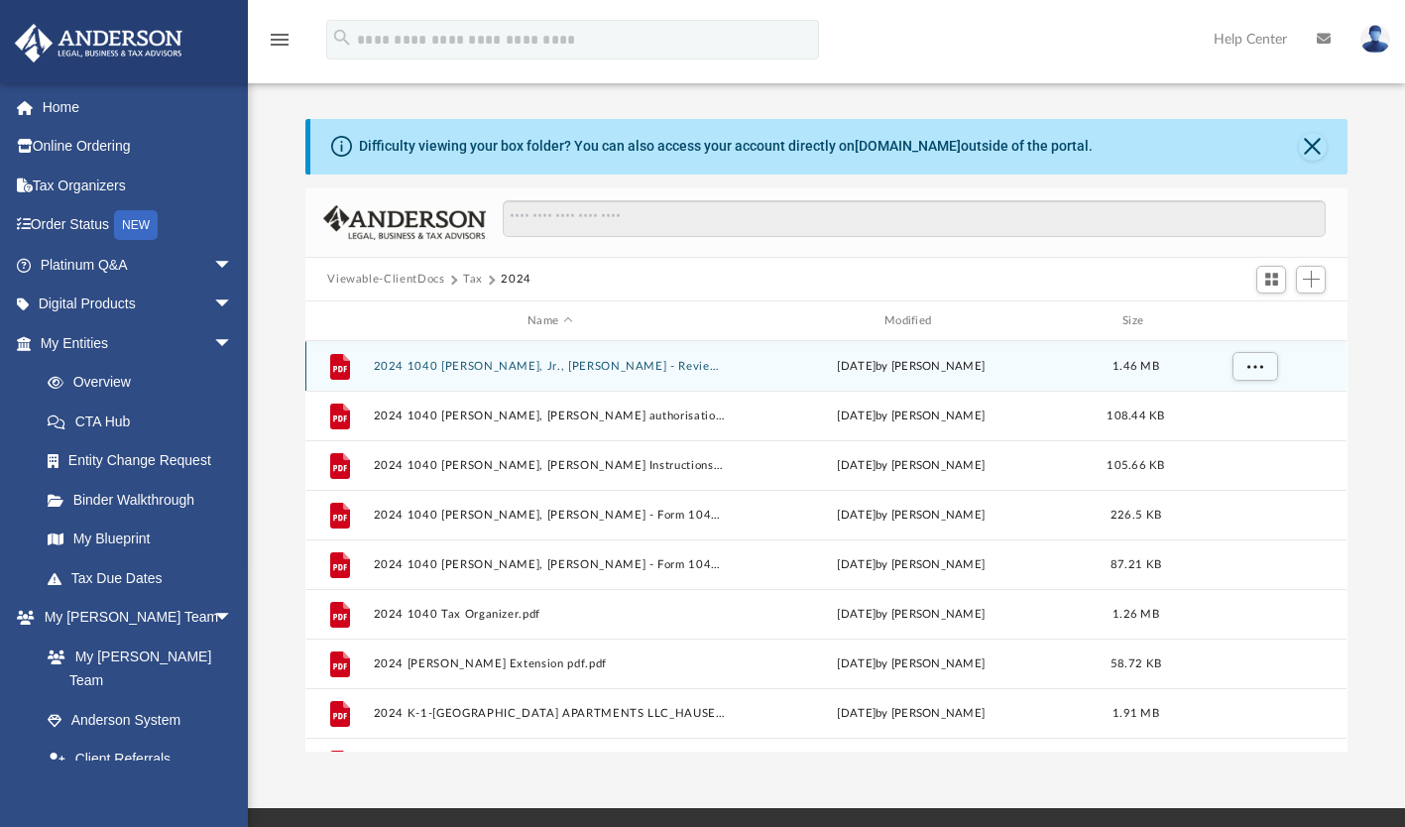
click at [586, 364] on button "2024 1040 [PERSON_NAME], Jr., [PERSON_NAME] - Review Copy.pdf" at bounding box center [550, 366] width 353 height 13
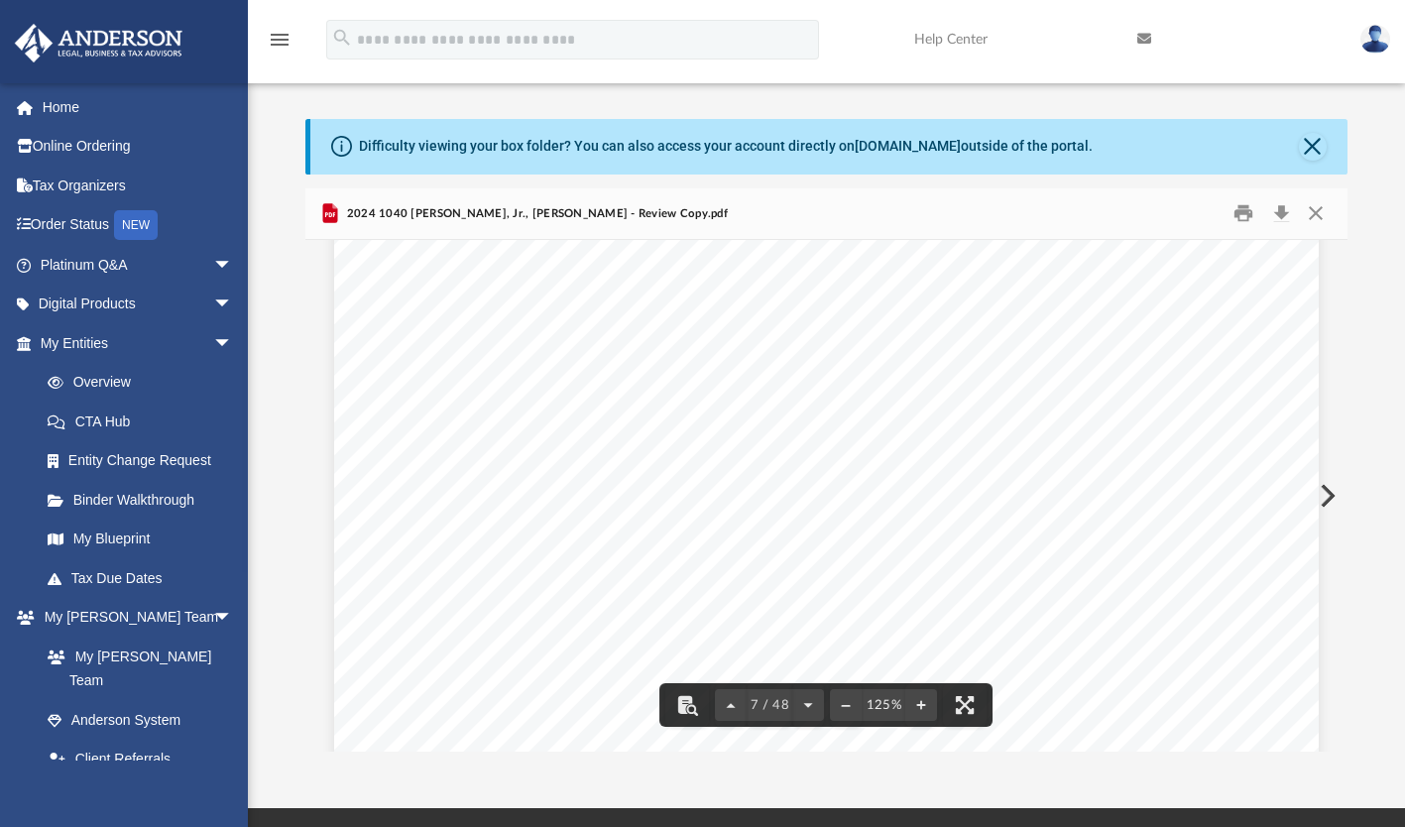
scroll to position [9323, 0]
click at [1319, 212] on button "Close" at bounding box center [1316, 213] width 36 height 31
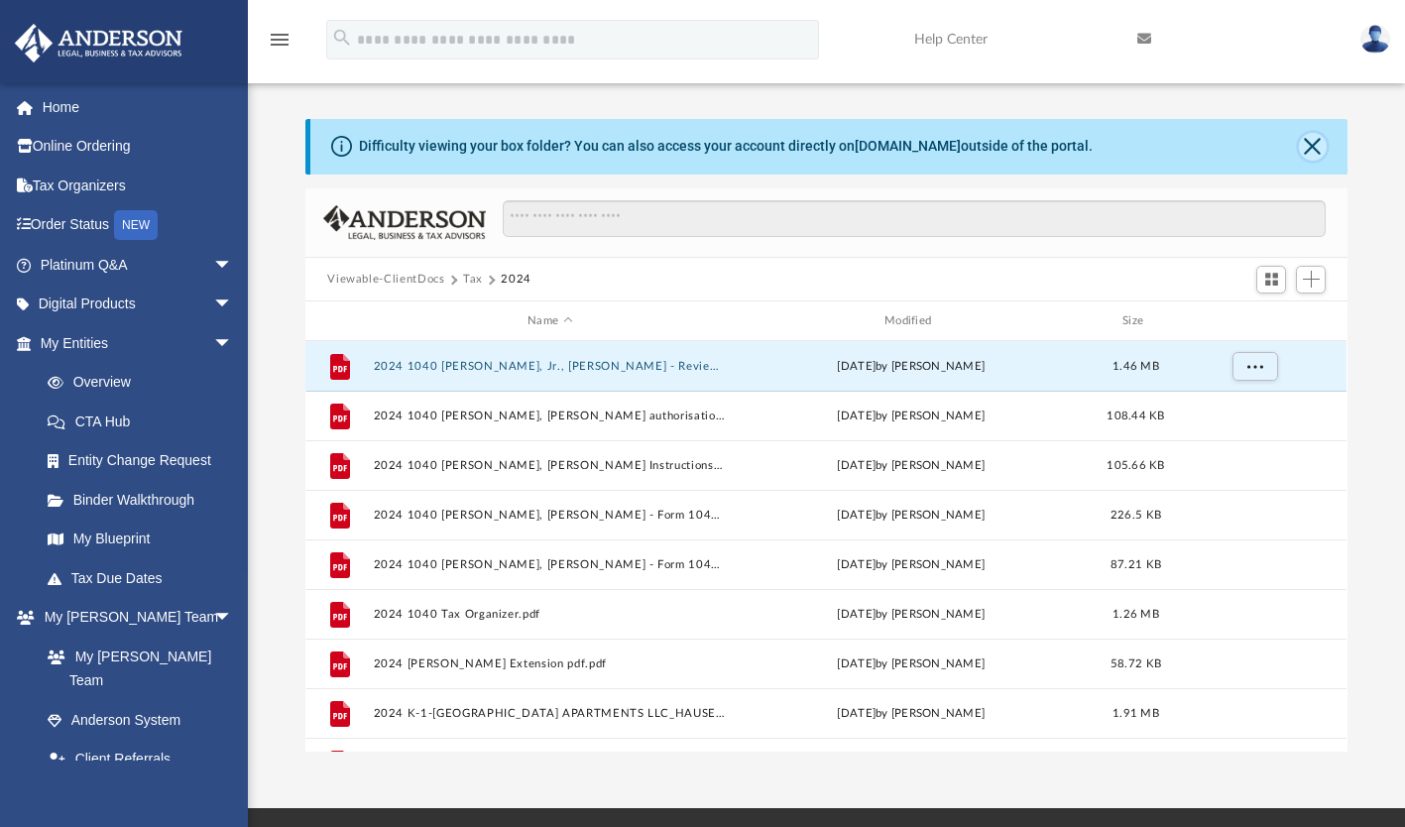
click at [1310, 137] on button "Close" at bounding box center [1313, 147] width 28 height 28
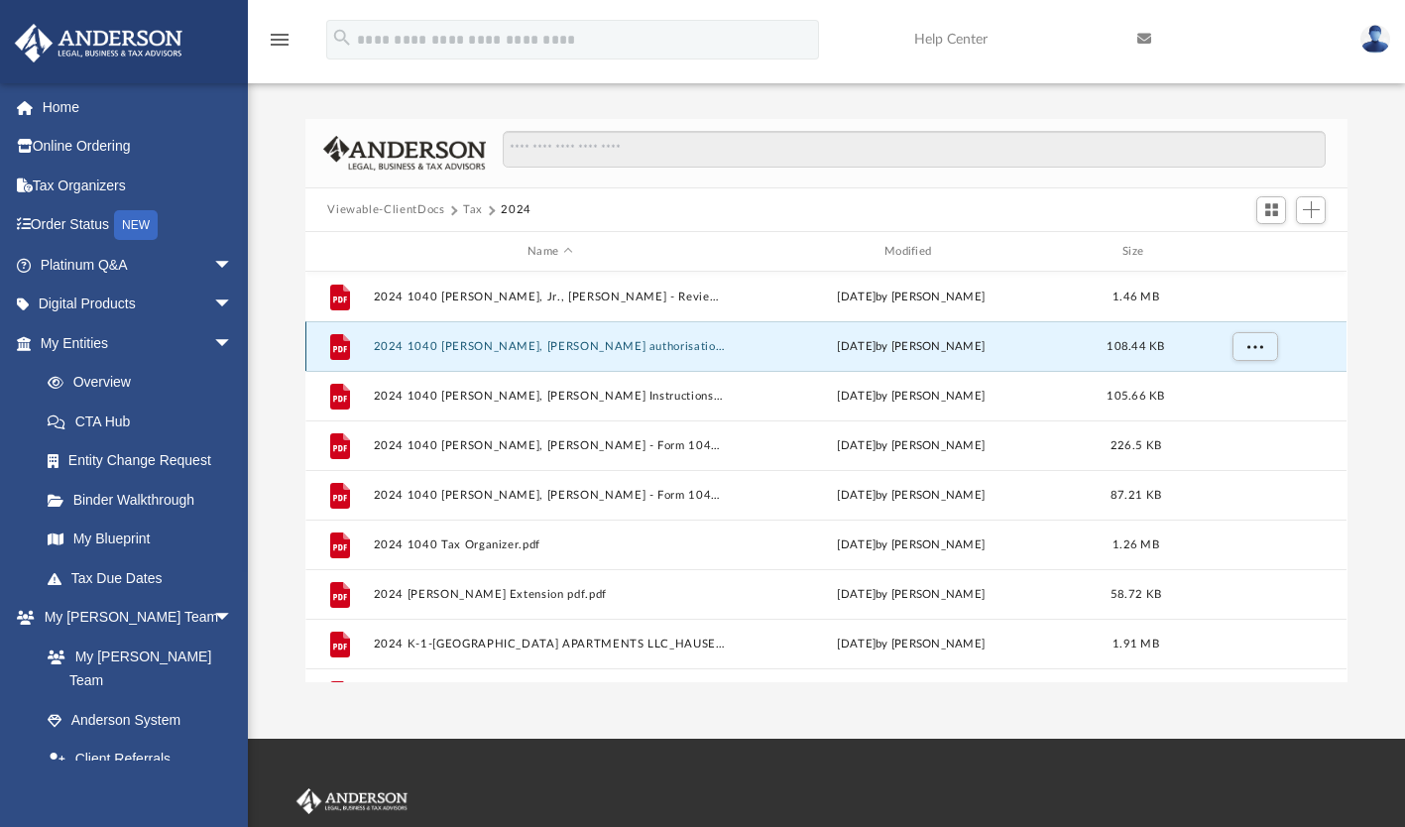
click at [554, 347] on button "2024 1040 [PERSON_NAME], [PERSON_NAME] authorisation - please sign.pdf" at bounding box center [550, 346] width 353 height 13
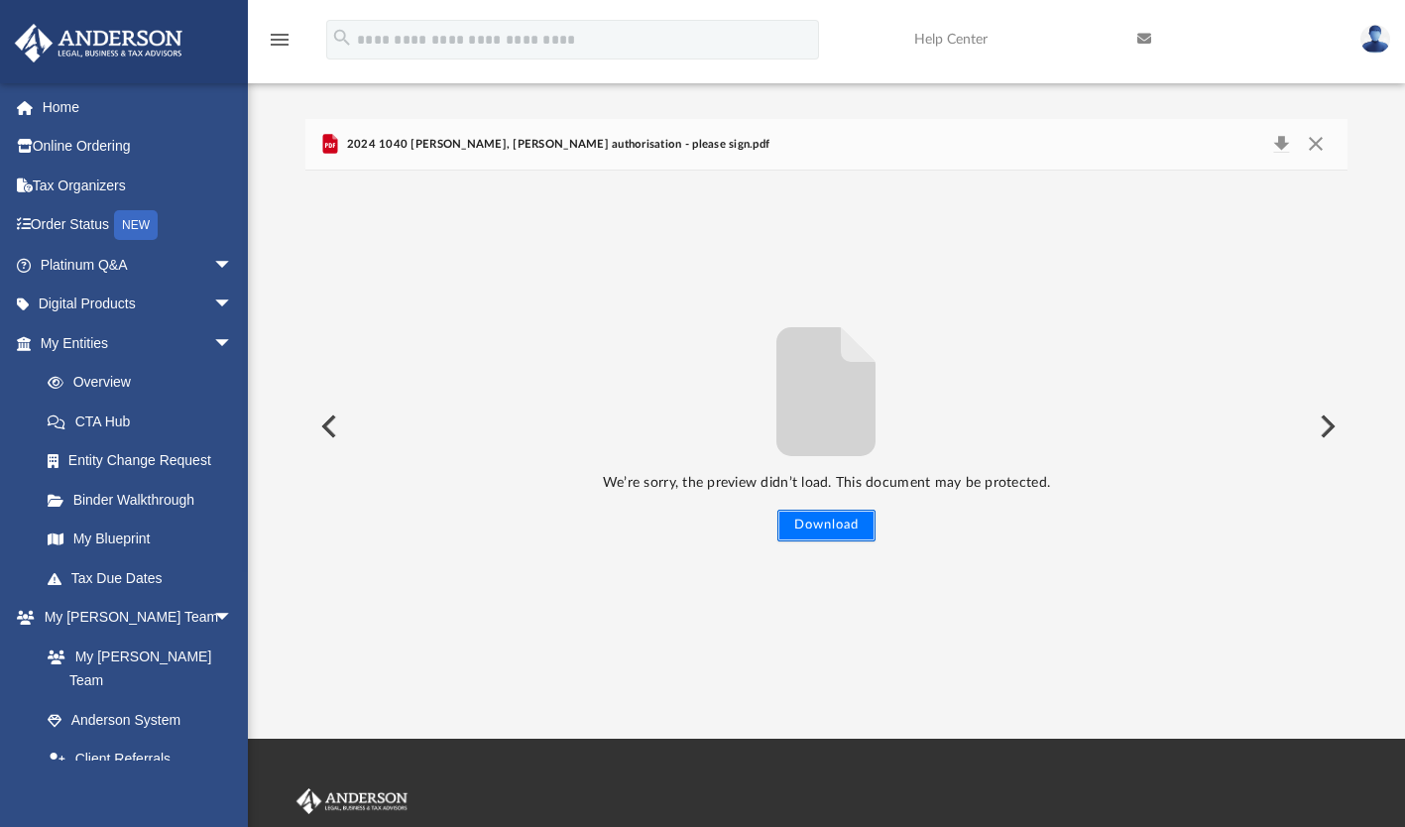
click at [827, 522] on button "Download" at bounding box center [827, 526] width 98 height 32
click at [1316, 143] on button "Close" at bounding box center [1316, 145] width 36 height 28
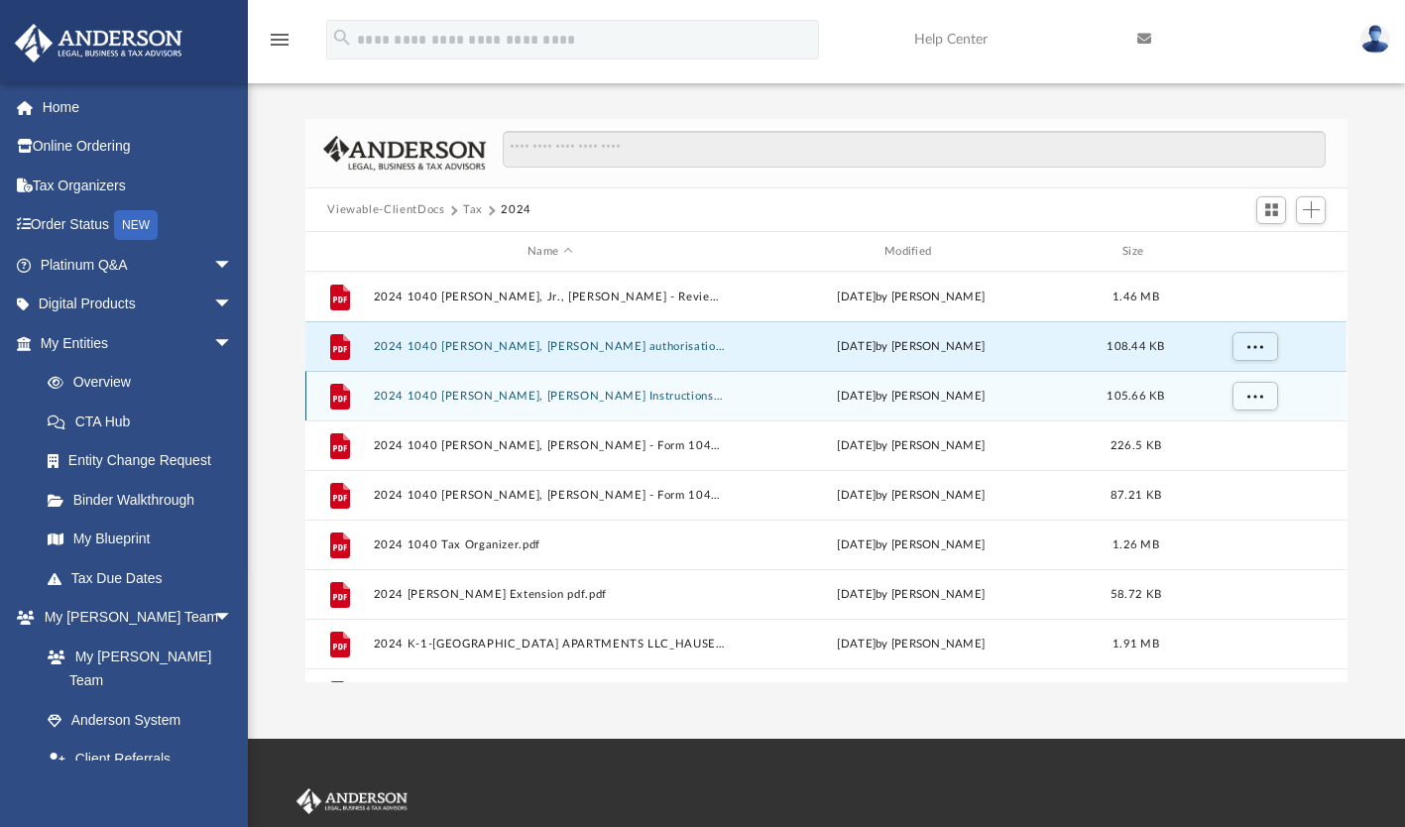
click at [471, 398] on button "2024 1040 [PERSON_NAME], [PERSON_NAME] Instructions.pdf" at bounding box center [550, 396] width 353 height 13
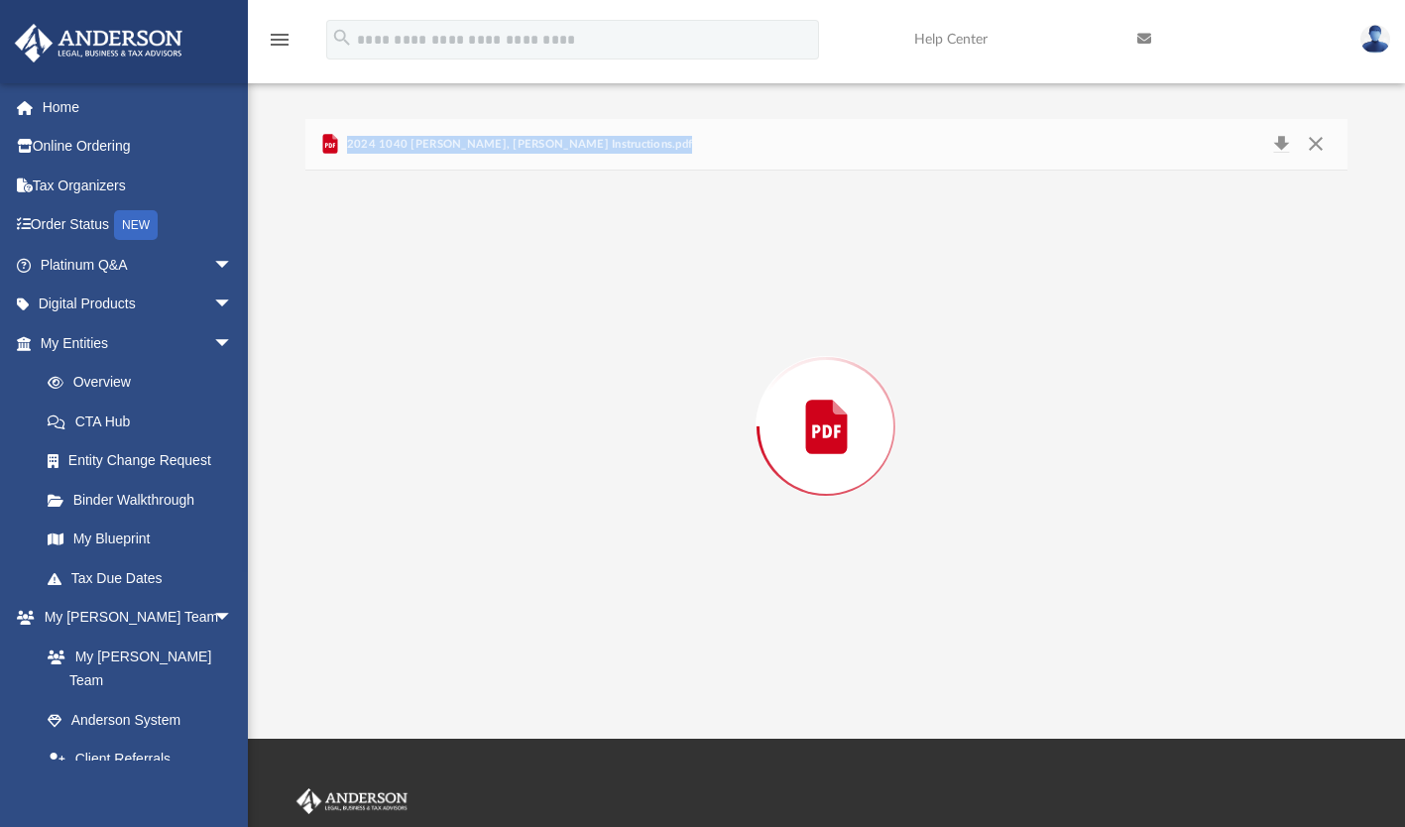
click at [471, 398] on div "Preview" at bounding box center [825, 427] width 1041 height 512
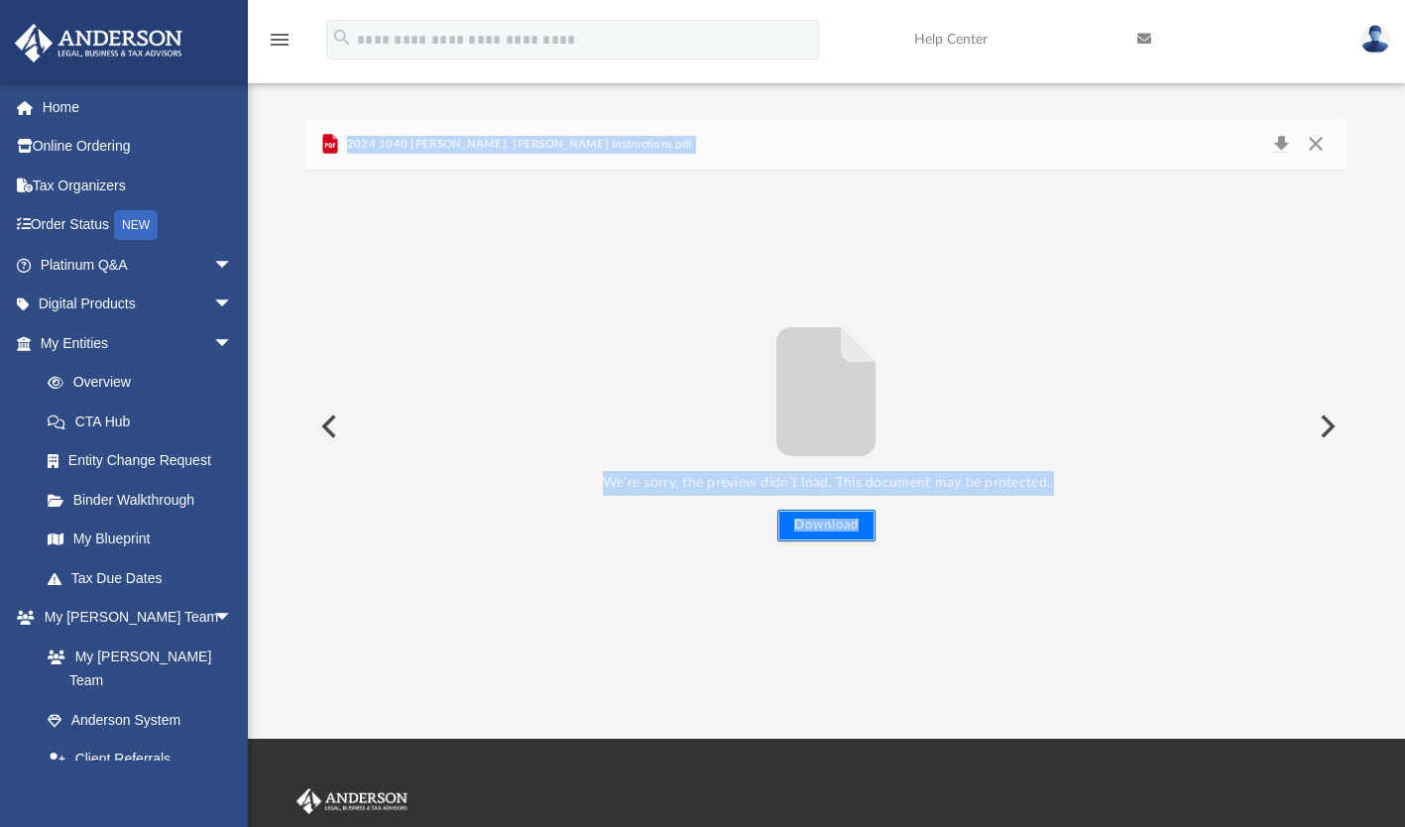
click at [824, 527] on button "Download" at bounding box center [827, 526] width 98 height 32
drag, startPoint x: 1419, startPoint y: 138, endPoint x: 1320, endPoint y: 150, distance: 99.9
click at [1320, 150] on button "Close" at bounding box center [1316, 145] width 36 height 28
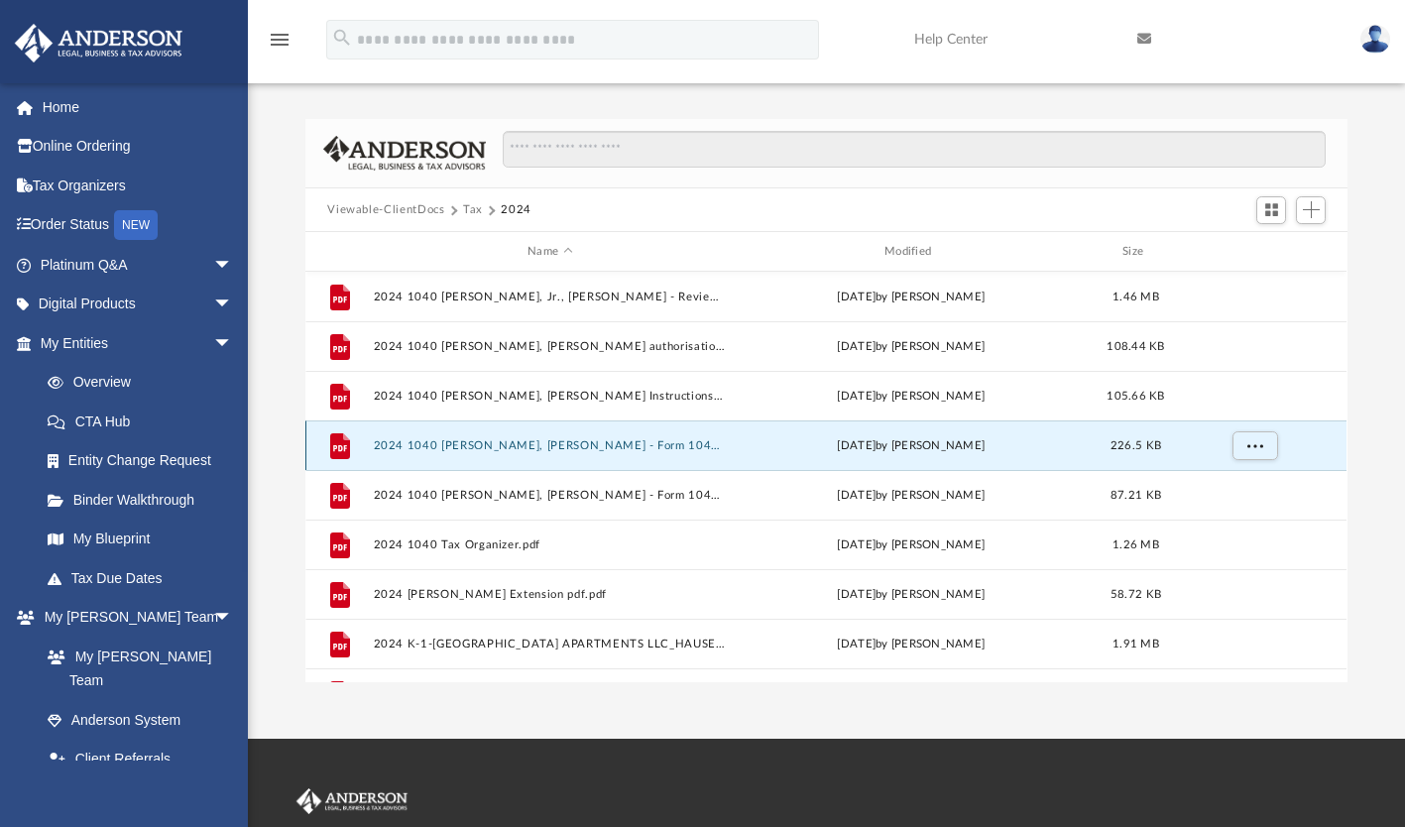
click at [631, 445] on button "2024 1040 [PERSON_NAME], [PERSON_NAME] - Form 1040-ES Payment Voucher.pdf" at bounding box center [550, 445] width 353 height 13
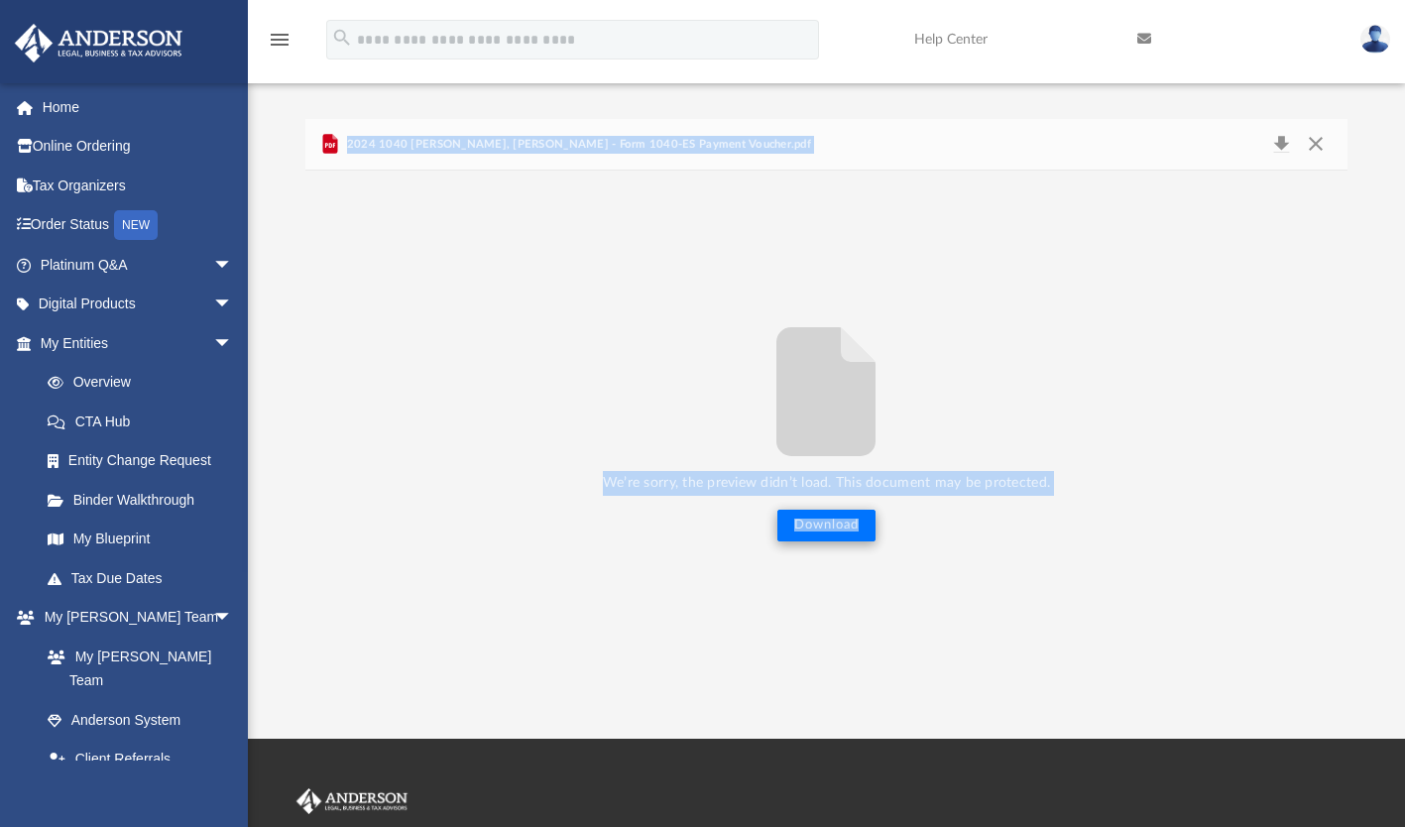
drag, startPoint x: 631, startPoint y: 445, endPoint x: 826, endPoint y: 527, distance: 211.6
click at [826, 527] on button "Download" at bounding box center [827, 526] width 98 height 32
click at [1317, 141] on button "Close" at bounding box center [1316, 145] width 36 height 28
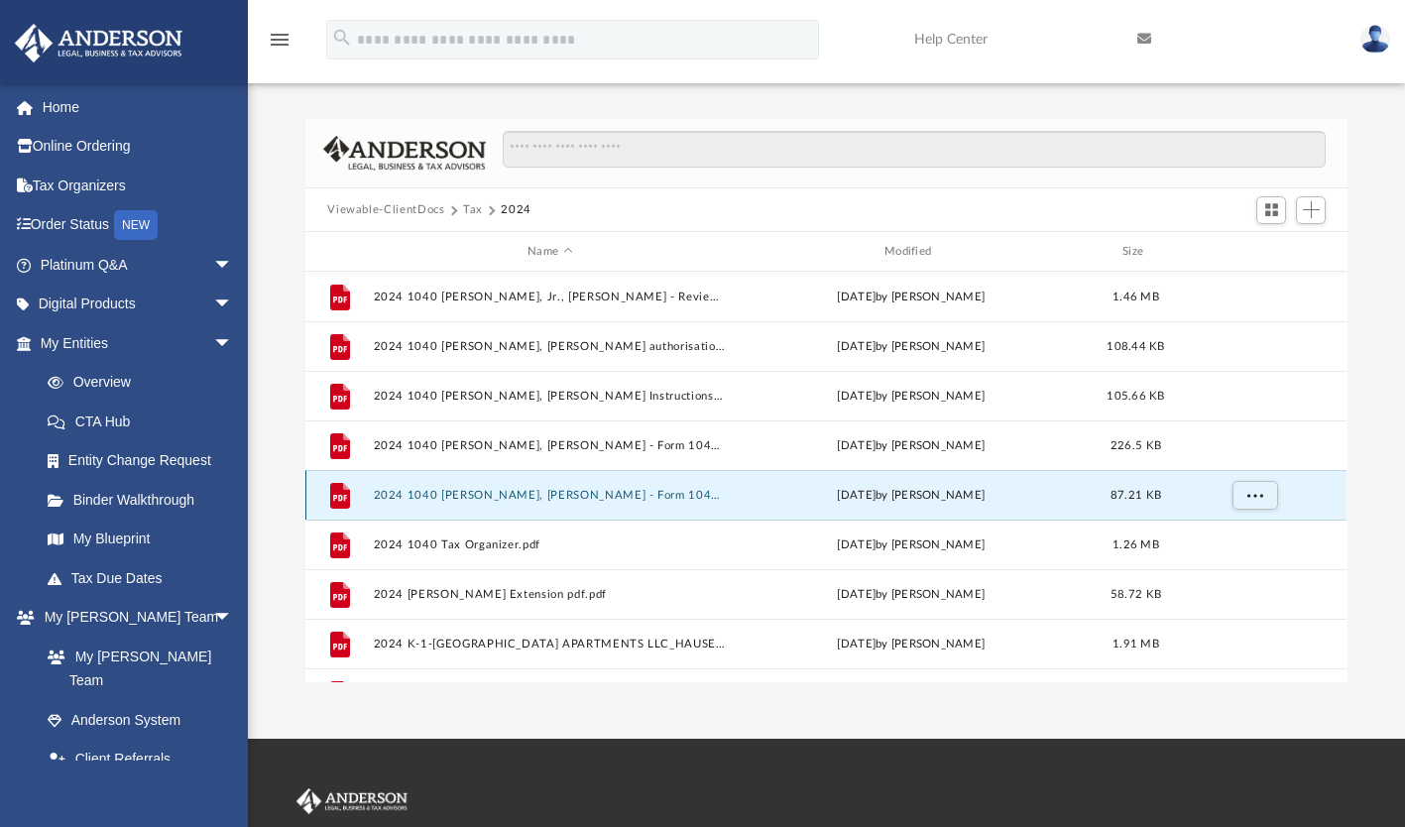
click at [585, 492] on button "2024 1040 [PERSON_NAME], [PERSON_NAME] - Form 1040-V, Form 1040 Payment Voucher…" at bounding box center [550, 495] width 353 height 13
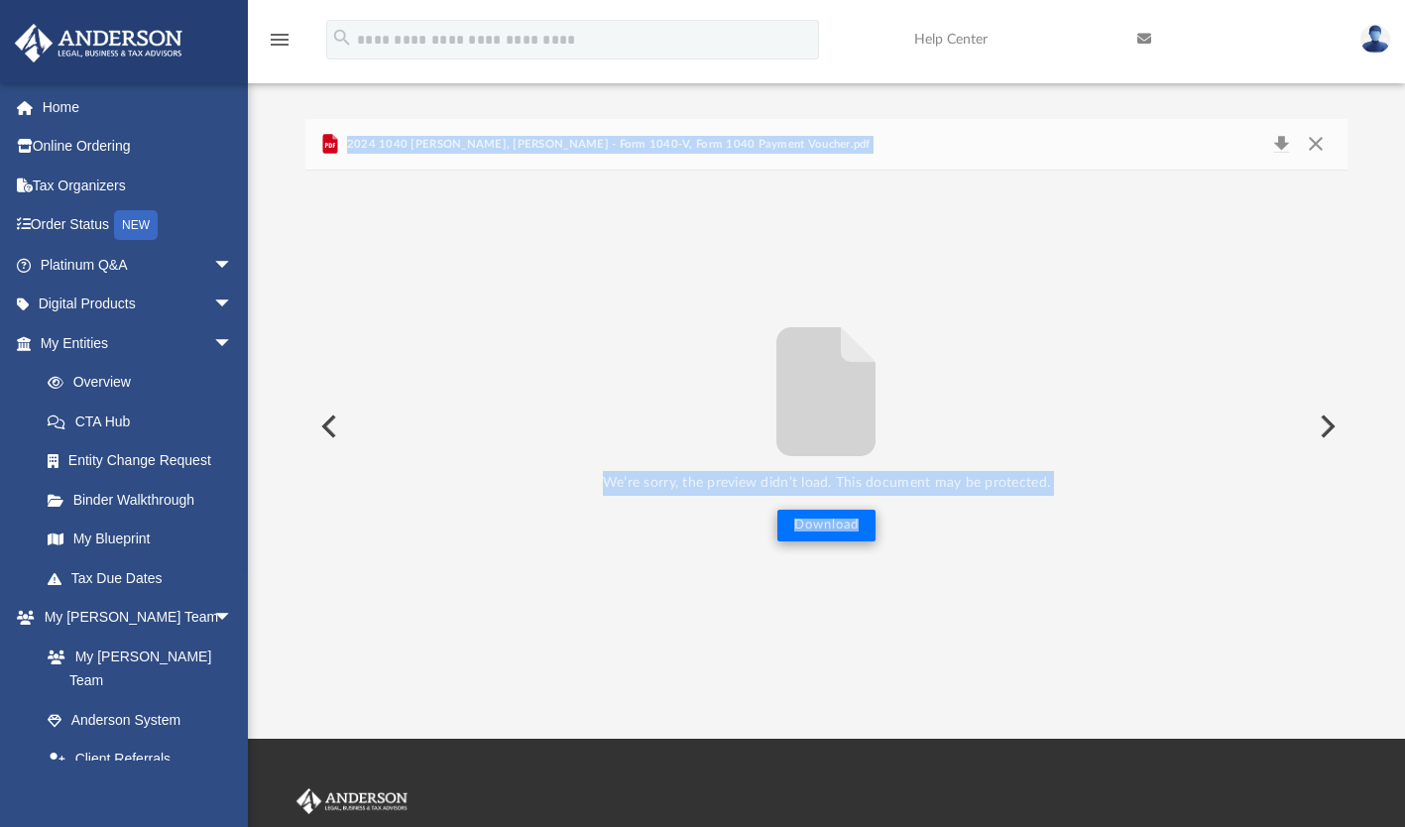
click at [823, 517] on button "Download" at bounding box center [827, 526] width 98 height 32
click at [1318, 141] on button "Close" at bounding box center [1316, 145] width 36 height 28
